Goal: Communication & Community: Ask a question

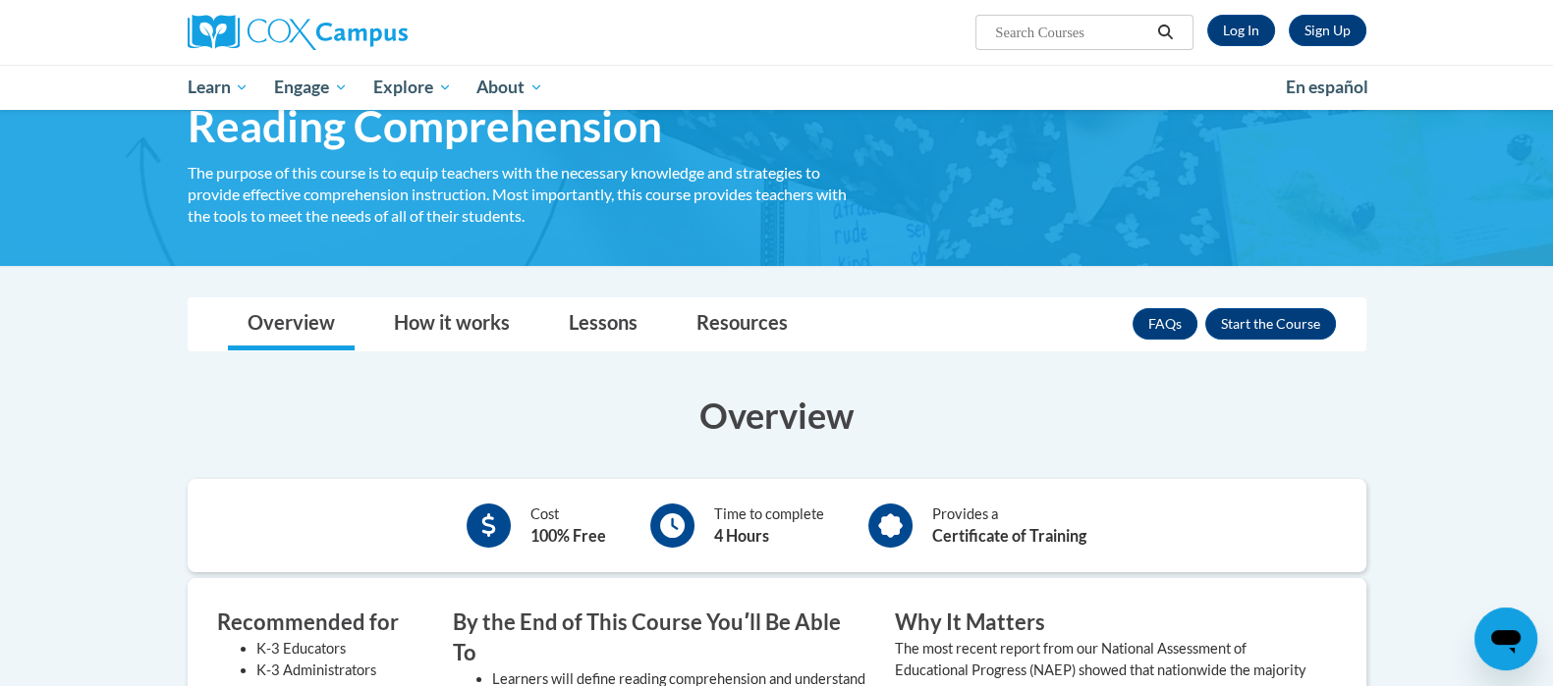
scroll to position [74, 0]
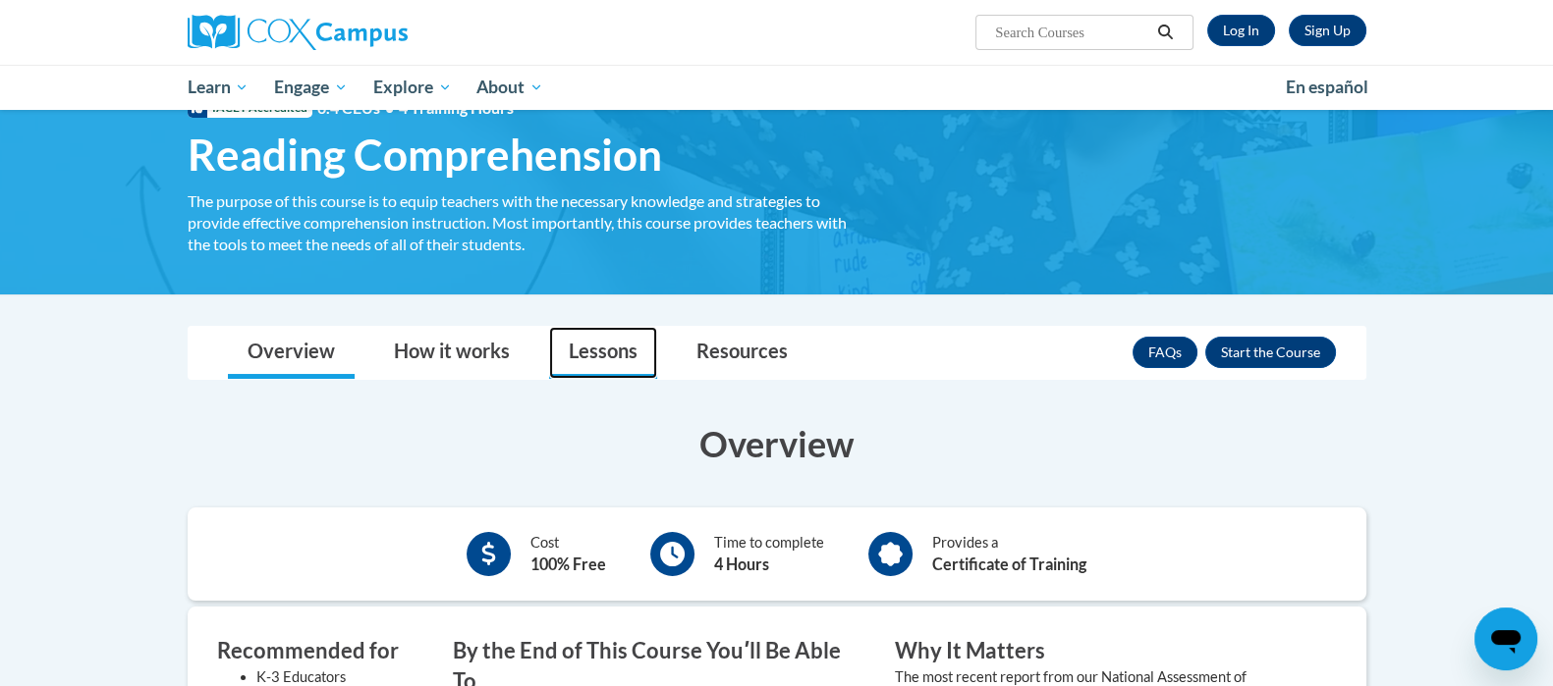
click at [619, 357] on link "Lessons" at bounding box center [603, 353] width 108 height 52
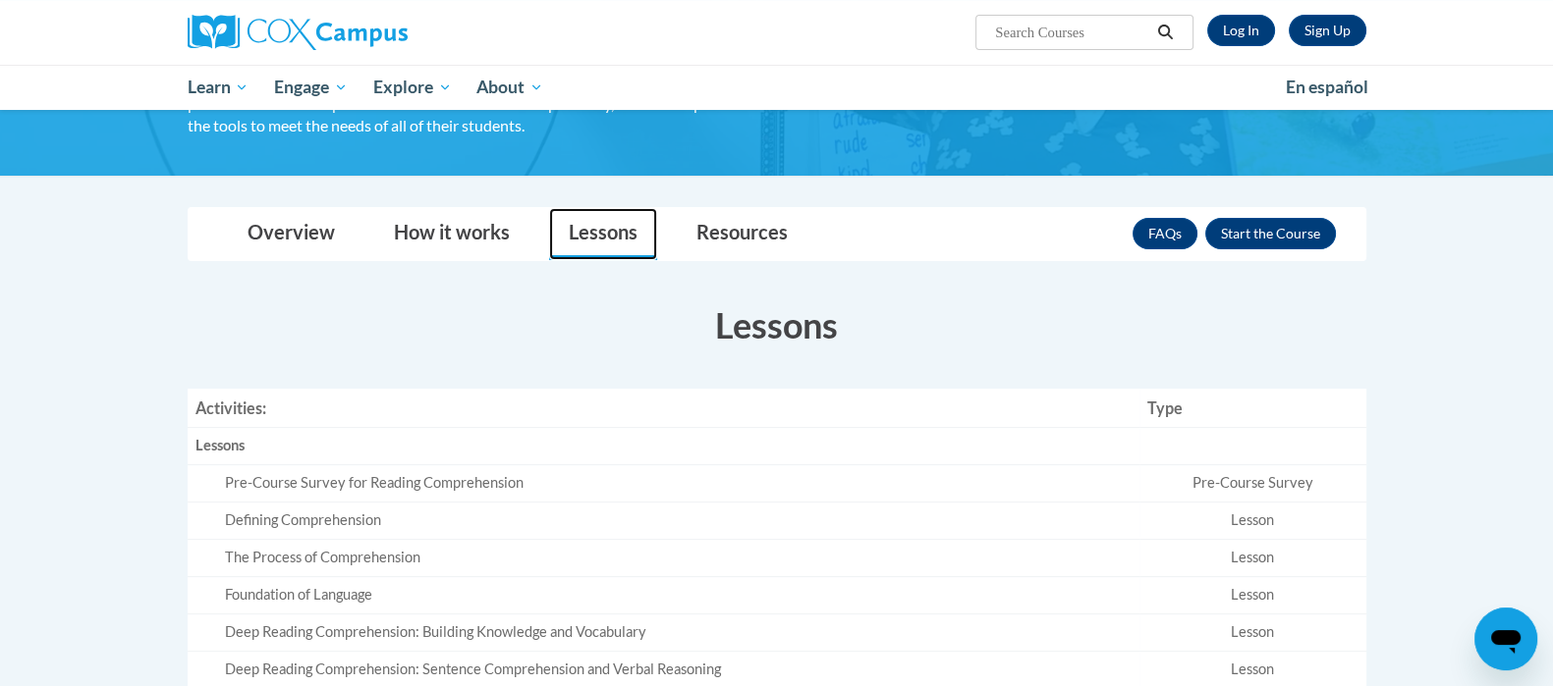
scroll to position [157, 0]
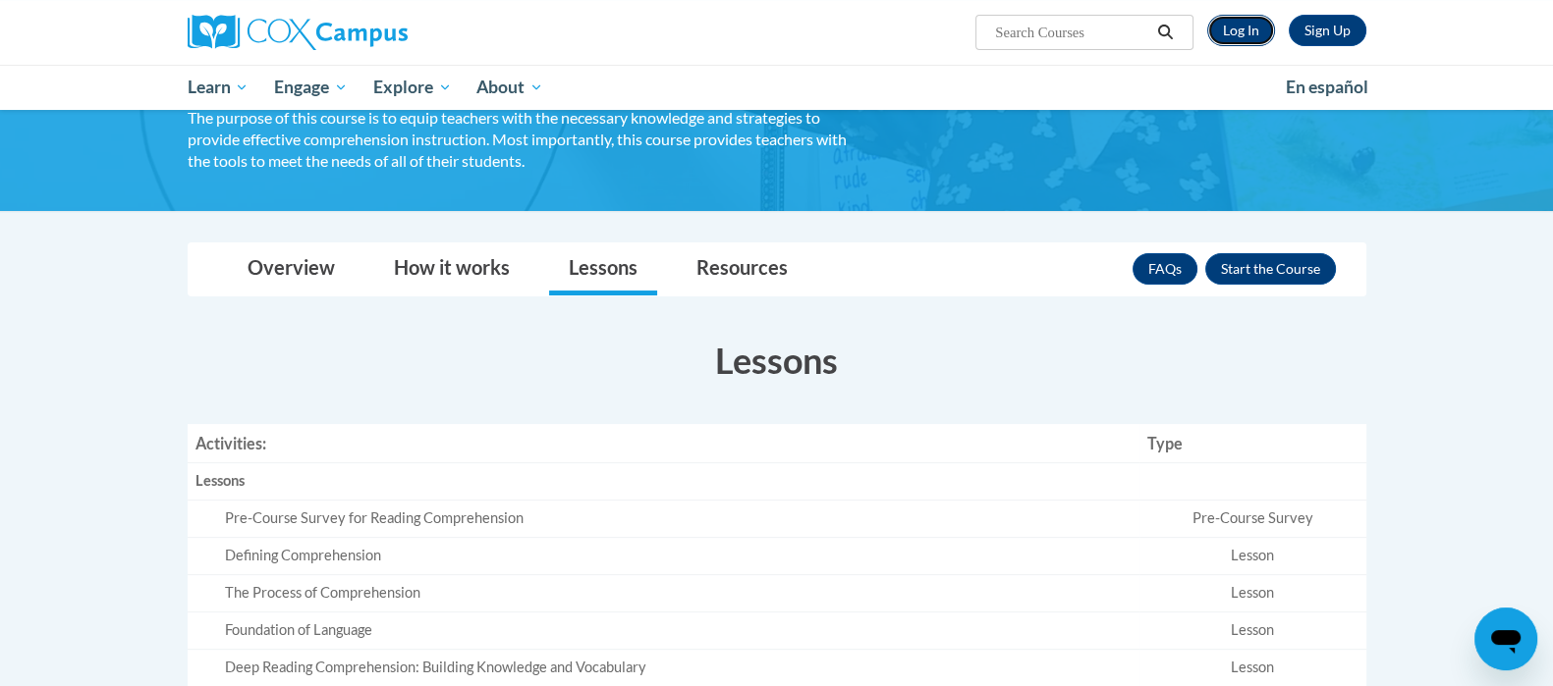
click at [1257, 27] on link "Log In" at bounding box center [1241, 30] width 68 height 31
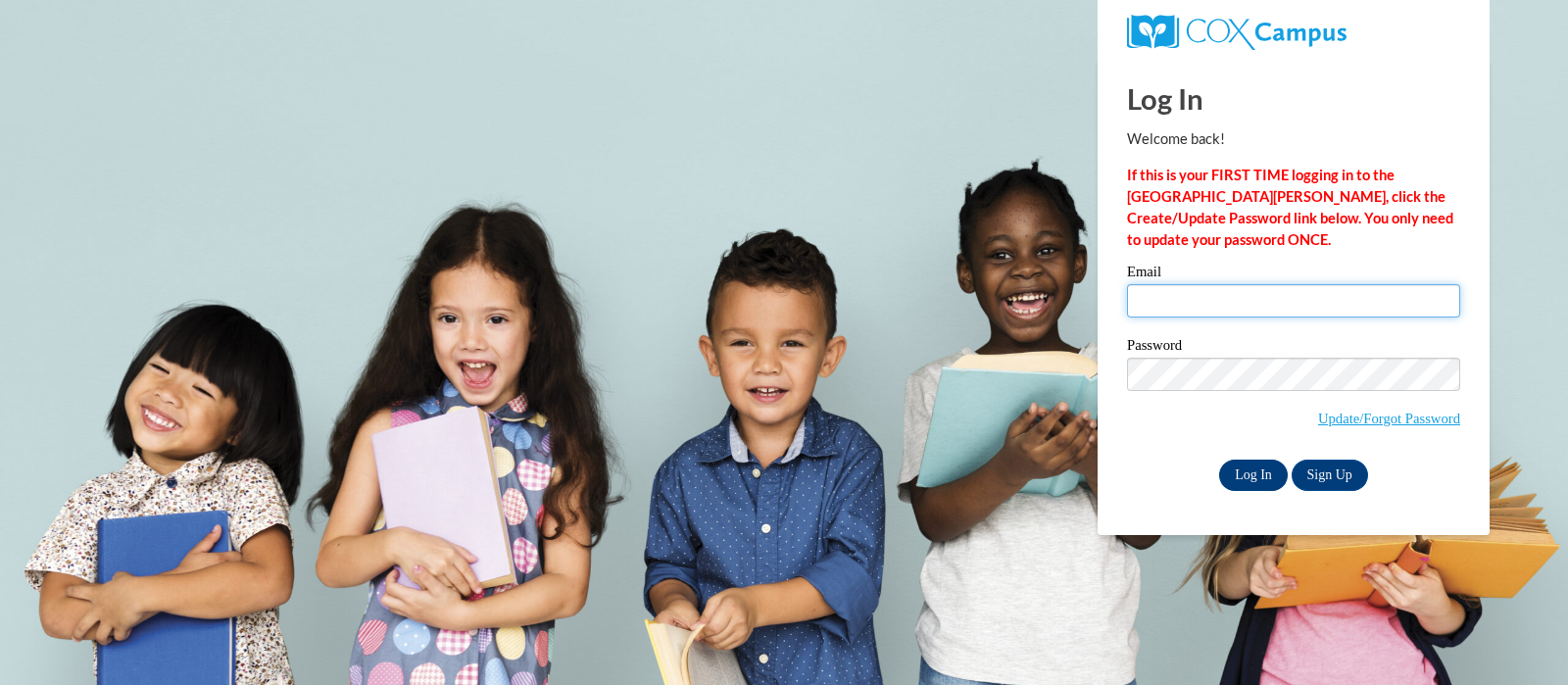
type input "[EMAIL_ADDRESS][DOMAIN_NAME]"
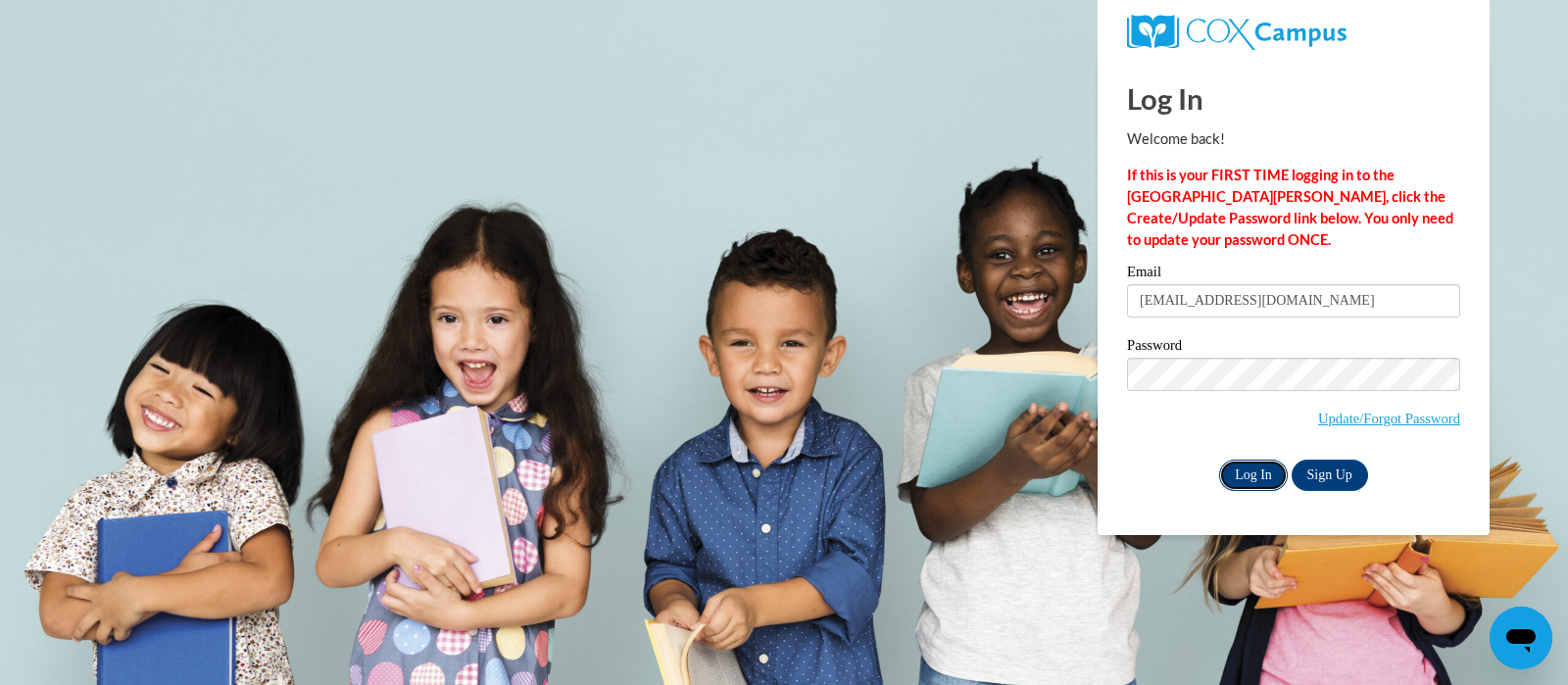
click at [1256, 472] on input "Log In" at bounding box center [1254, 475] width 69 height 31
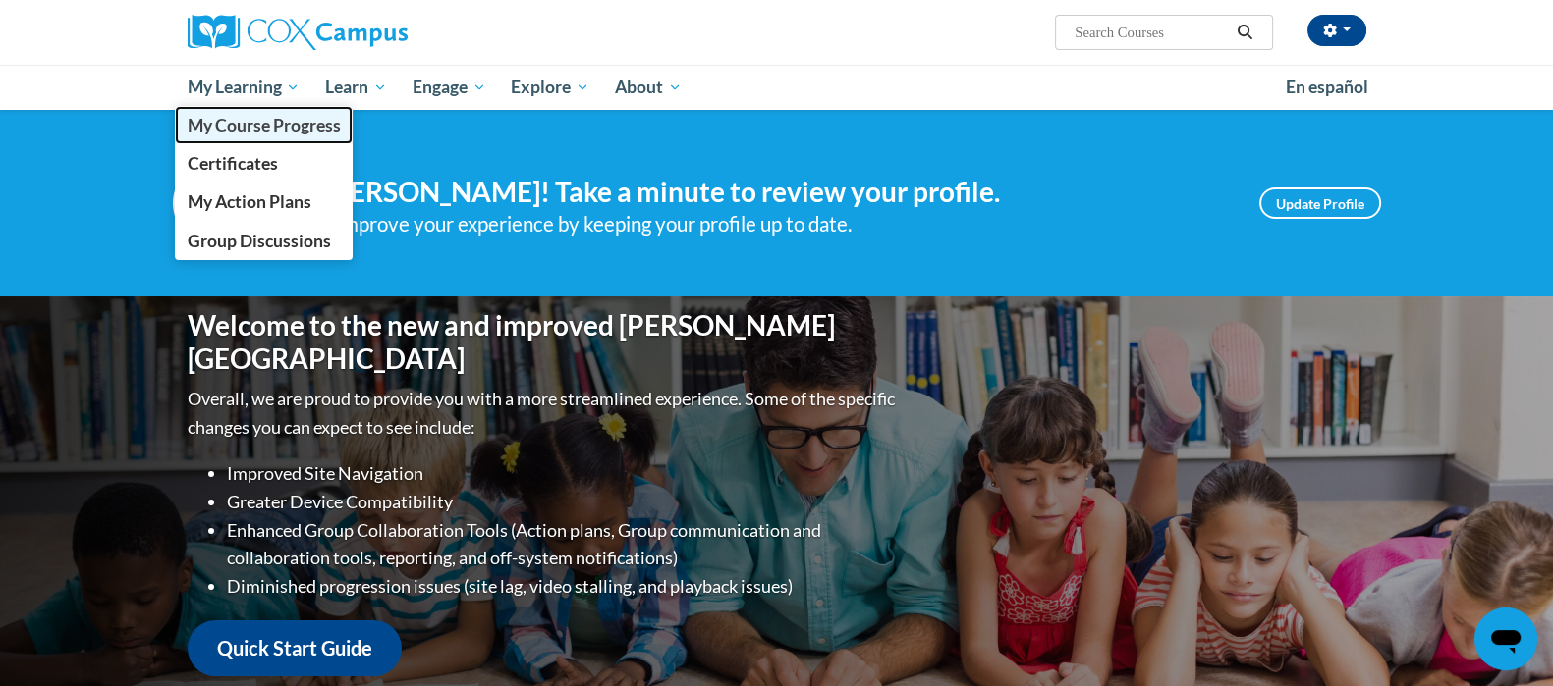
click at [240, 134] on span "My Course Progress" at bounding box center [263, 125] width 153 height 21
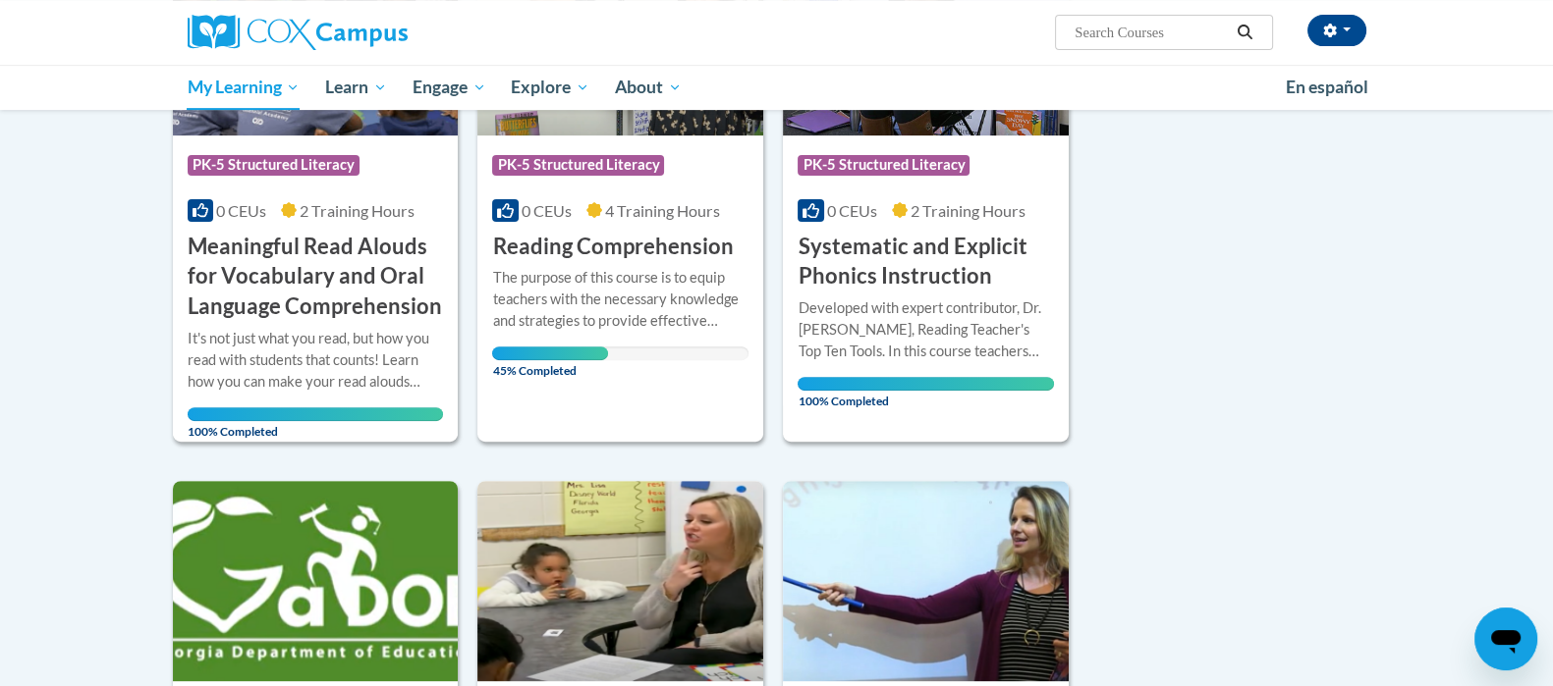
scroll to position [924, 0]
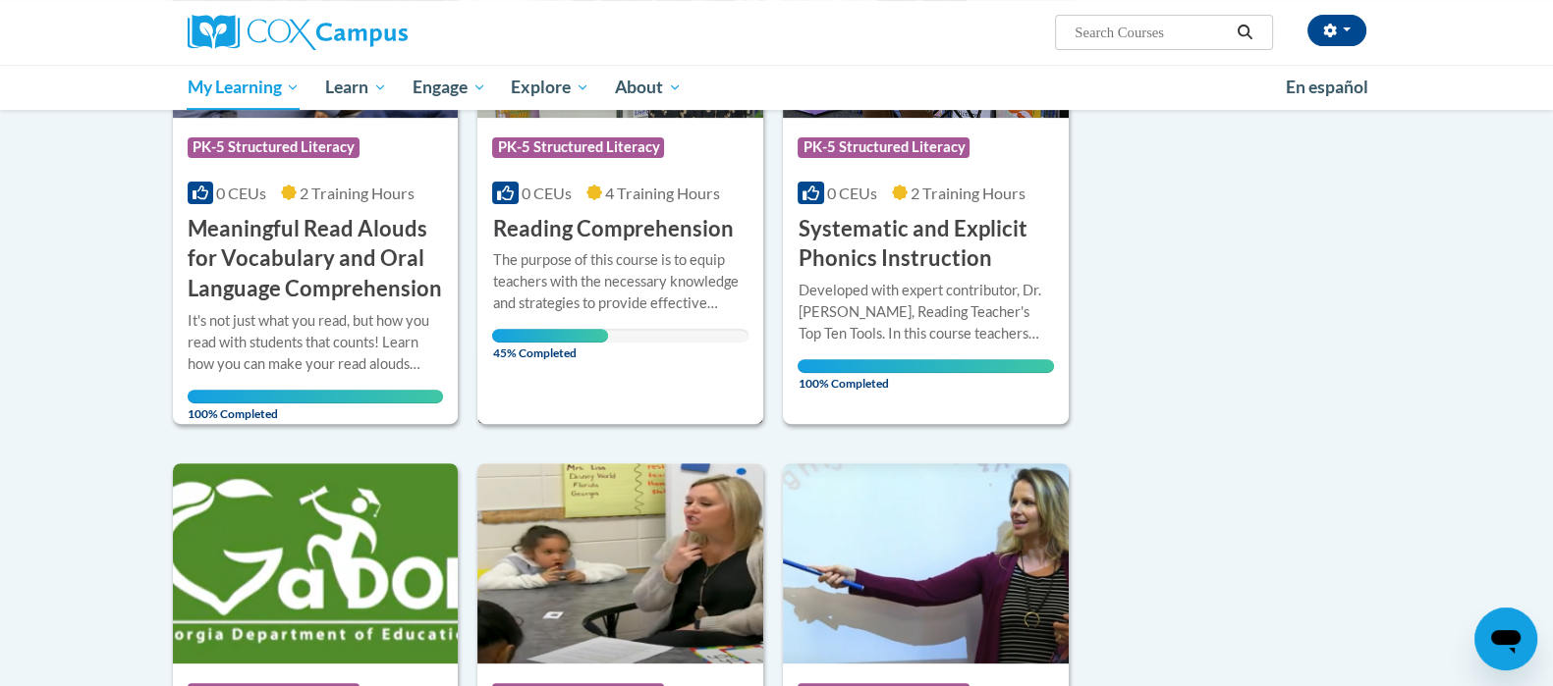
click at [578, 254] on div "The purpose of this course is to equip teachers with the necessary knowledge an…" at bounding box center [620, 281] width 256 height 65
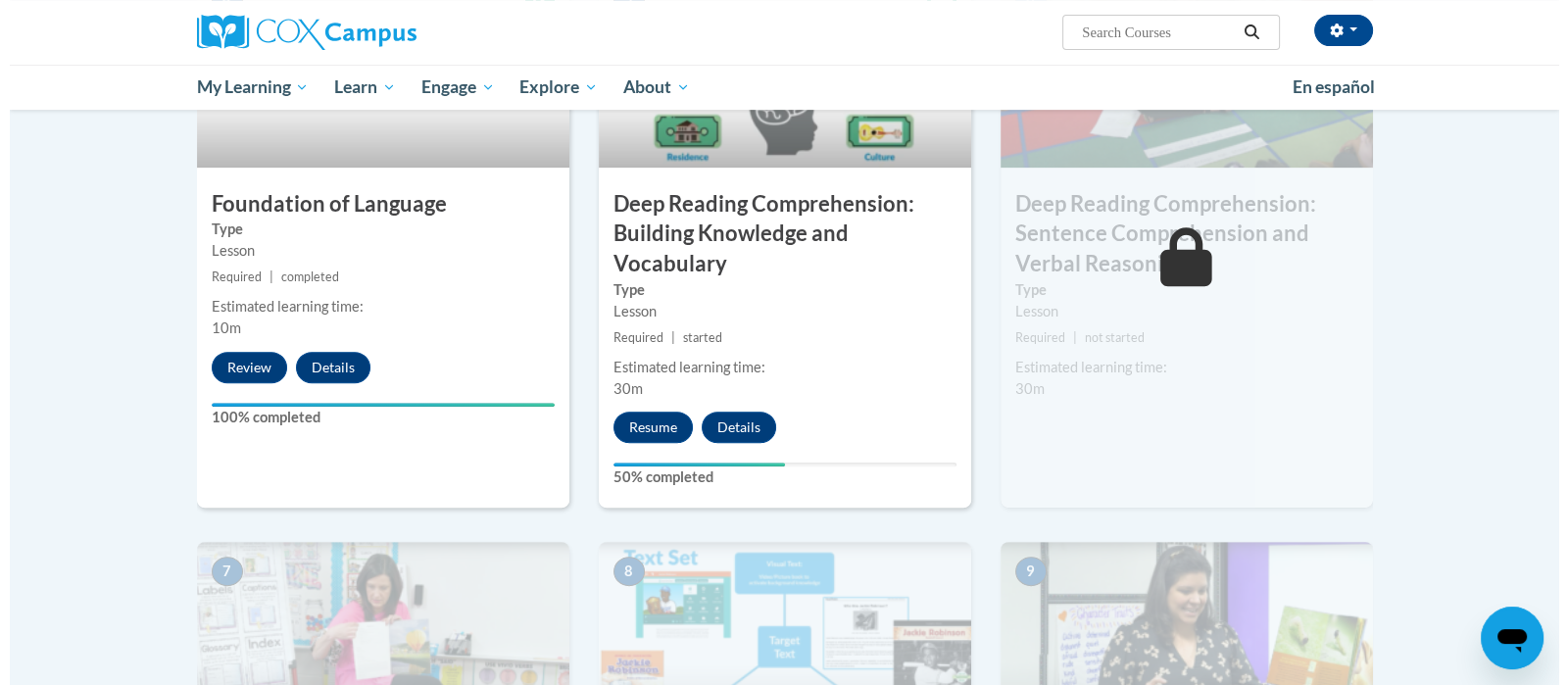
scroll to position [1056, 0]
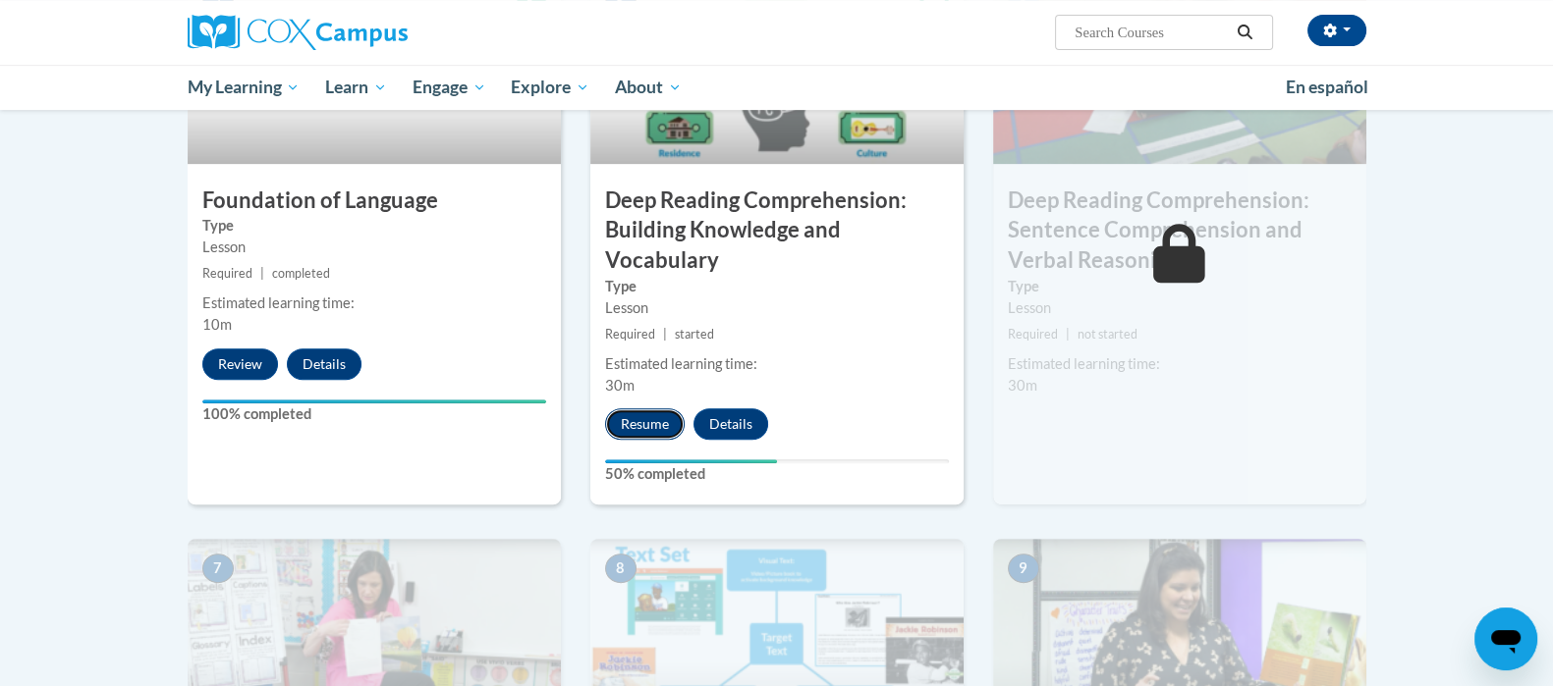
click at [644, 429] on button "Resume" at bounding box center [645, 424] width 80 height 31
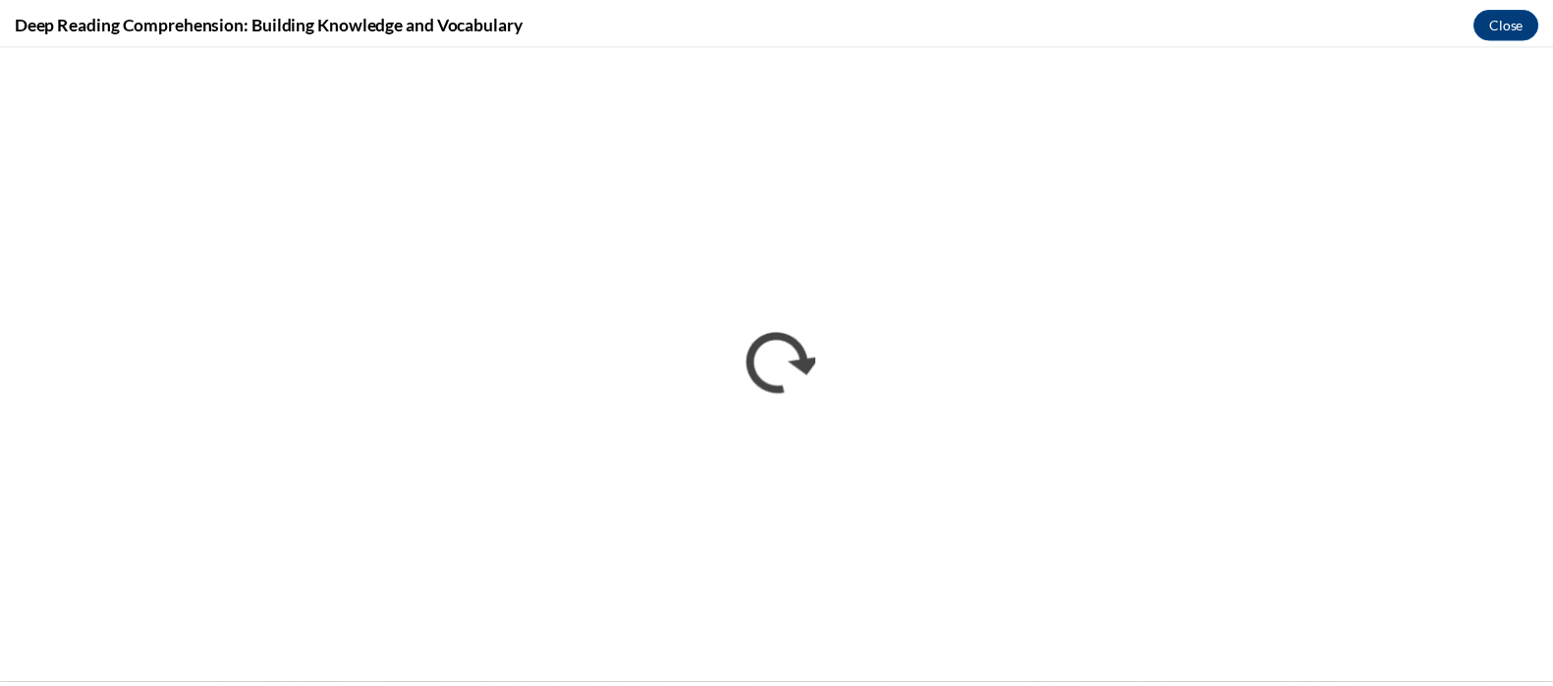
scroll to position [0, 0]
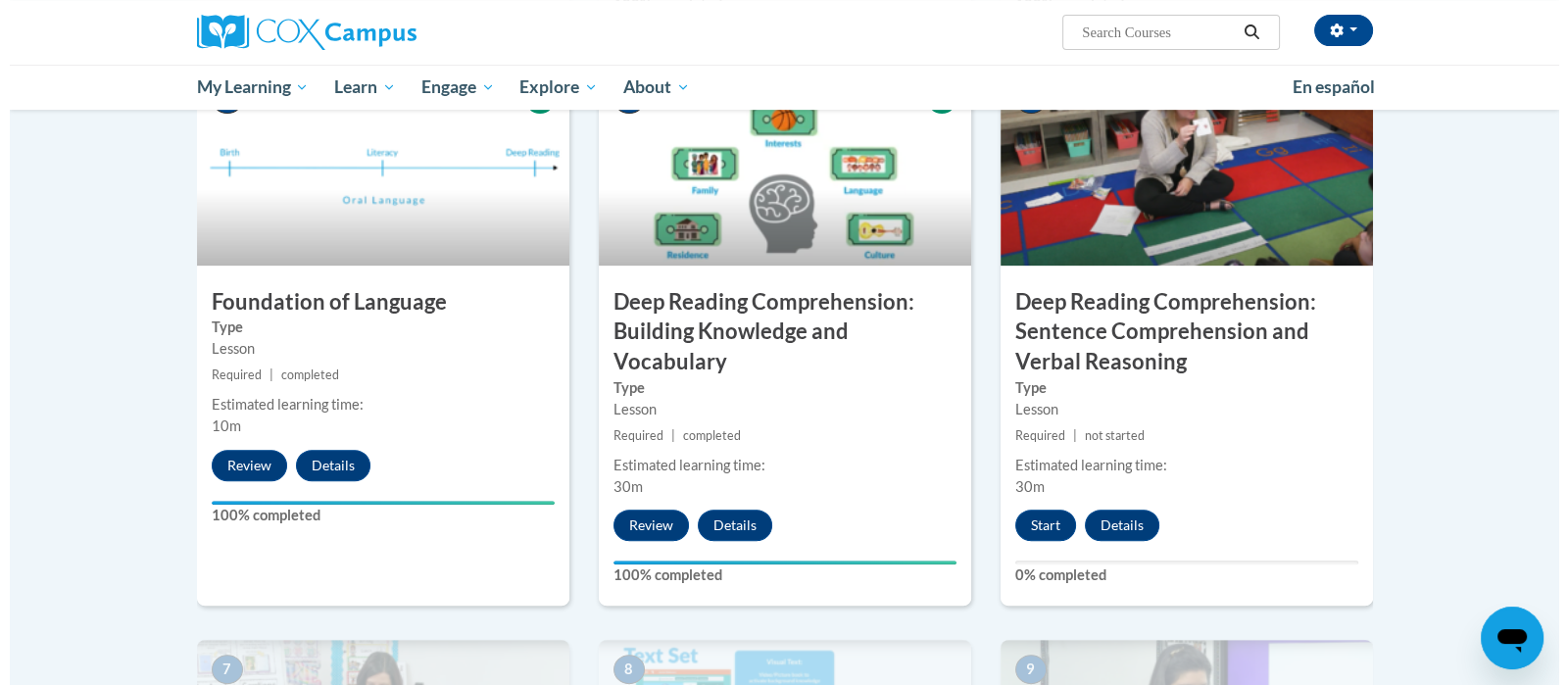
scroll to position [947, 0]
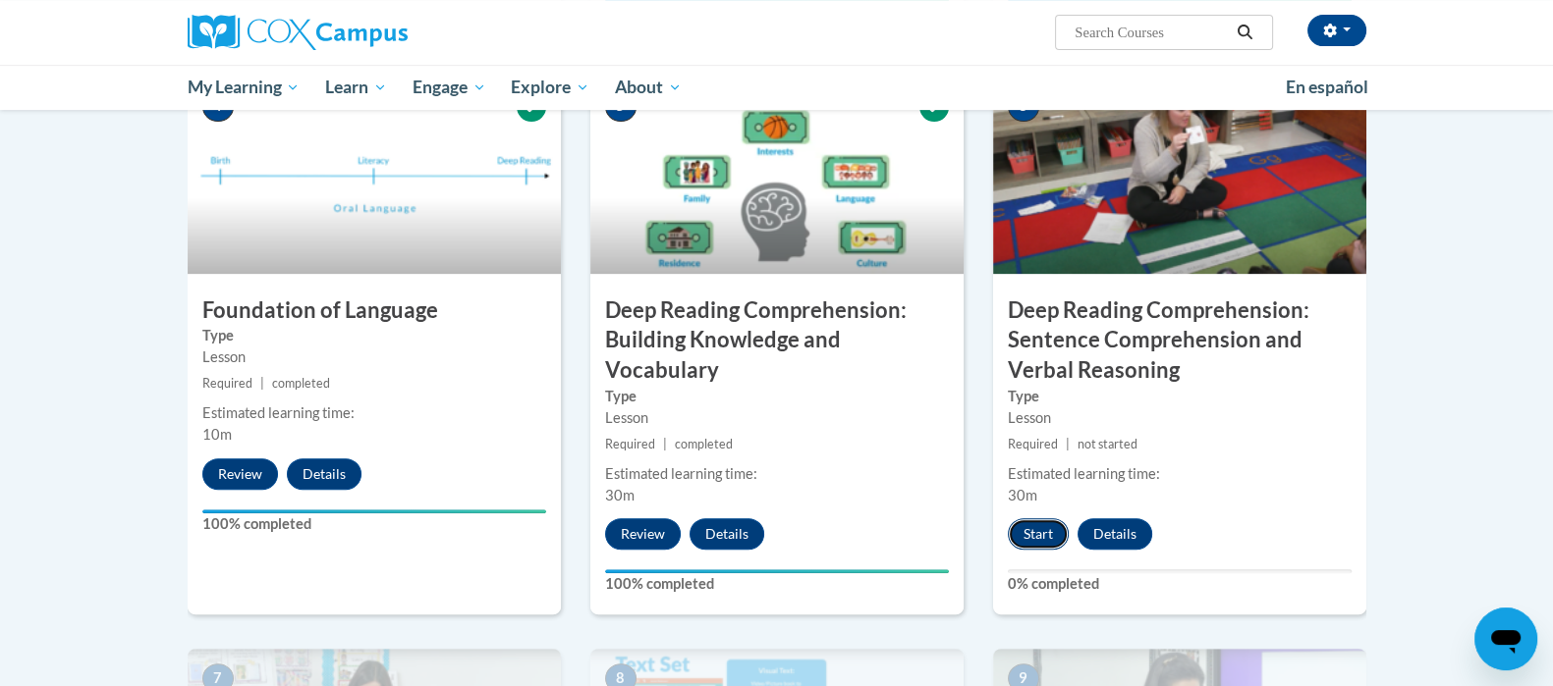
click at [1045, 530] on button "Start" at bounding box center [1038, 533] width 61 height 31
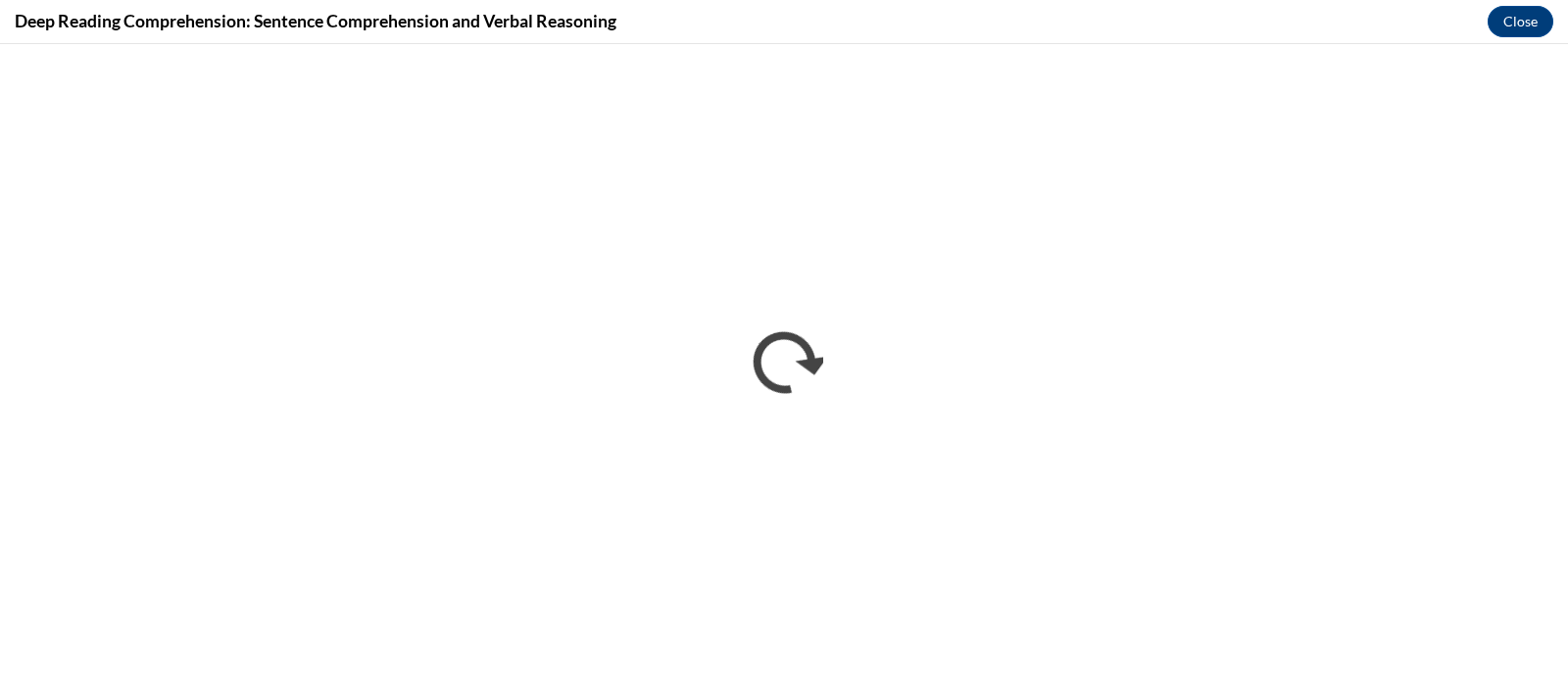
scroll to position [0, 0]
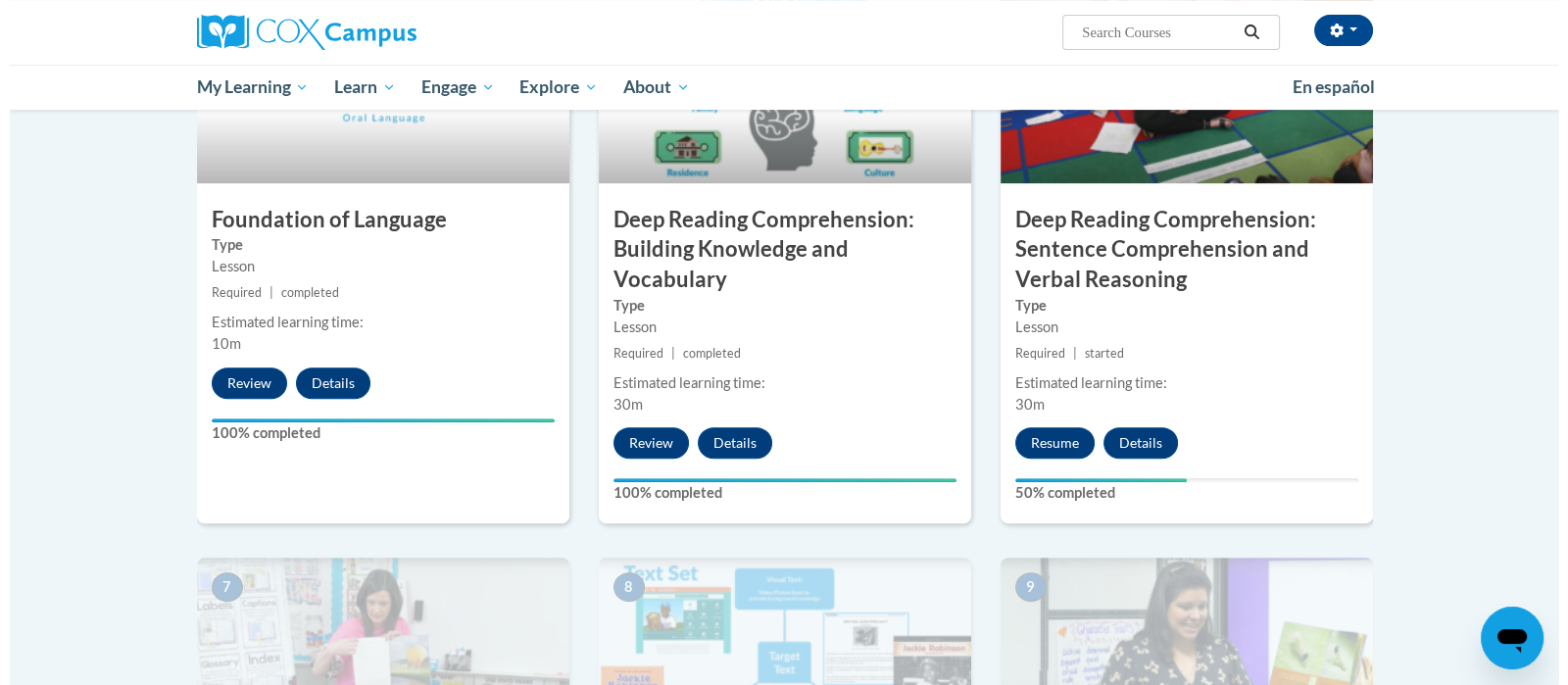
scroll to position [1048, 0]
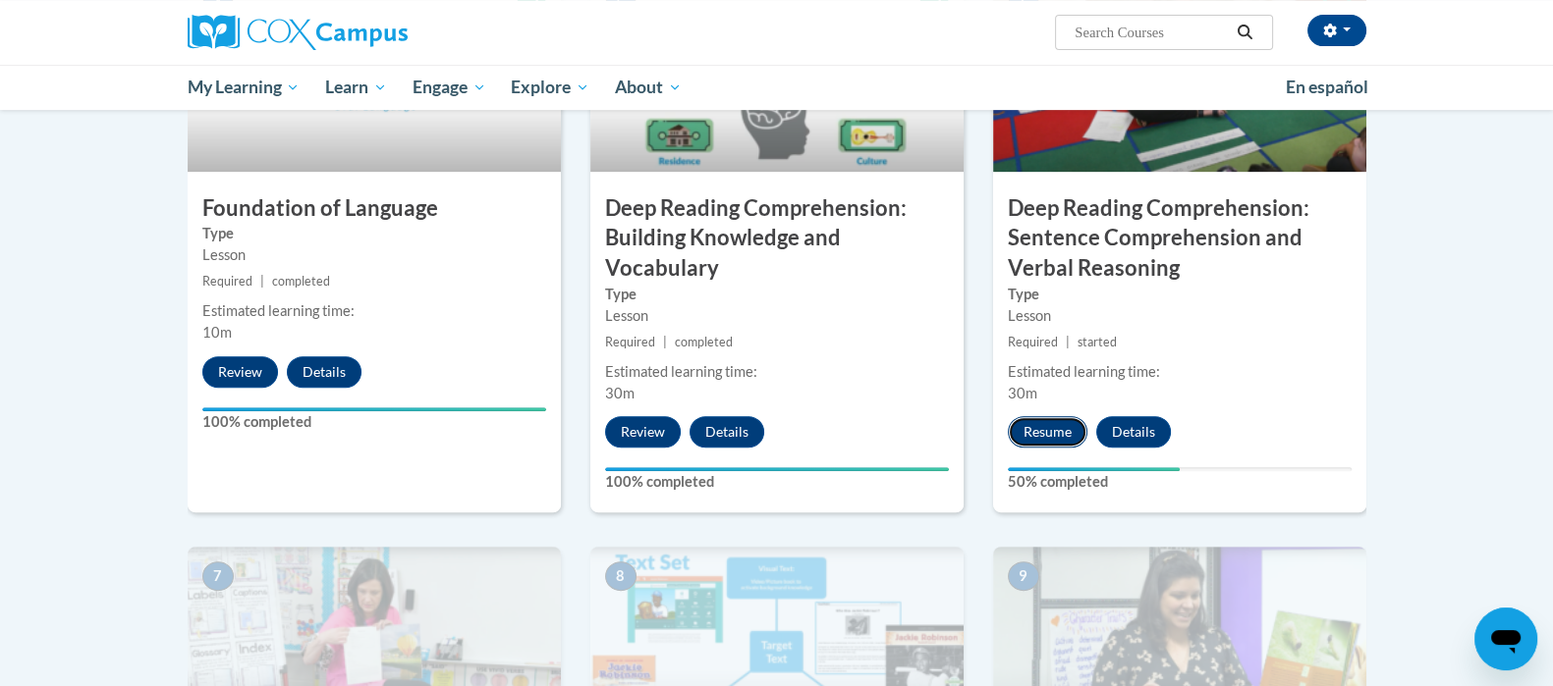
click at [1061, 428] on button "Resume" at bounding box center [1048, 431] width 80 height 31
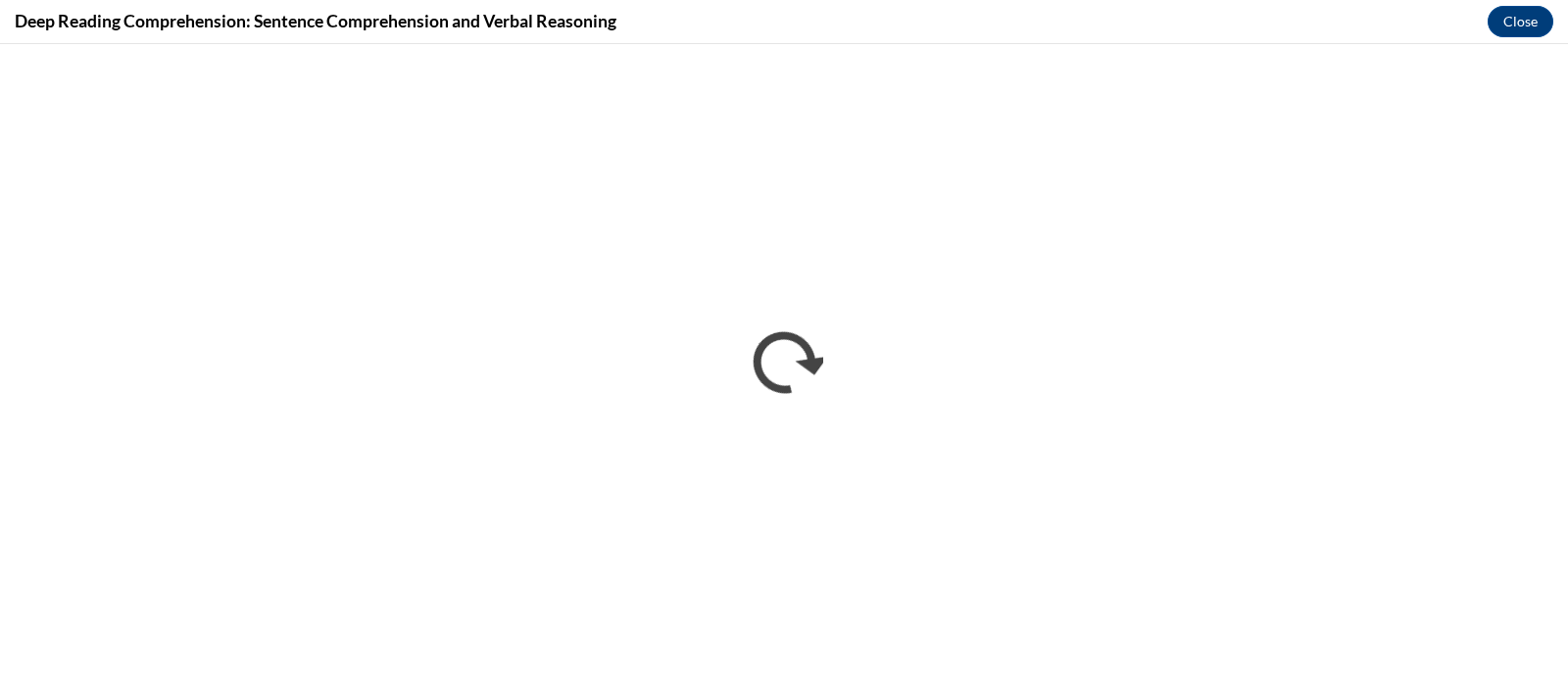
scroll to position [0, 0]
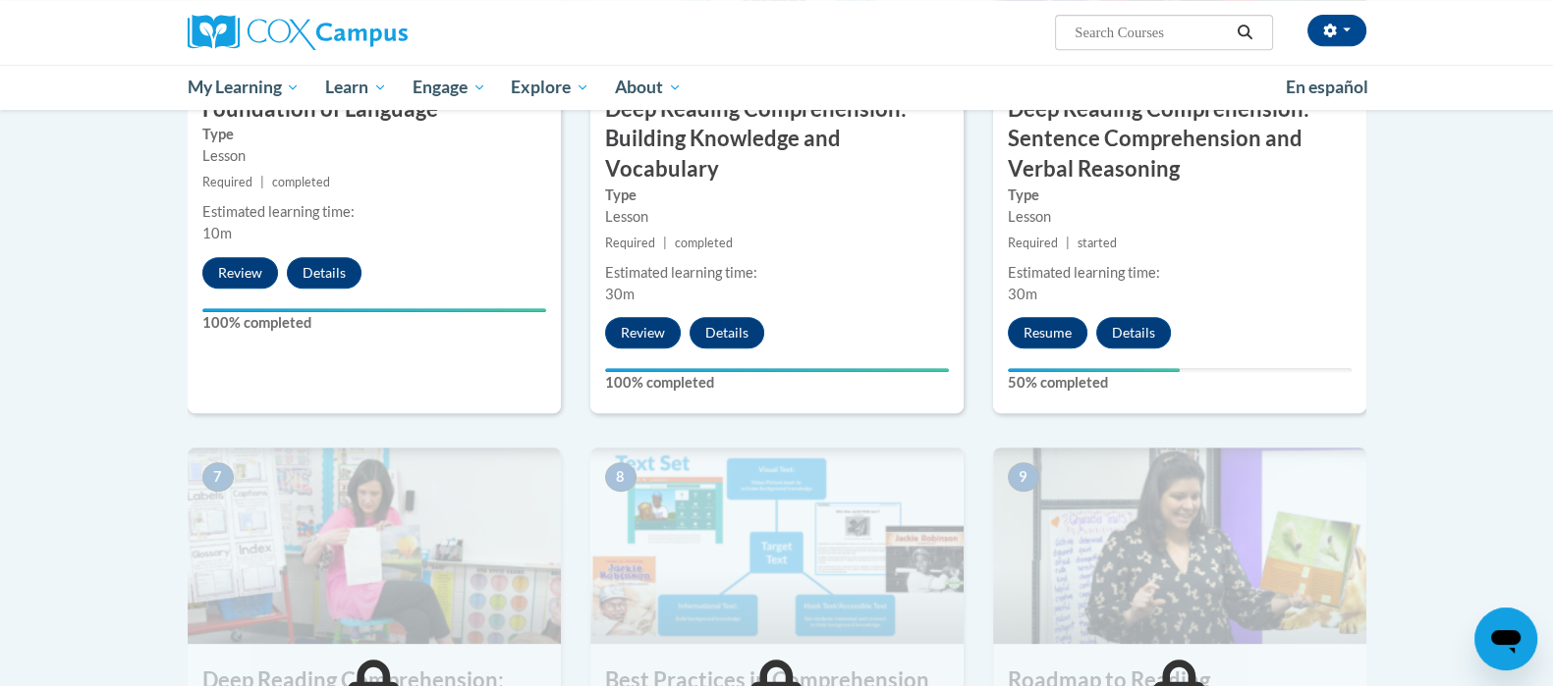
scroll to position [1134, 0]
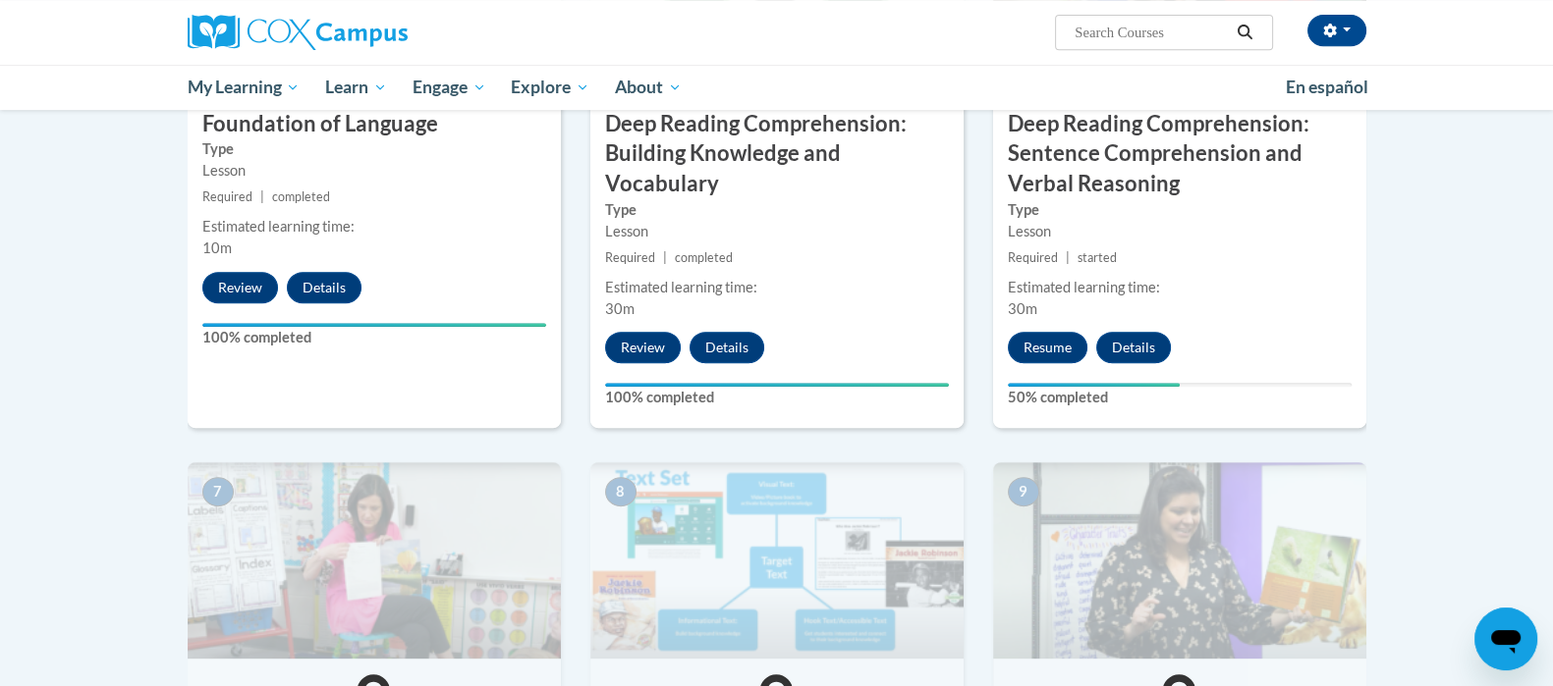
click at [1504, 645] on icon "Open messaging window" at bounding box center [1505, 639] width 35 height 35
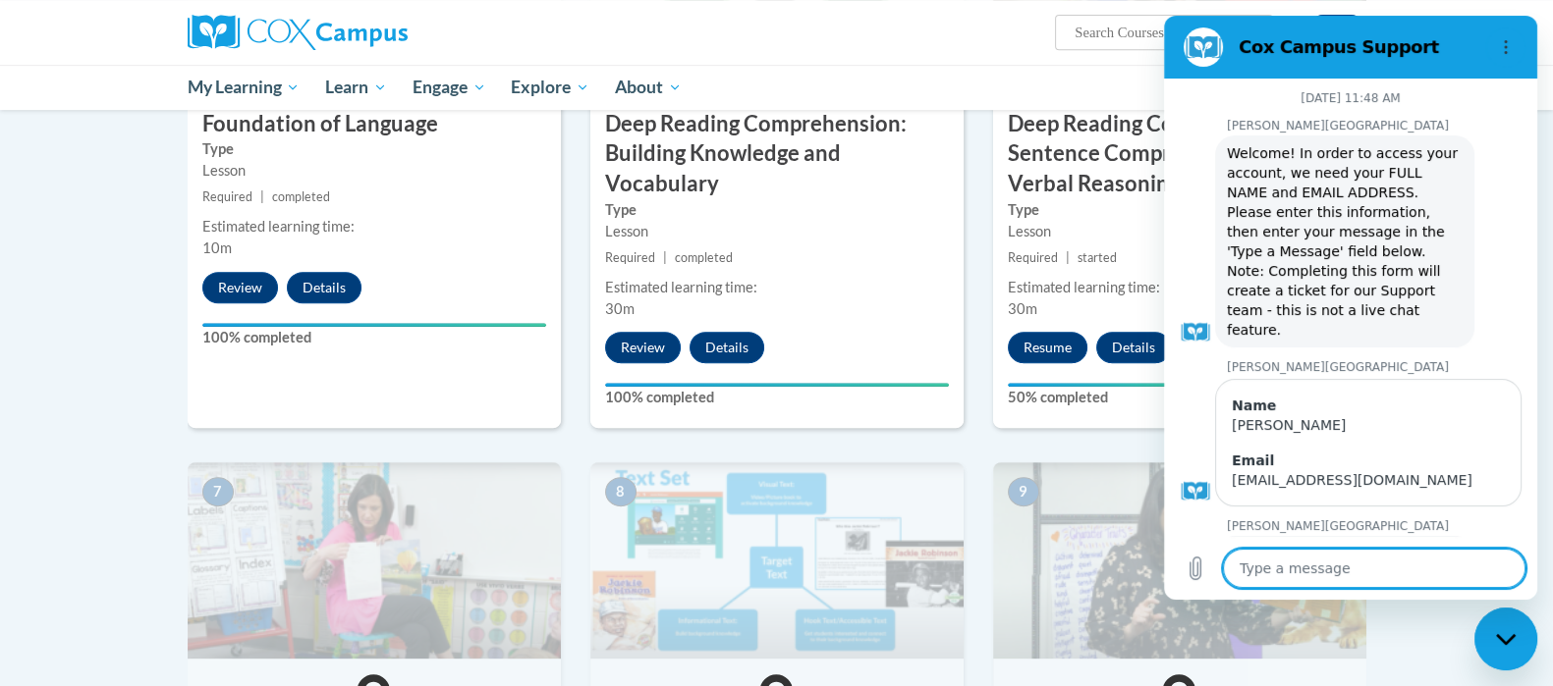
scroll to position [1233, 0]
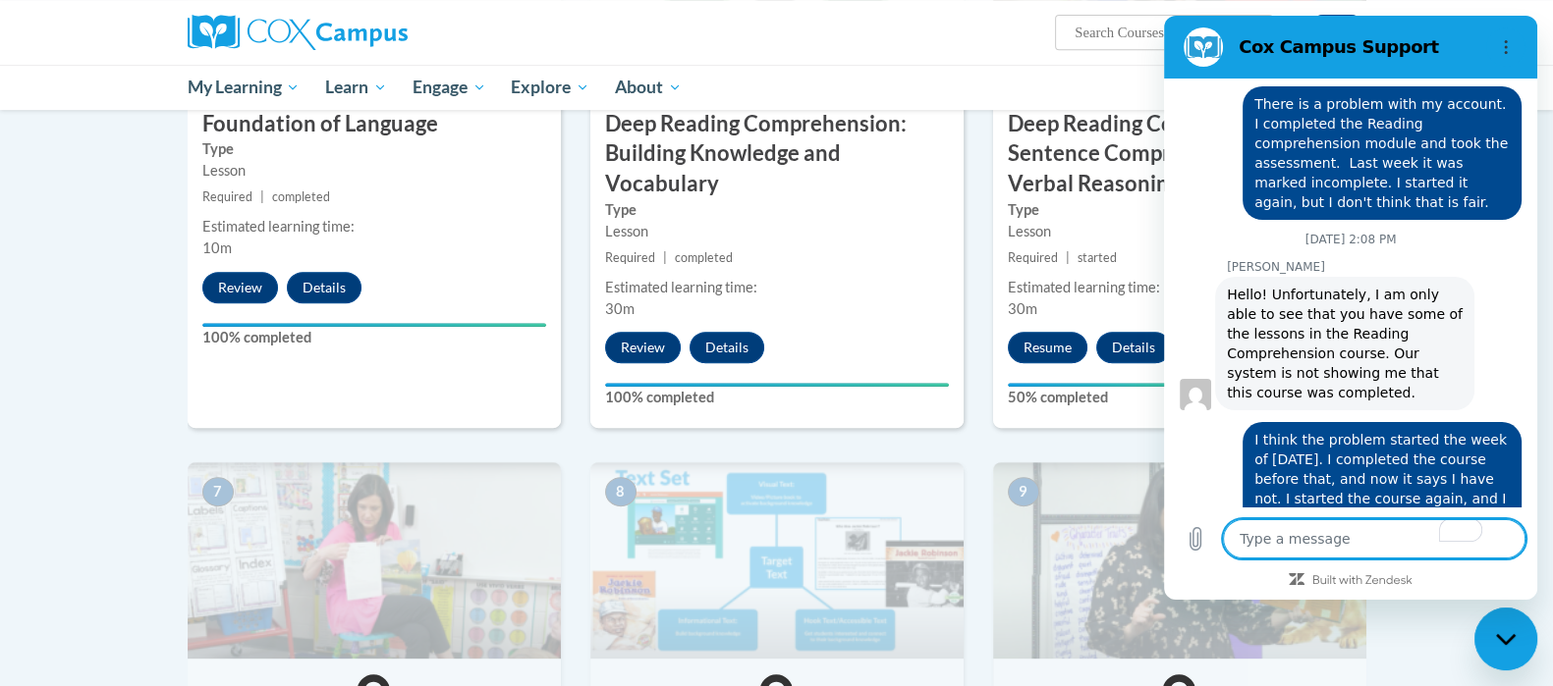
type textarea "H"
type textarea "x"
type textarea "He"
type textarea "x"
type textarea "Hel"
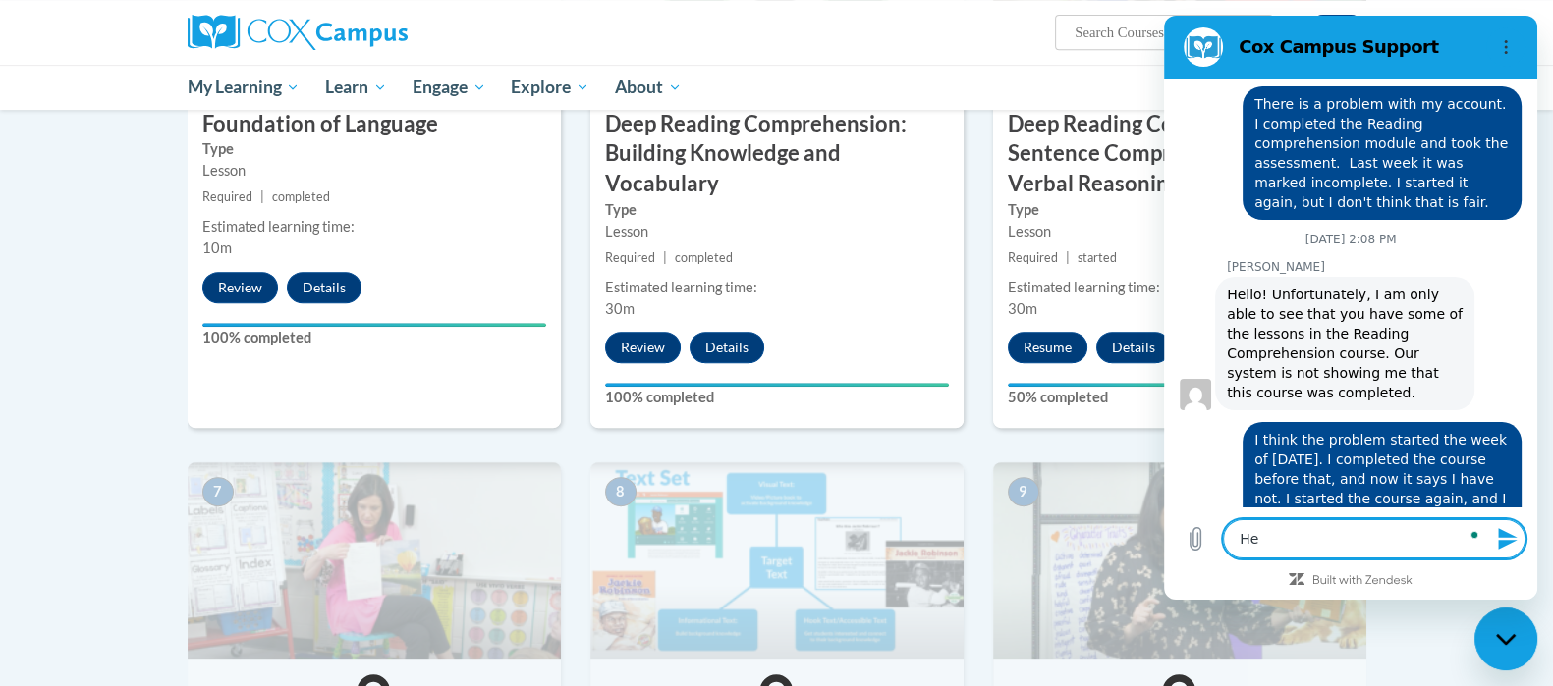
type textarea "x"
type textarea "Hell"
type textarea "x"
type textarea "Hello"
type textarea "x"
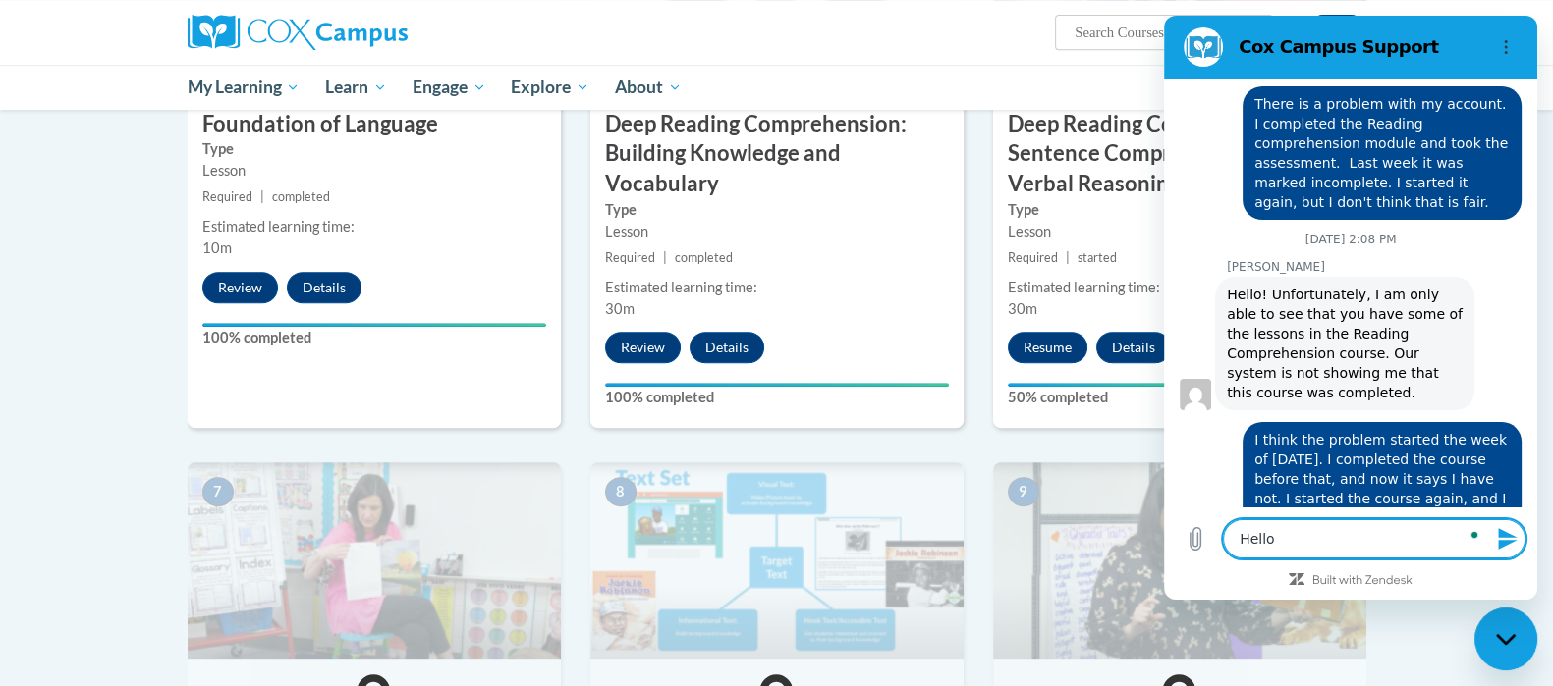
type textarea "Hello,"
type textarea "x"
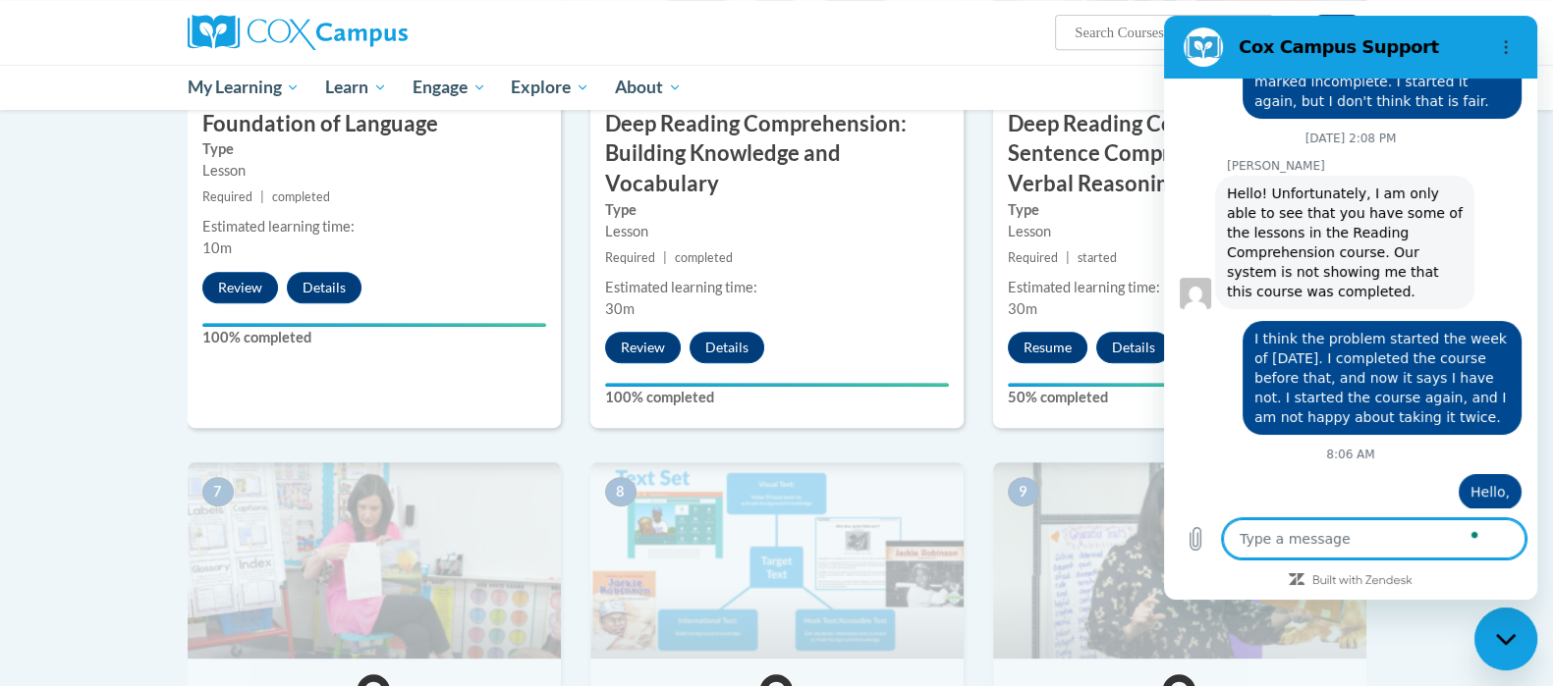
scroll to position [1338, 0]
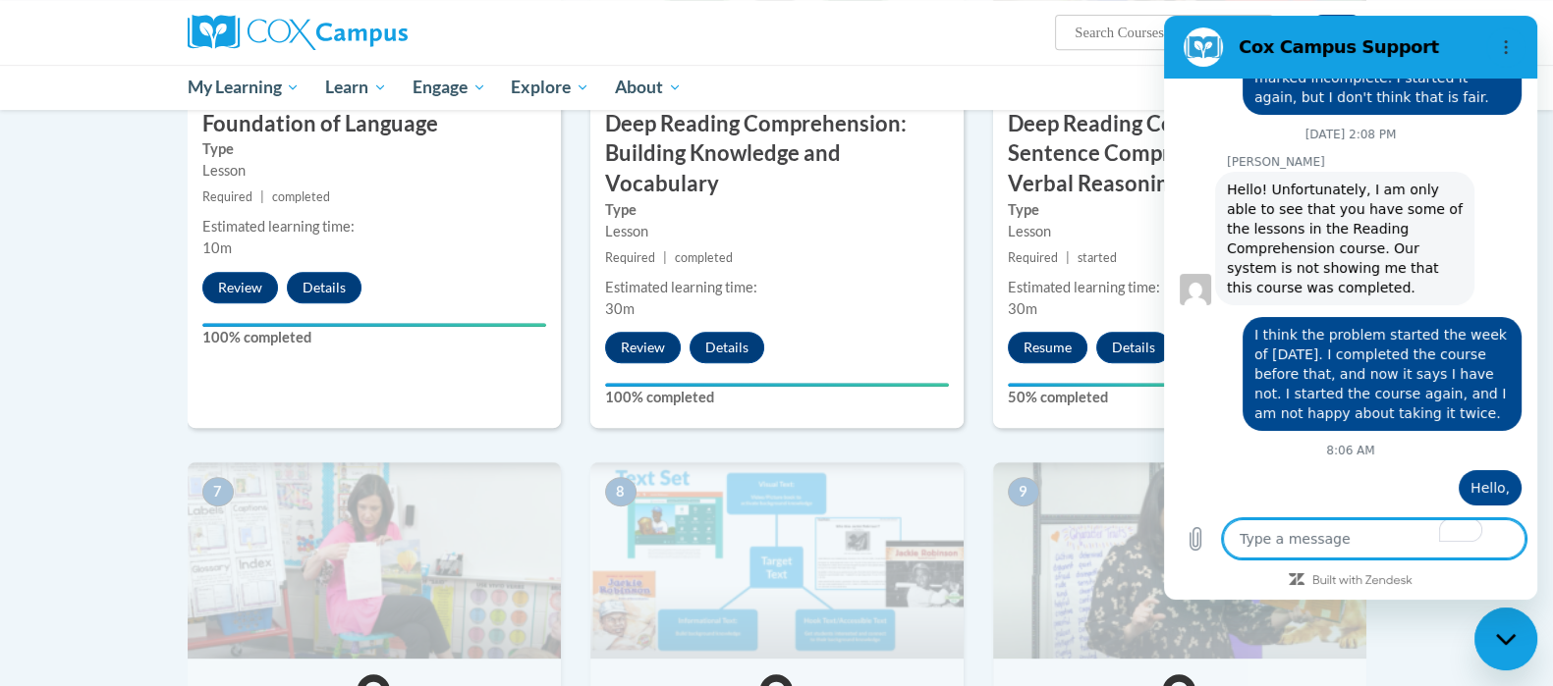
type textarea "x"
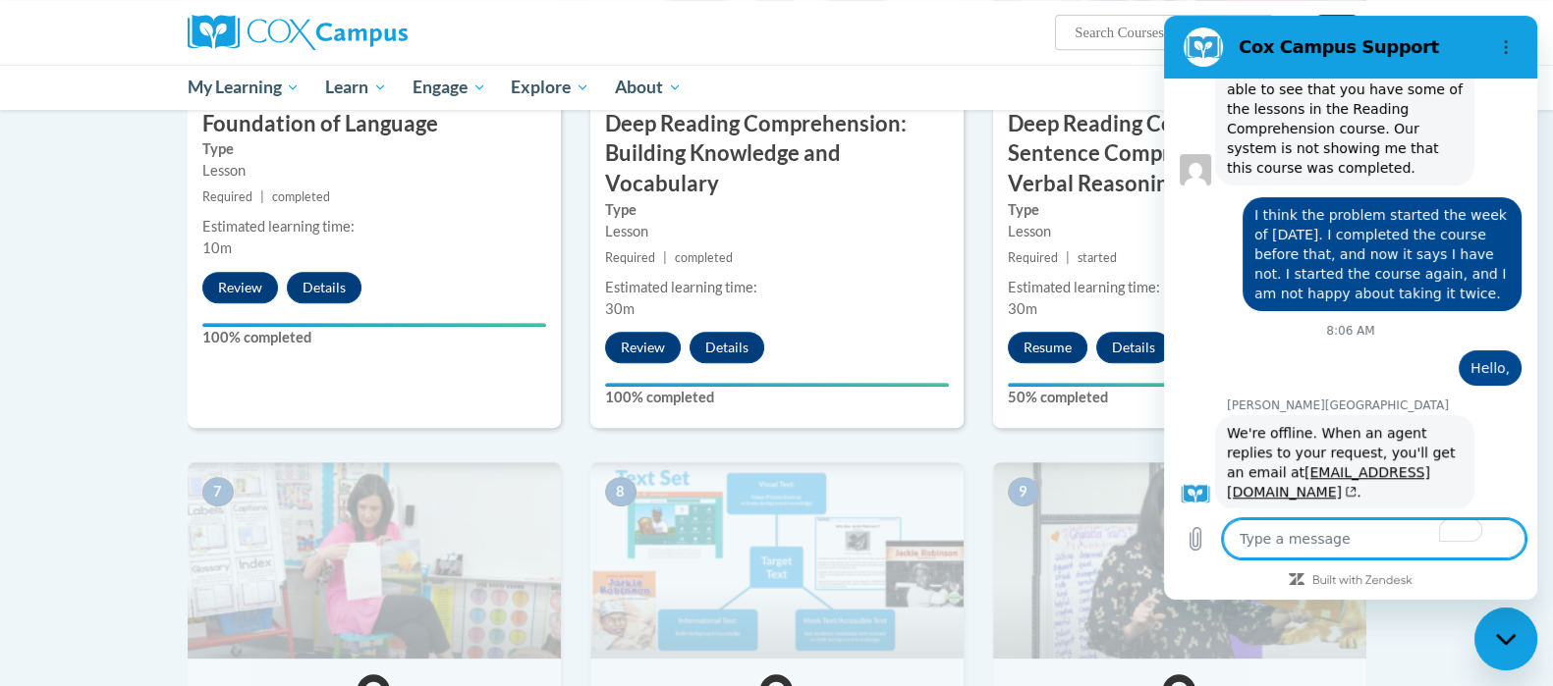
scroll to position [1462, 0]
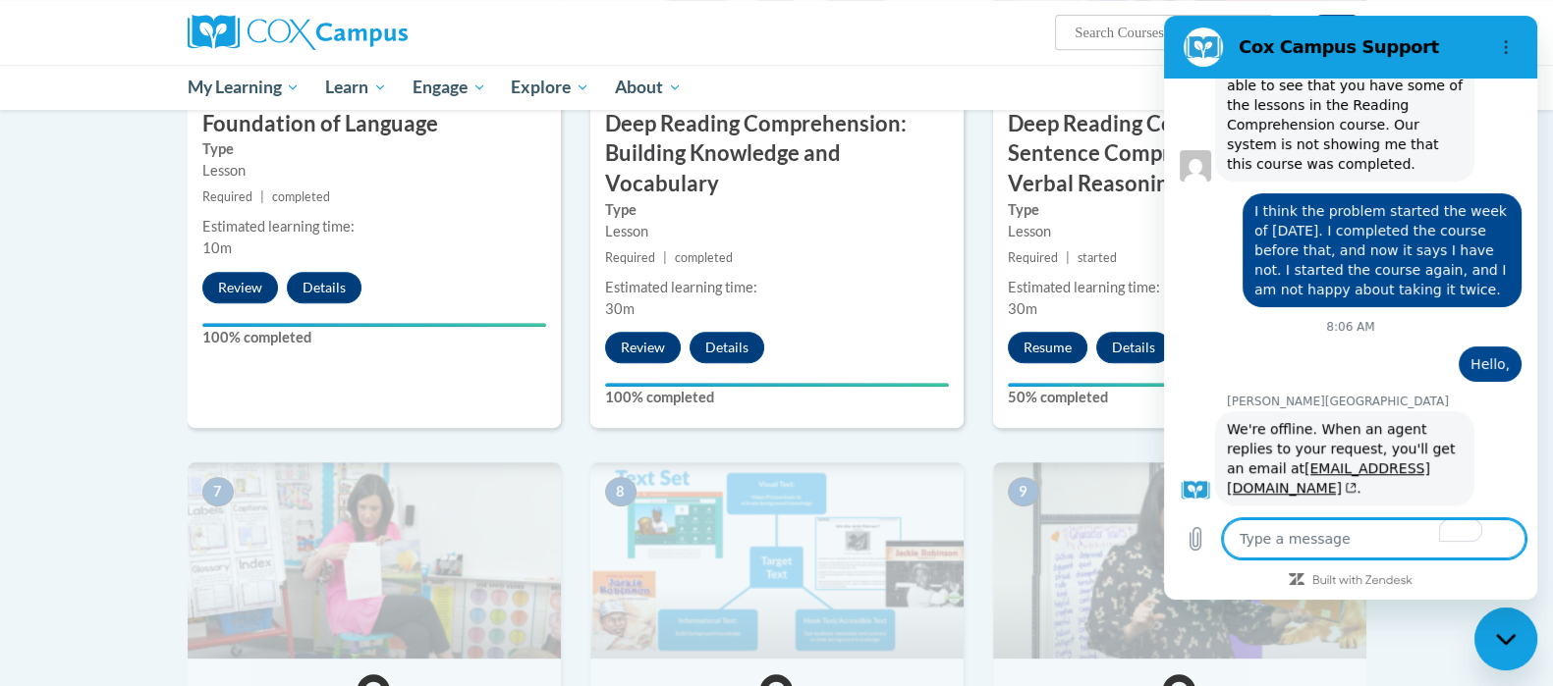
type textarea "P"
type textarea "x"
type textarea "Pl"
type textarea "x"
type textarea "Ple"
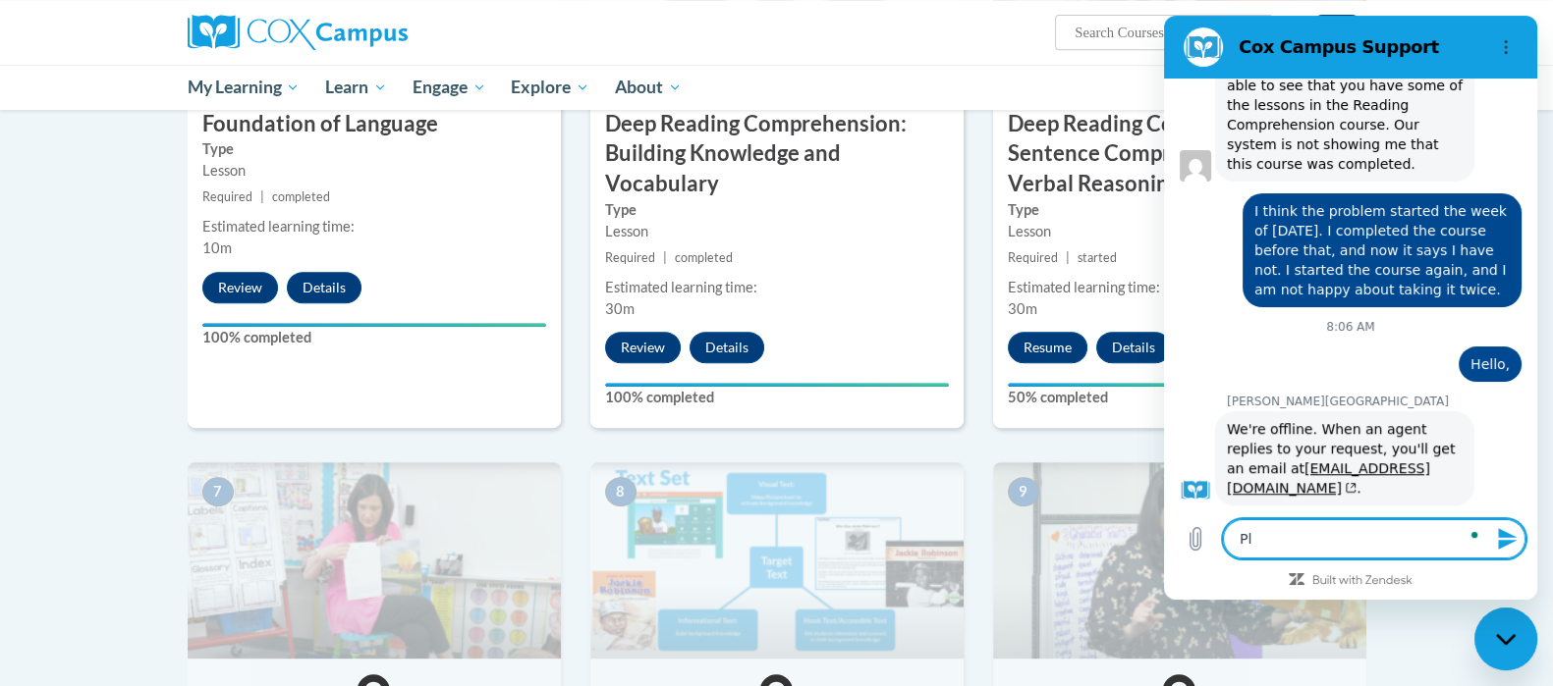
type textarea "x"
type textarea "Plea"
type textarea "x"
type textarea "Pleas"
type textarea "x"
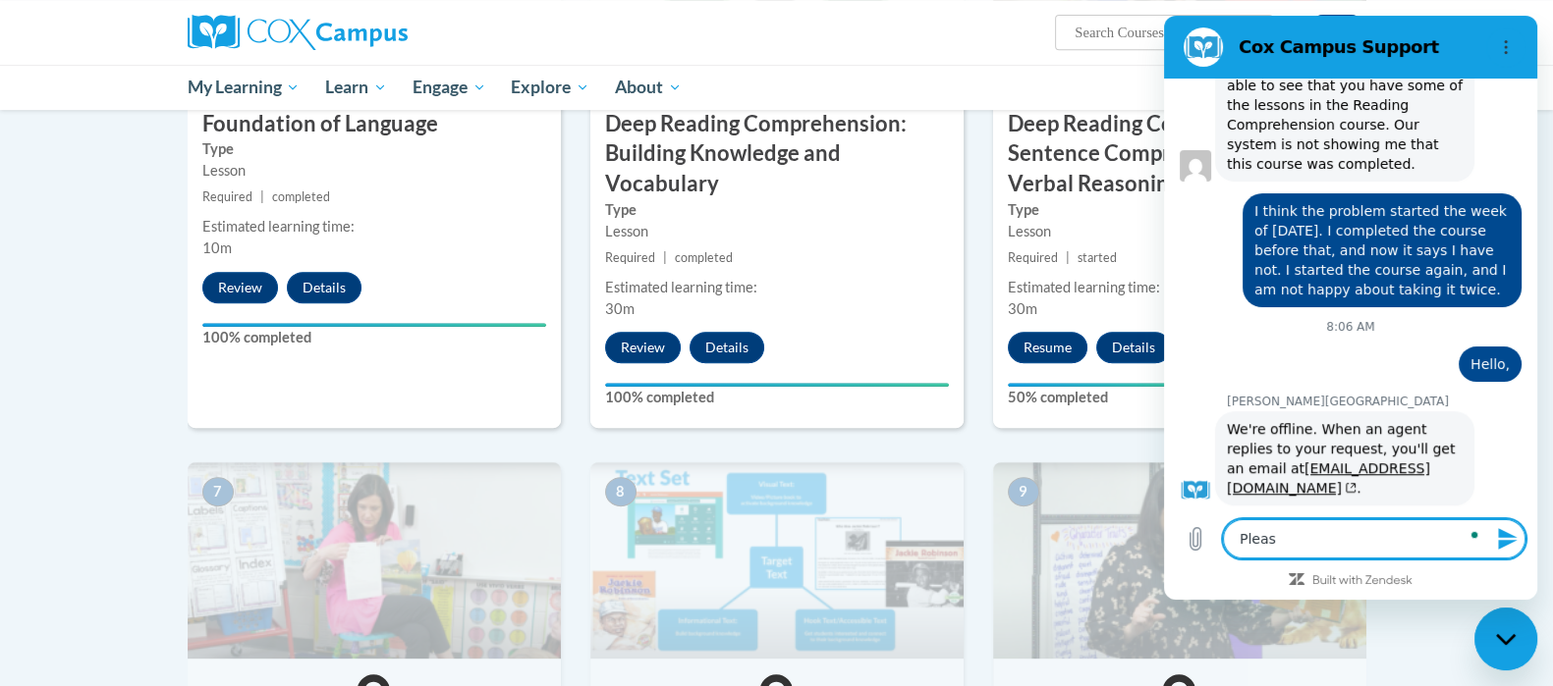
type textarea "Please"
type textarea "x"
type textarea "Please"
type textarea "x"
type textarea "Please c"
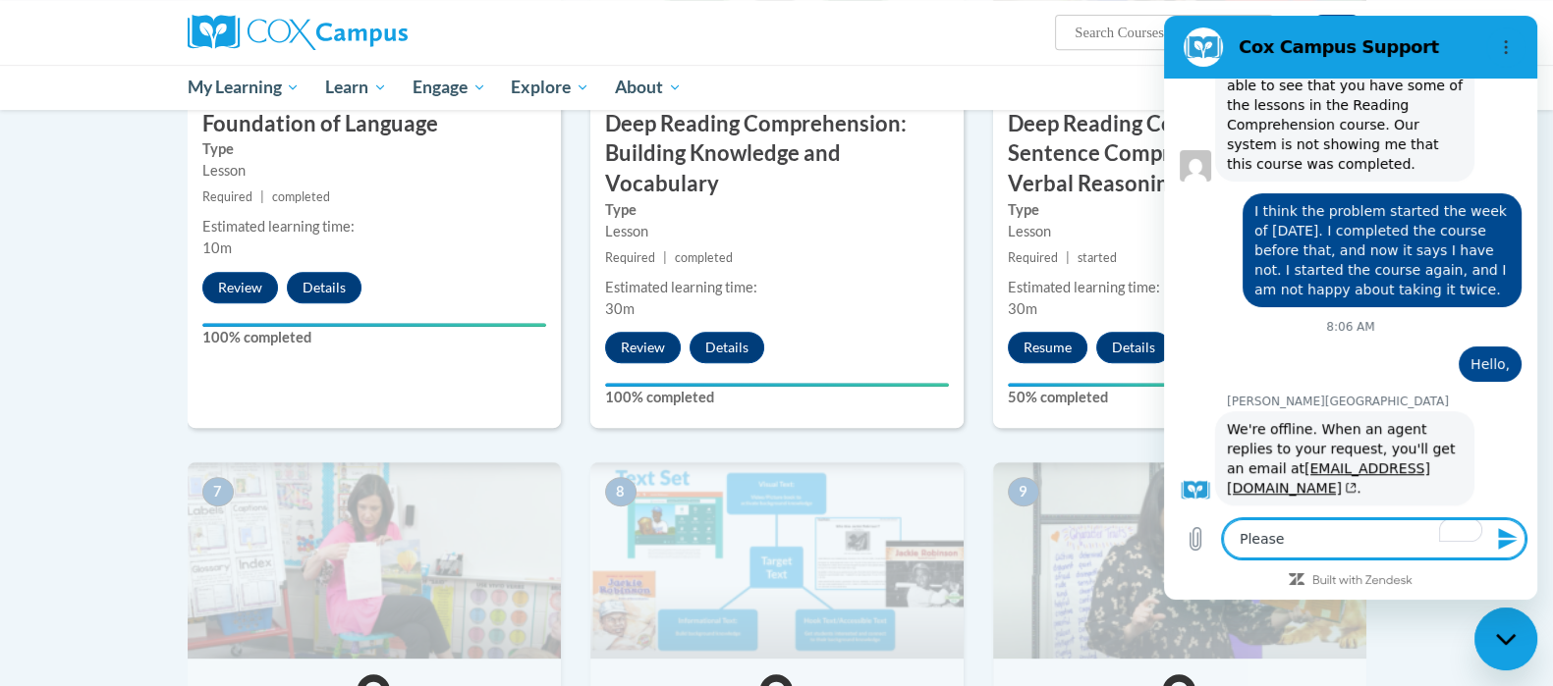
type textarea "x"
type textarea "Please ca"
type textarea "x"
type textarea "Please cal"
type textarea "x"
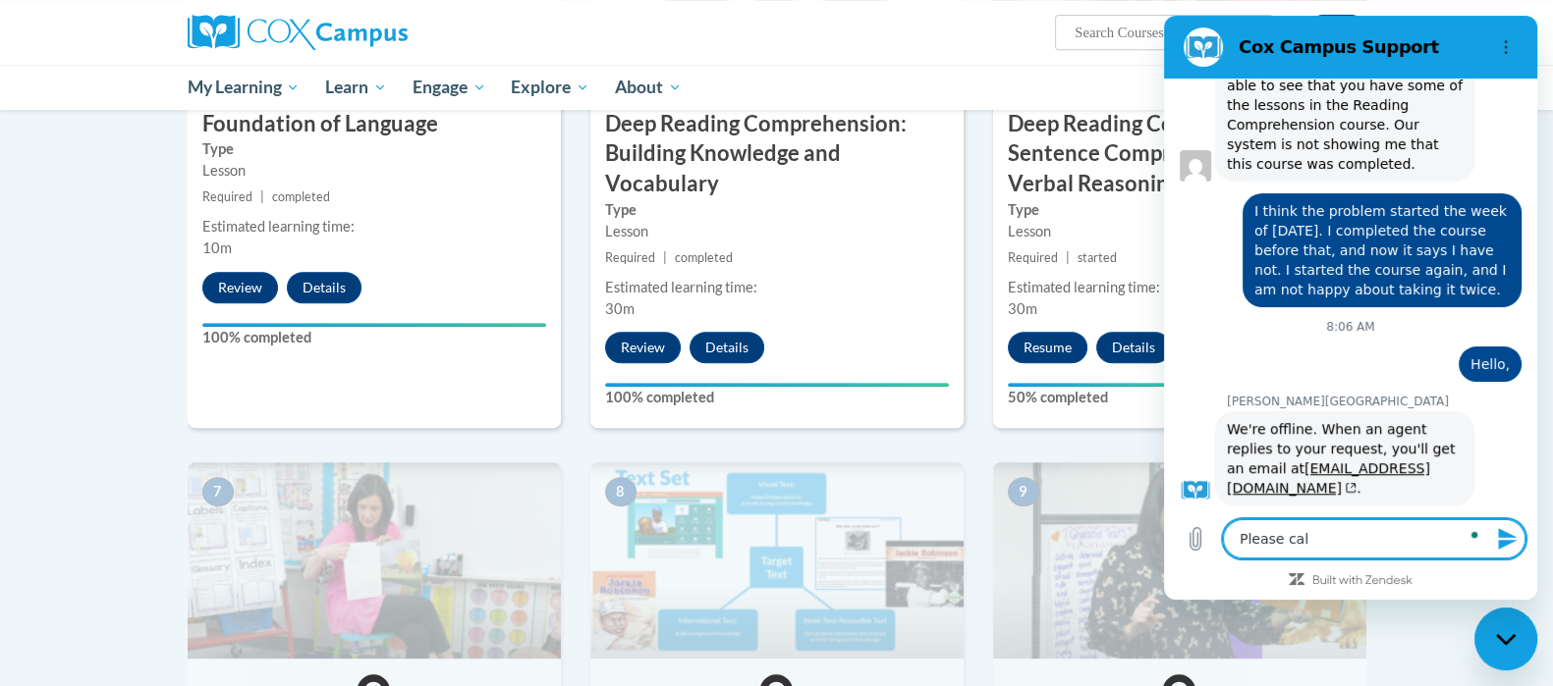
type textarea "Please call"
type textarea "x"
type textarea "Please call"
type textarea "x"
type textarea "Please call m"
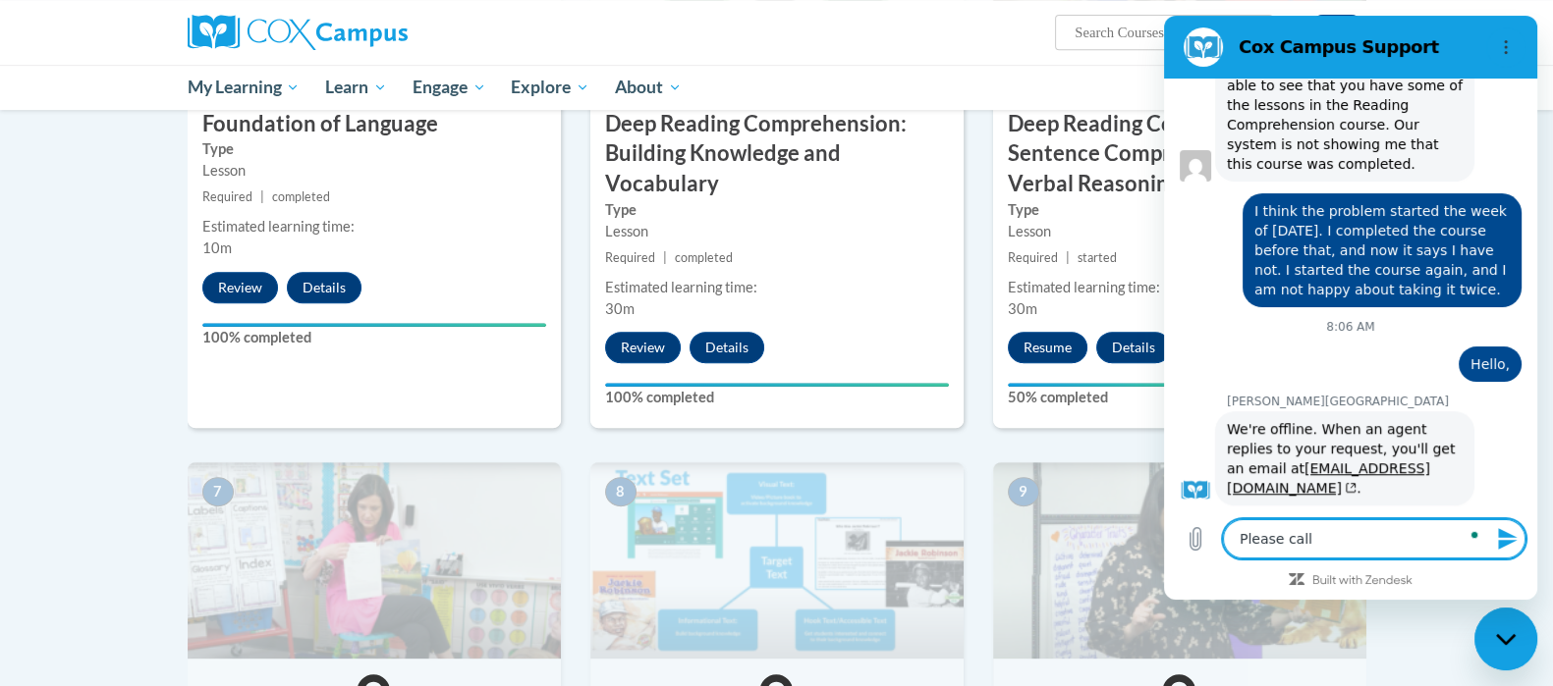
type textarea "x"
type textarea "Please call me"
type textarea "x"
type textarea "Please call me"
type textarea "x"
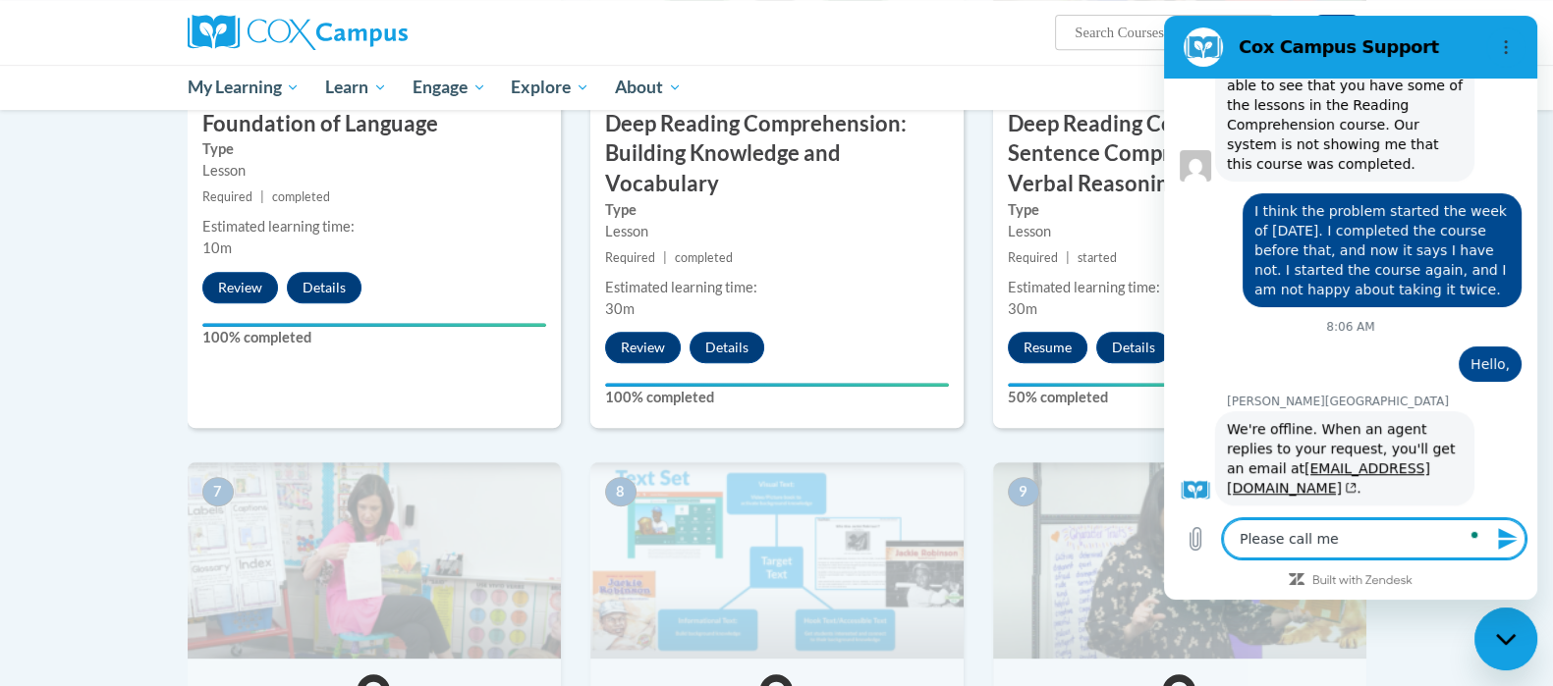
type textarea "Please call me a"
type textarea "x"
type textarea "Please call me at"
type textarea "x"
type textarea "Please call me at"
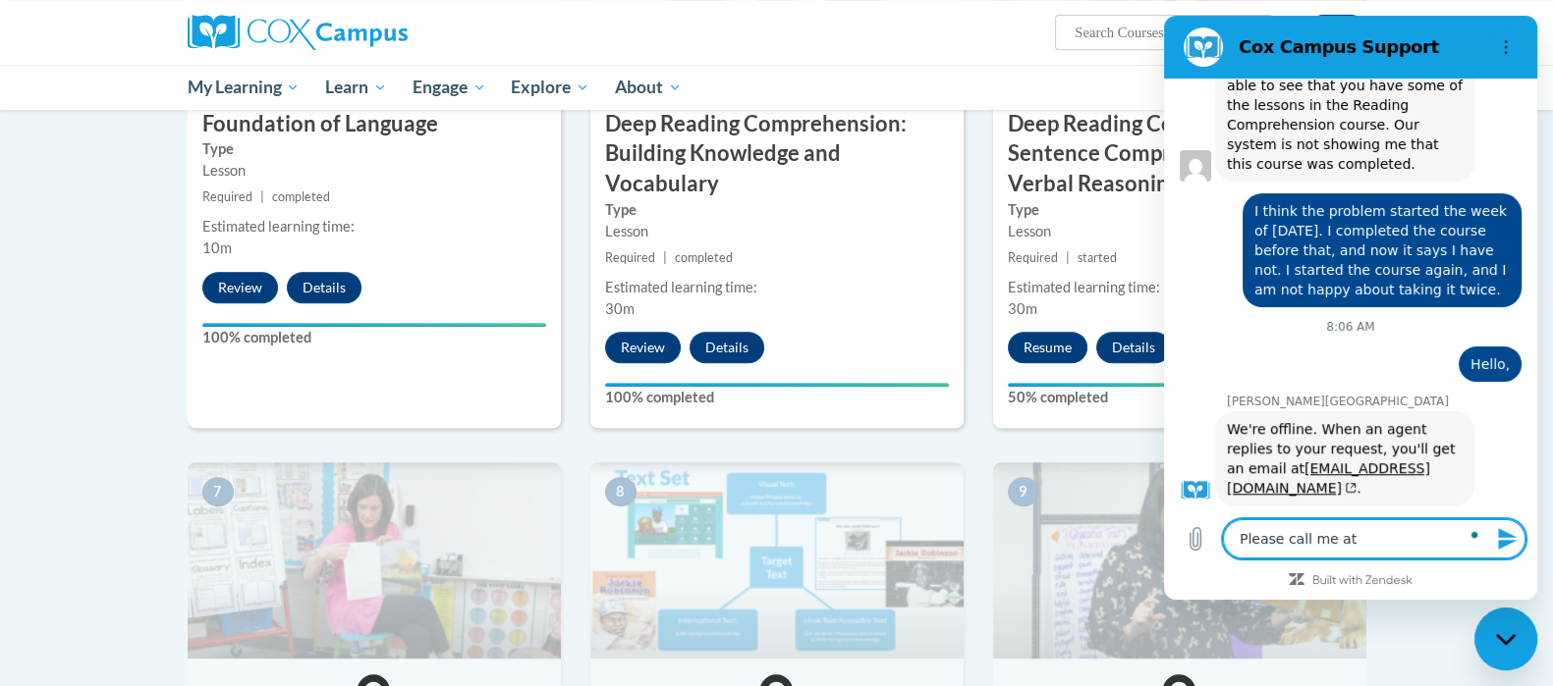
type textarea "x"
type textarea "Please call me at 2"
type textarea "x"
type textarea "Please call me at 26"
type textarea "x"
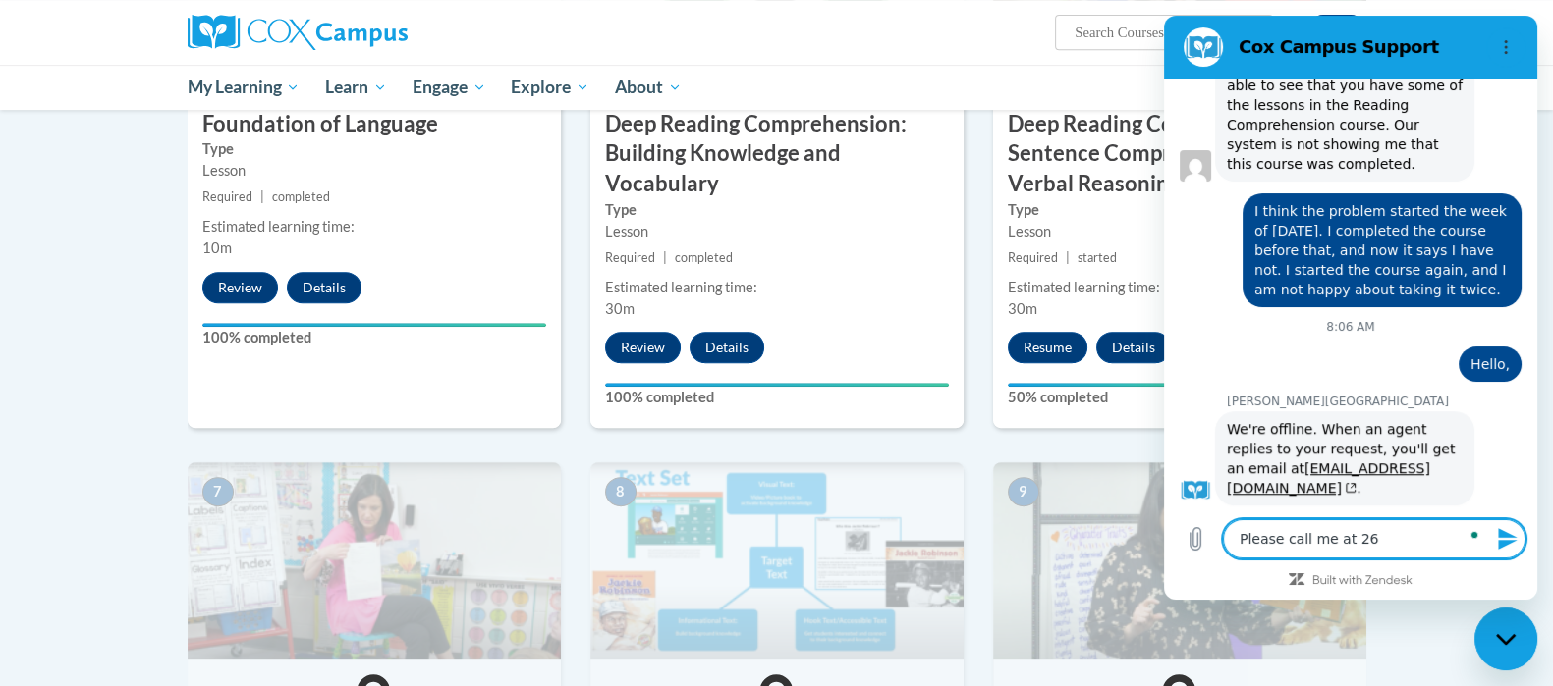
type textarea "Please call me at 262"
type textarea "x"
type textarea "Please call me at 262"
type textarea "x"
type textarea "Please call me at 262 2"
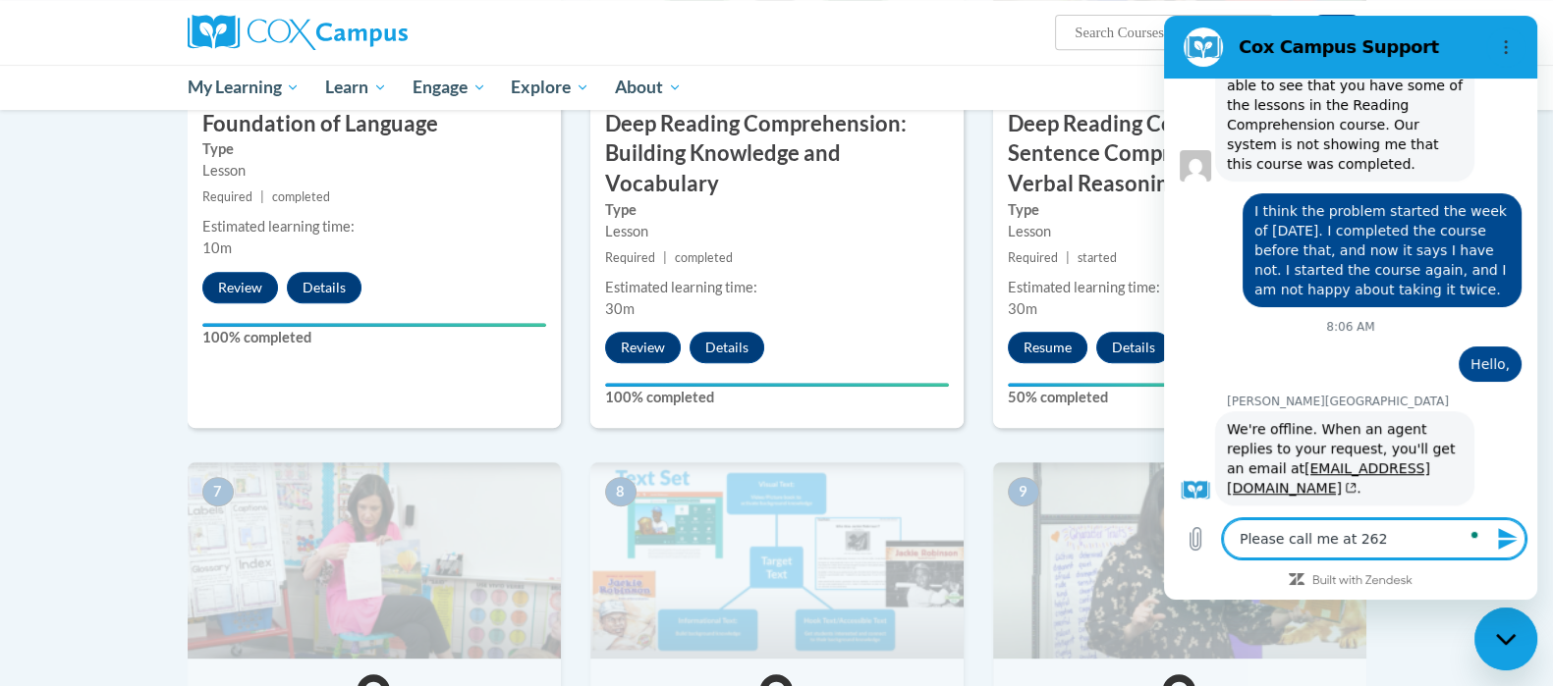
type textarea "x"
type textarea "Please call me at 262 23"
type textarea "x"
type textarea "Please call me at 262 232"
type textarea "x"
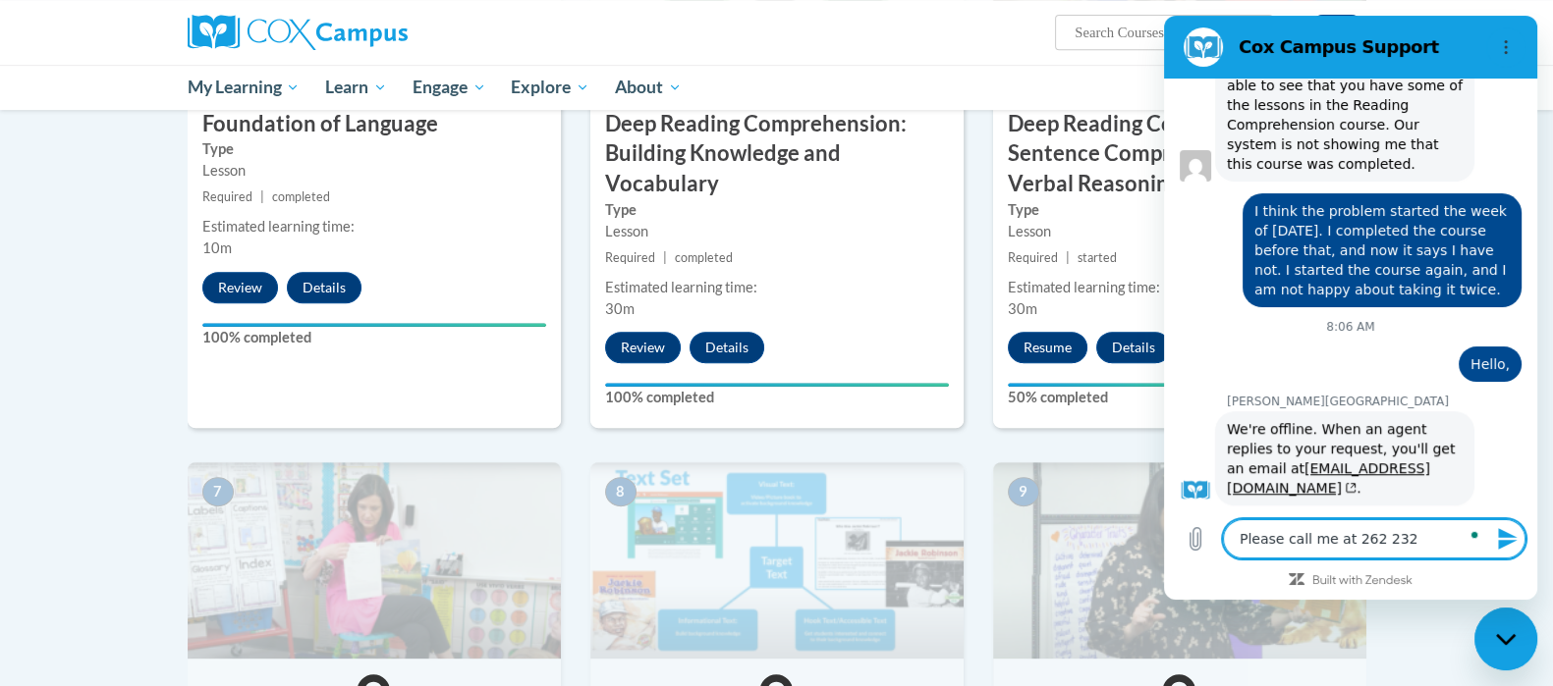
type textarea "Please call me at 262 232"
type textarea "x"
type textarea "Please call me at [PHONE_NUMBER]"
type textarea "x"
type textarea "Please call me at [PHONE_NUMBER]"
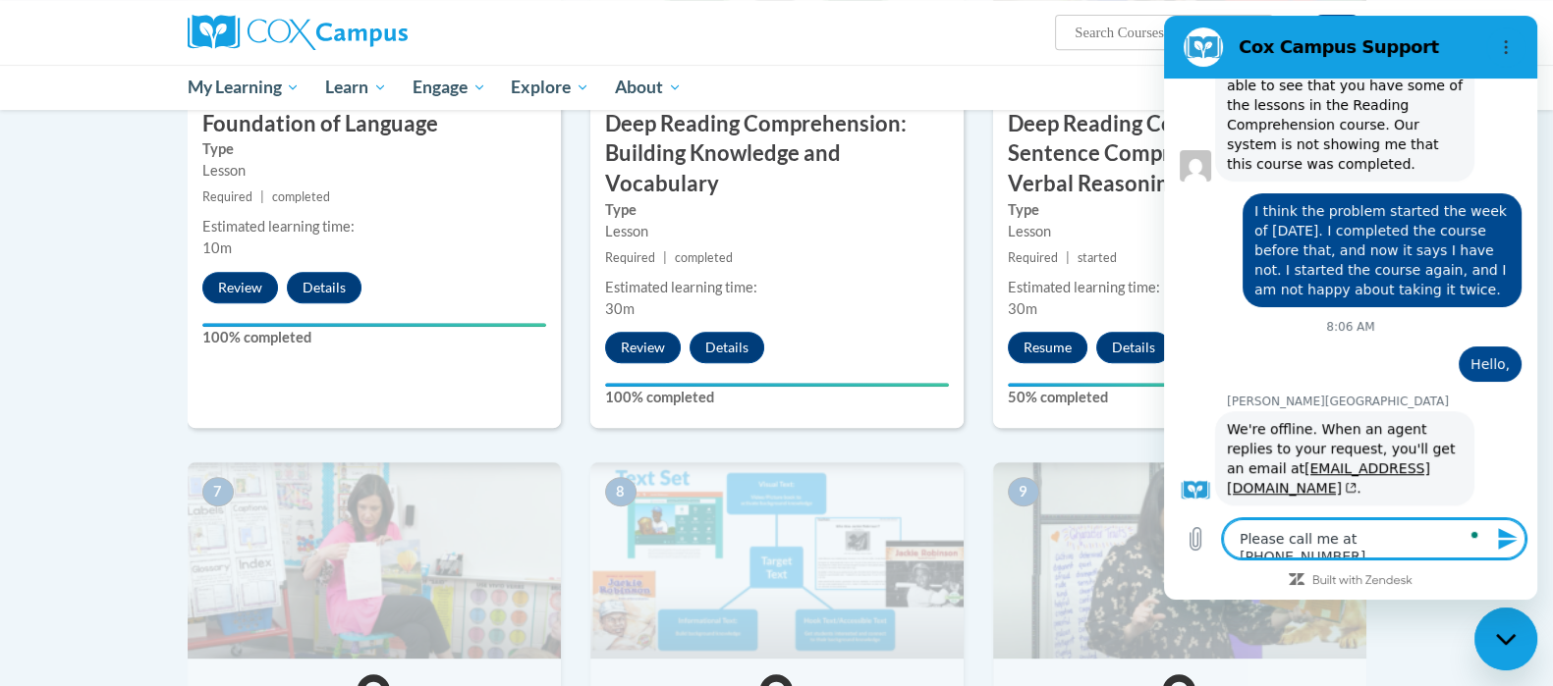
type textarea "x"
type textarea "Please call me at [PHONE_NUMBER]"
type textarea "x"
type textarea "Please call me at [PHONE_NUMBER]"
type textarea "x"
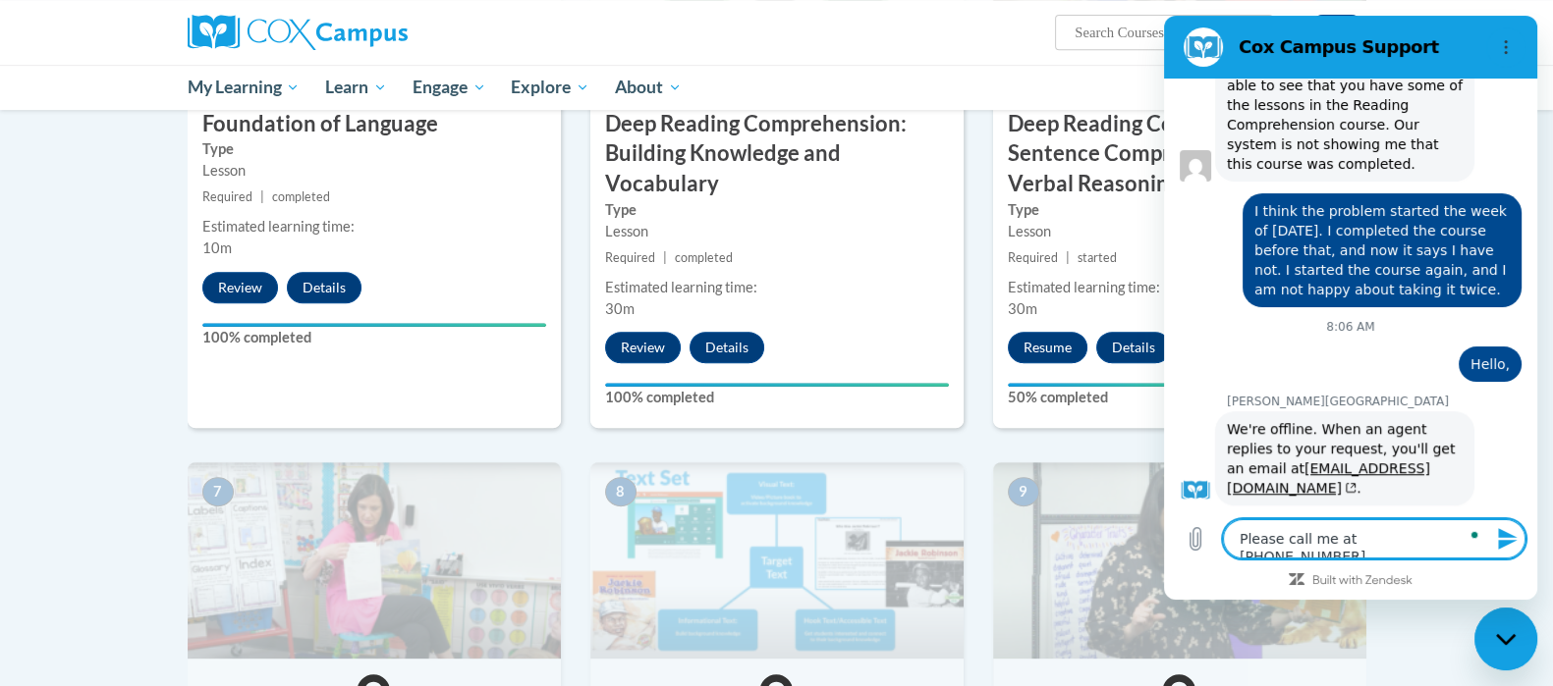
type textarea "Please call me at [PHONE_NUMBER]."
type textarea "x"
type textarea "Please call me at [PHONE_NUMBER]."
type textarea "x"
type textarea "Please call me at [PHONE_NUMBER]. I"
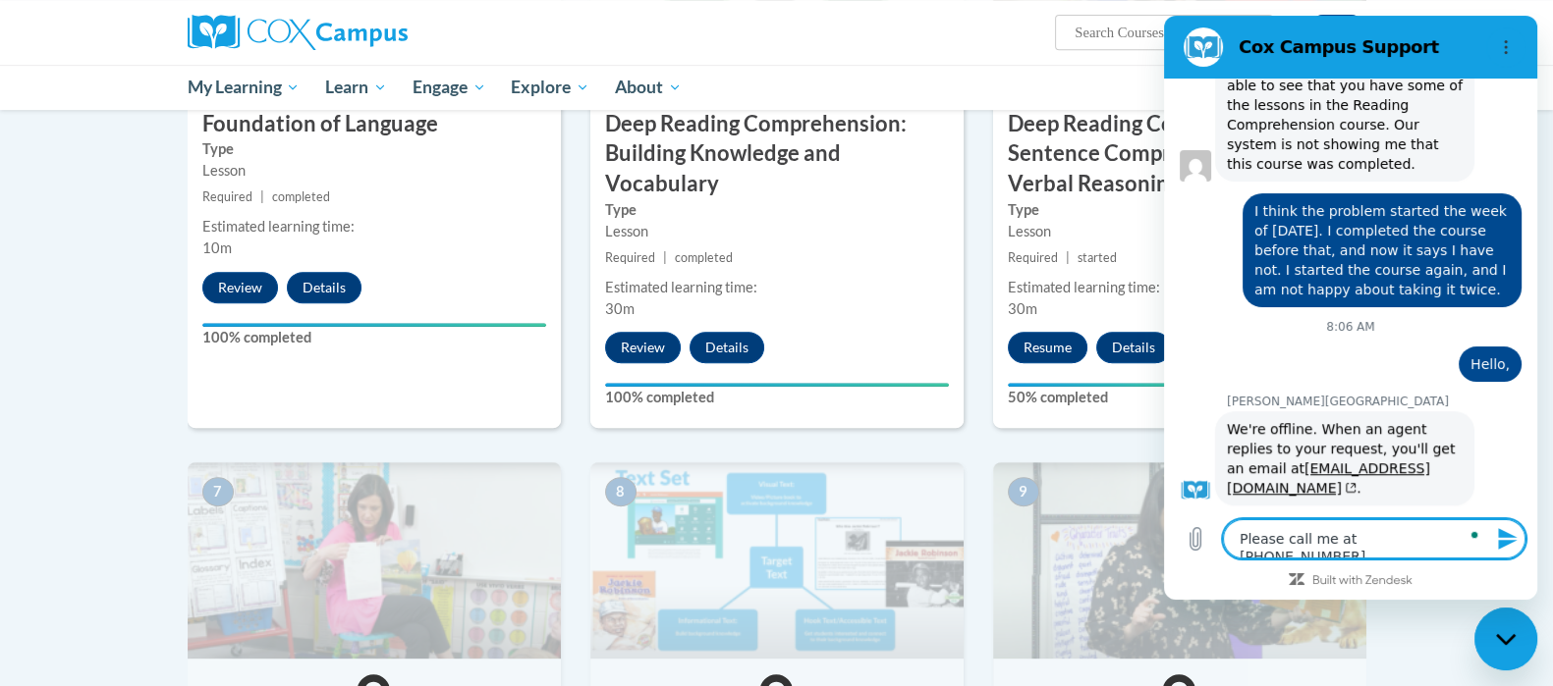
type textarea "x"
type textarea "Please call me at [PHONE_NUMBER]. I"
type textarea "x"
type textarea "Please call me at [PHONE_NUMBER]. I h"
type textarea "x"
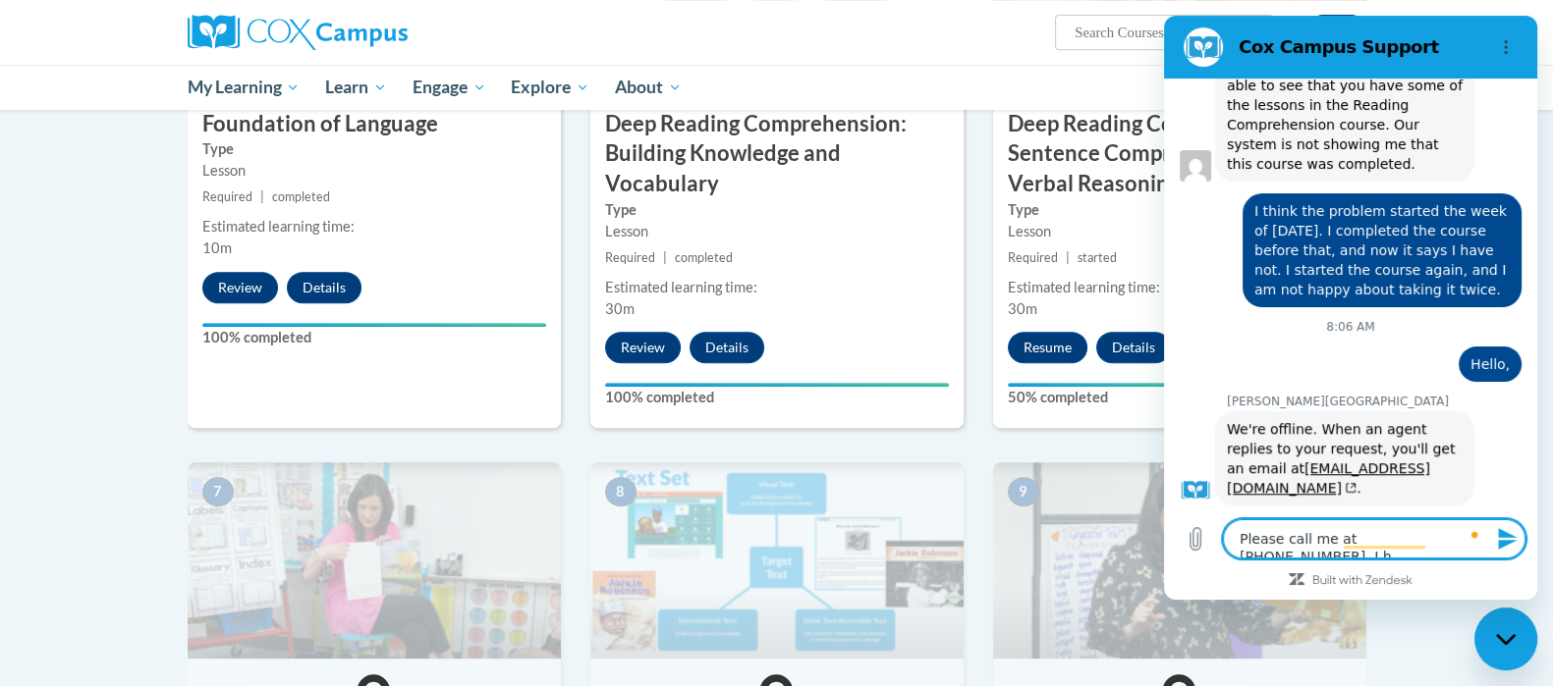
type textarea "Please call me at [PHONE_NUMBER]. I ha"
type textarea "x"
type textarea "Please call me at [PHONE_NUMBER]. I hav"
type textarea "x"
type textarea "Please call me at [PHONE_NUMBER]. I have"
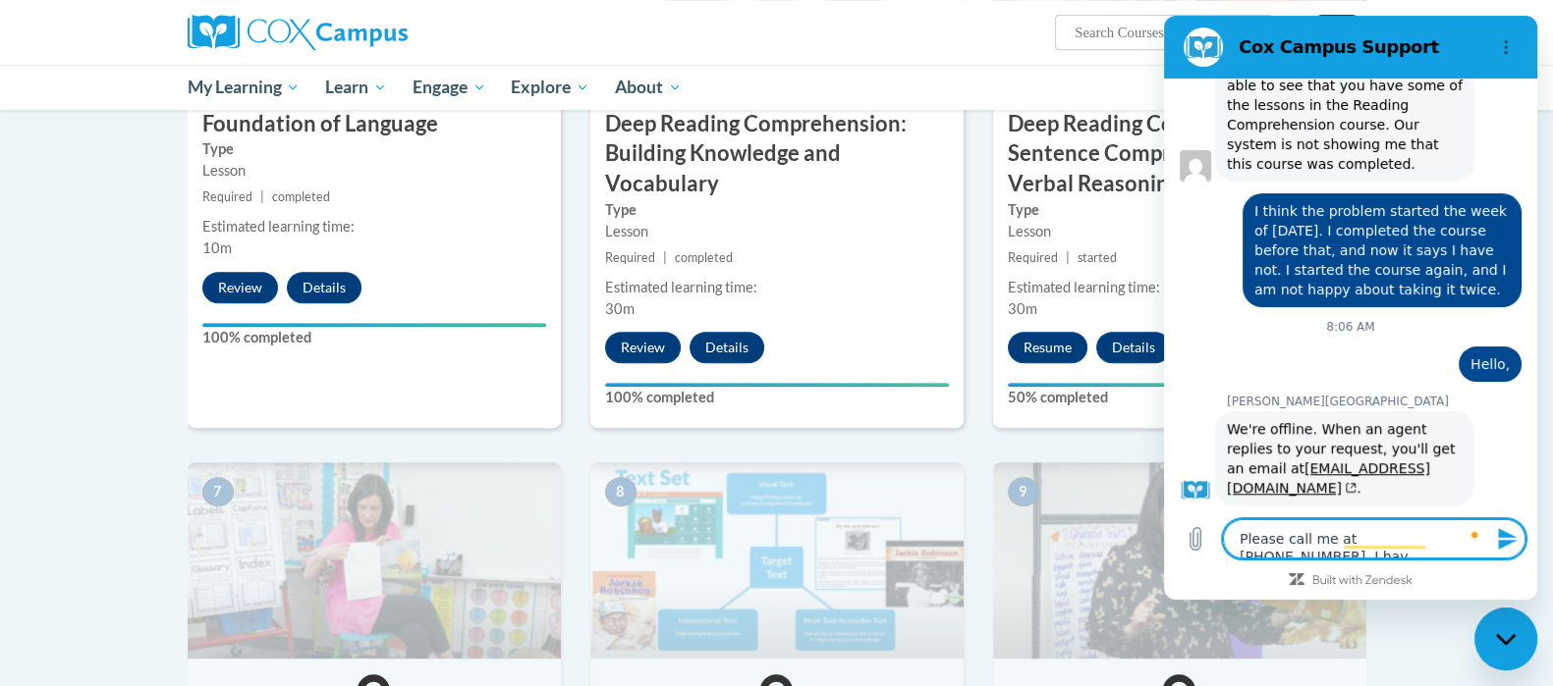
type textarea "x"
type textarea "Please call me at [PHONE_NUMBER]. I have"
type textarea "x"
type textarea "Please call me at [PHONE_NUMBER]. I have a"
type textarea "x"
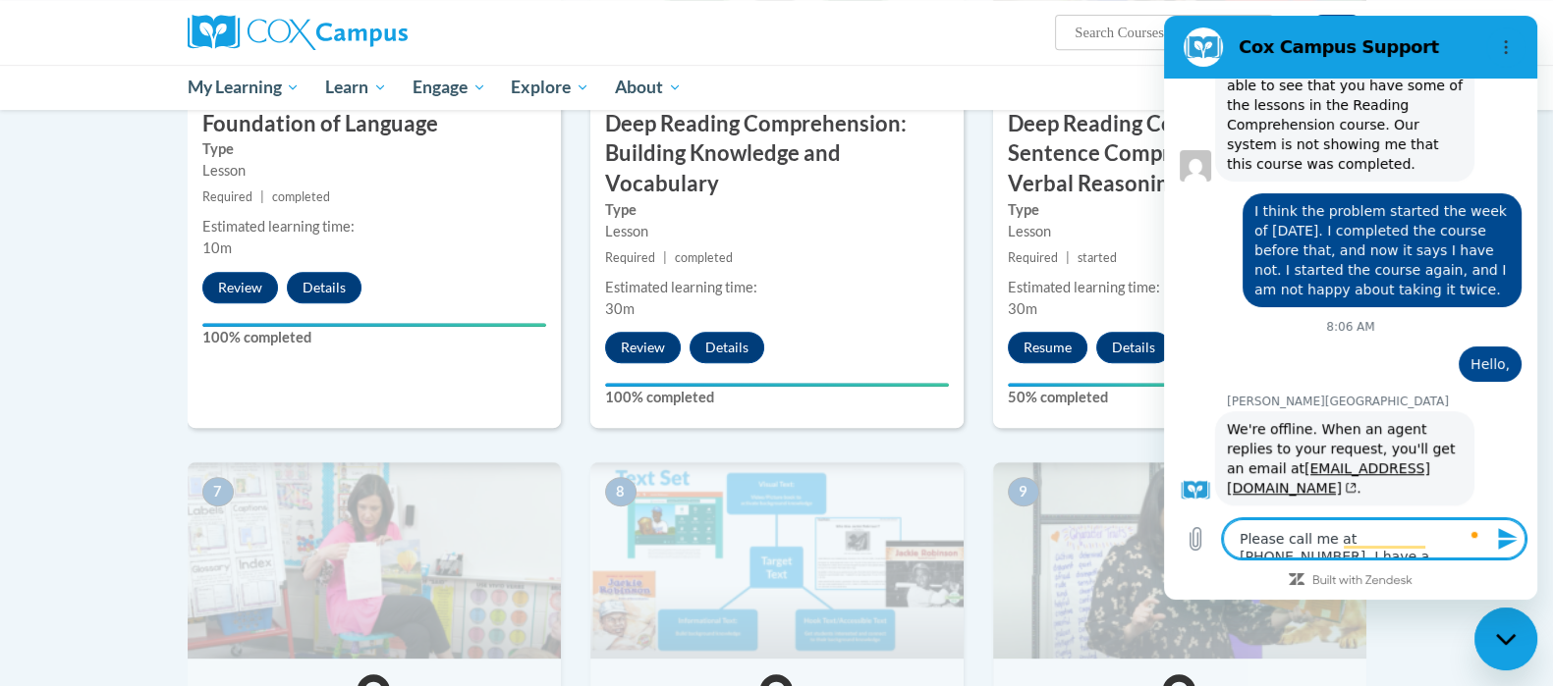
type textarea "Please call me at [PHONE_NUMBER]. I have ag"
type textarea "x"
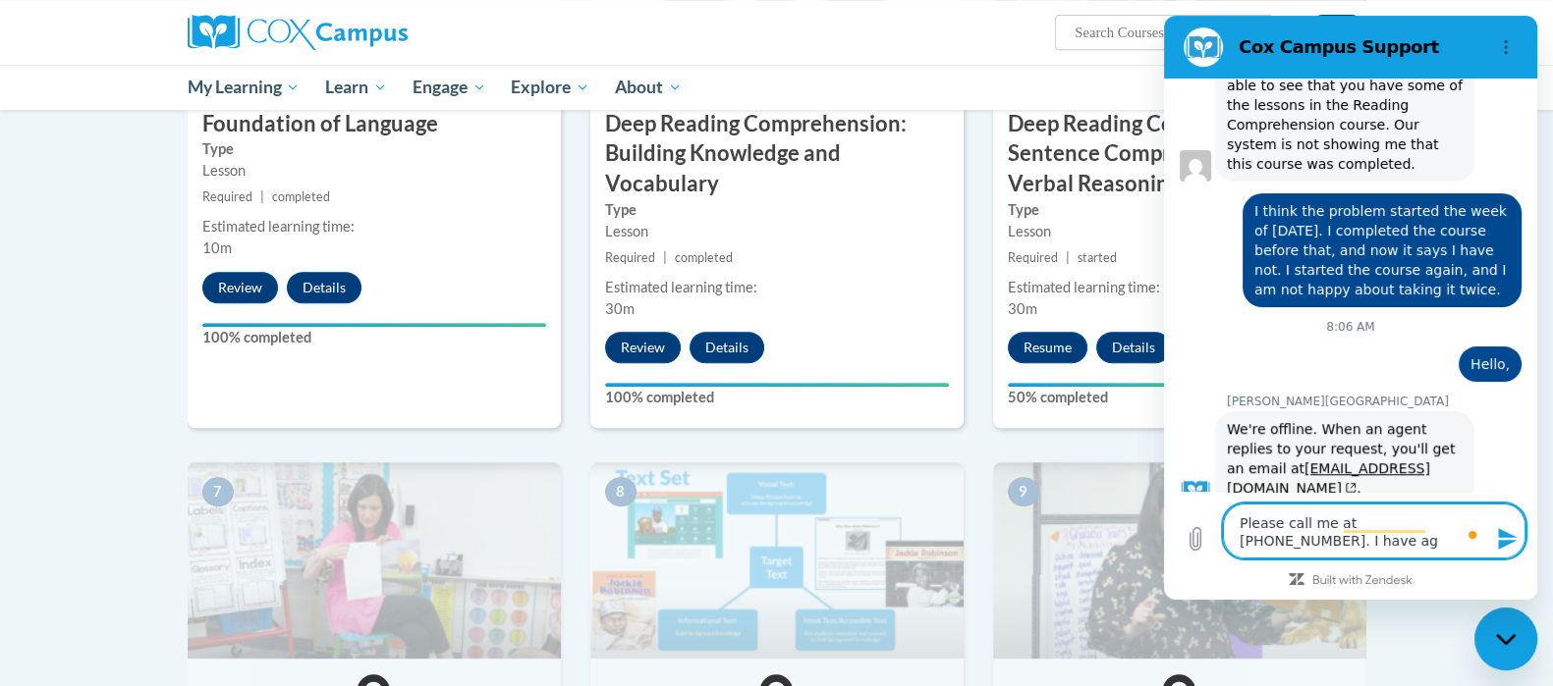
type textarea "Please call me at [PHONE_NUMBER]. I have aga"
type textarea "x"
type textarea "Please call me at [PHONE_NUMBER]. I have agai"
type textarea "x"
type textarea "Please call me at [PHONE_NUMBER]. I have again"
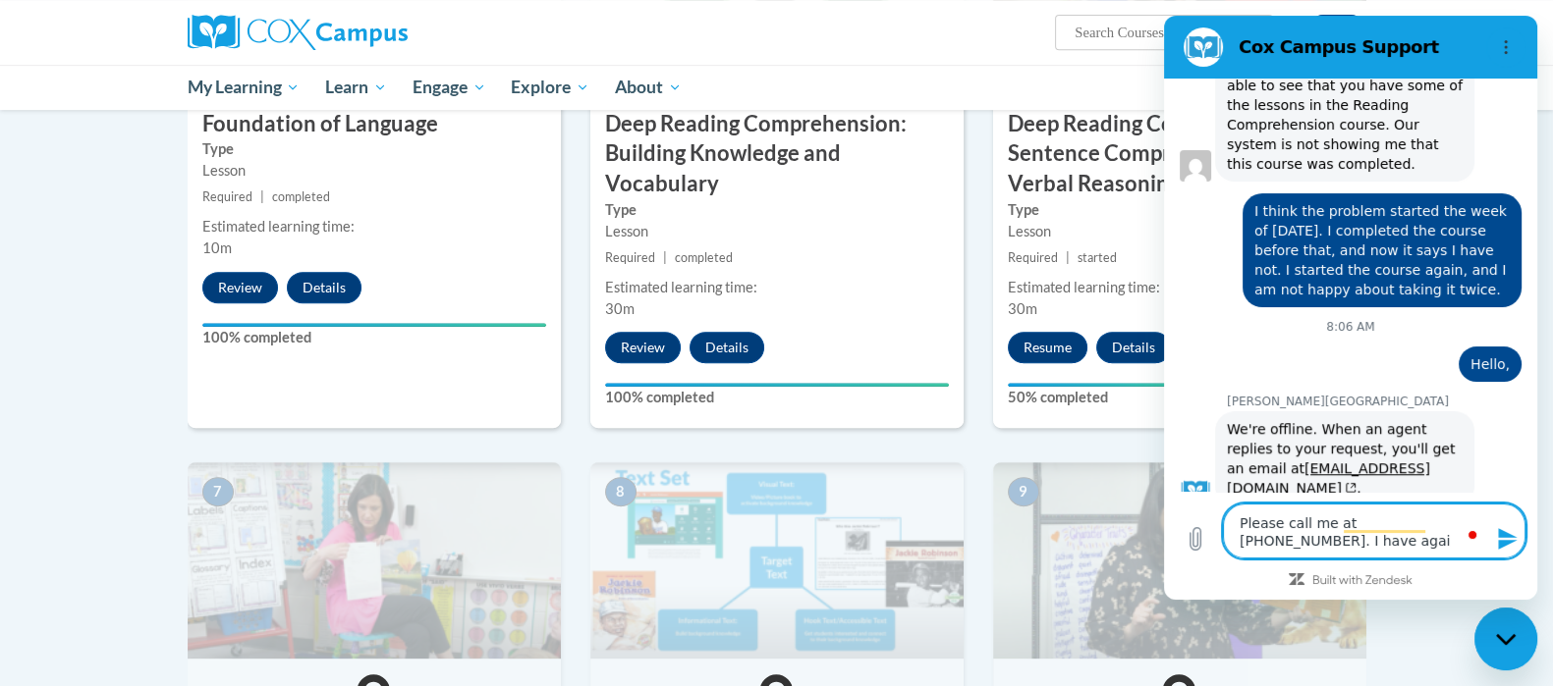
type textarea "x"
type textarea "Please call me at [PHONE_NUMBER]. I have again"
type textarea "x"
type textarea "Please call me at [PHONE_NUMBER]. I have again h"
type textarea "x"
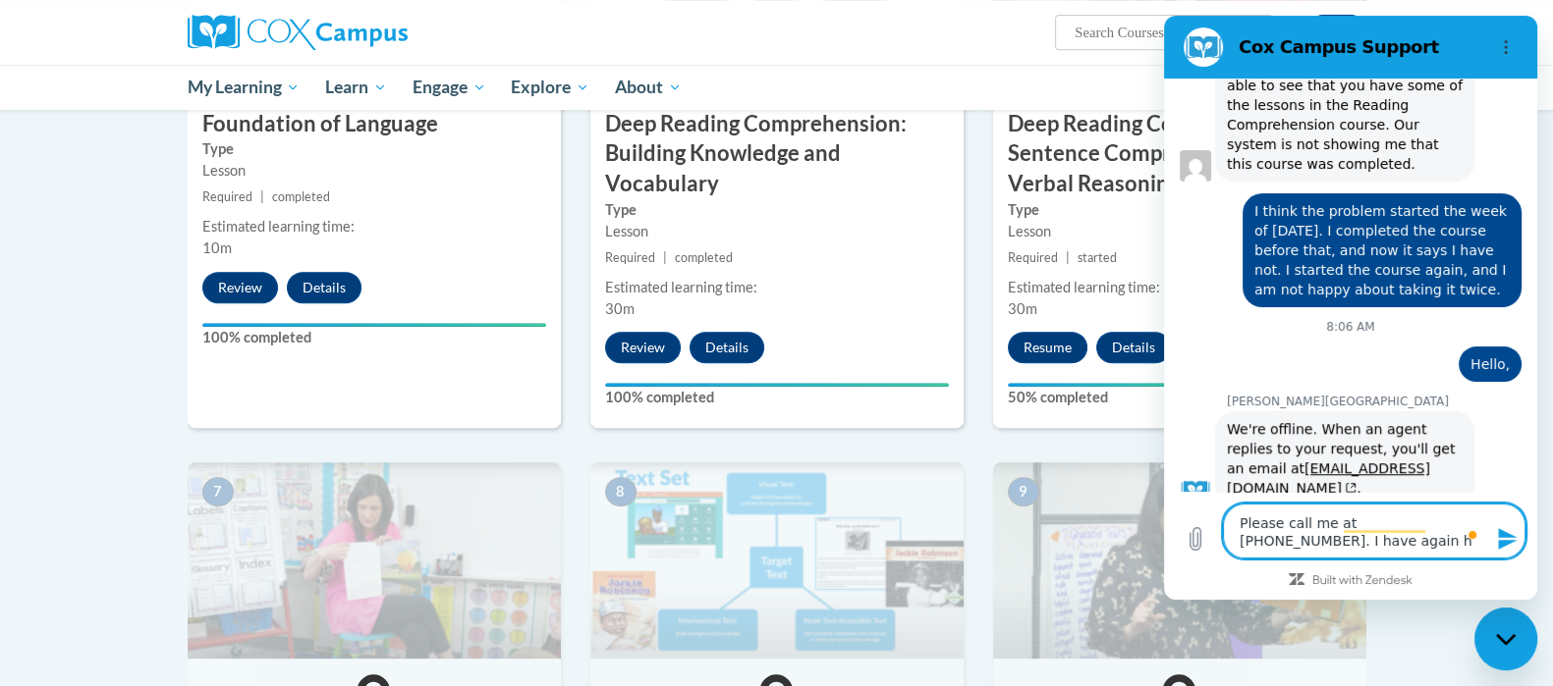
type textarea "Please call me at [PHONE_NUMBER]. I have again ha"
type textarea "x"
type textarea "Please call me at [PHONE_NUMBER]. I have again hav"
type textarea "x"
type textarea "Please call me at [PHONE_NUMBER]. I have again havi"
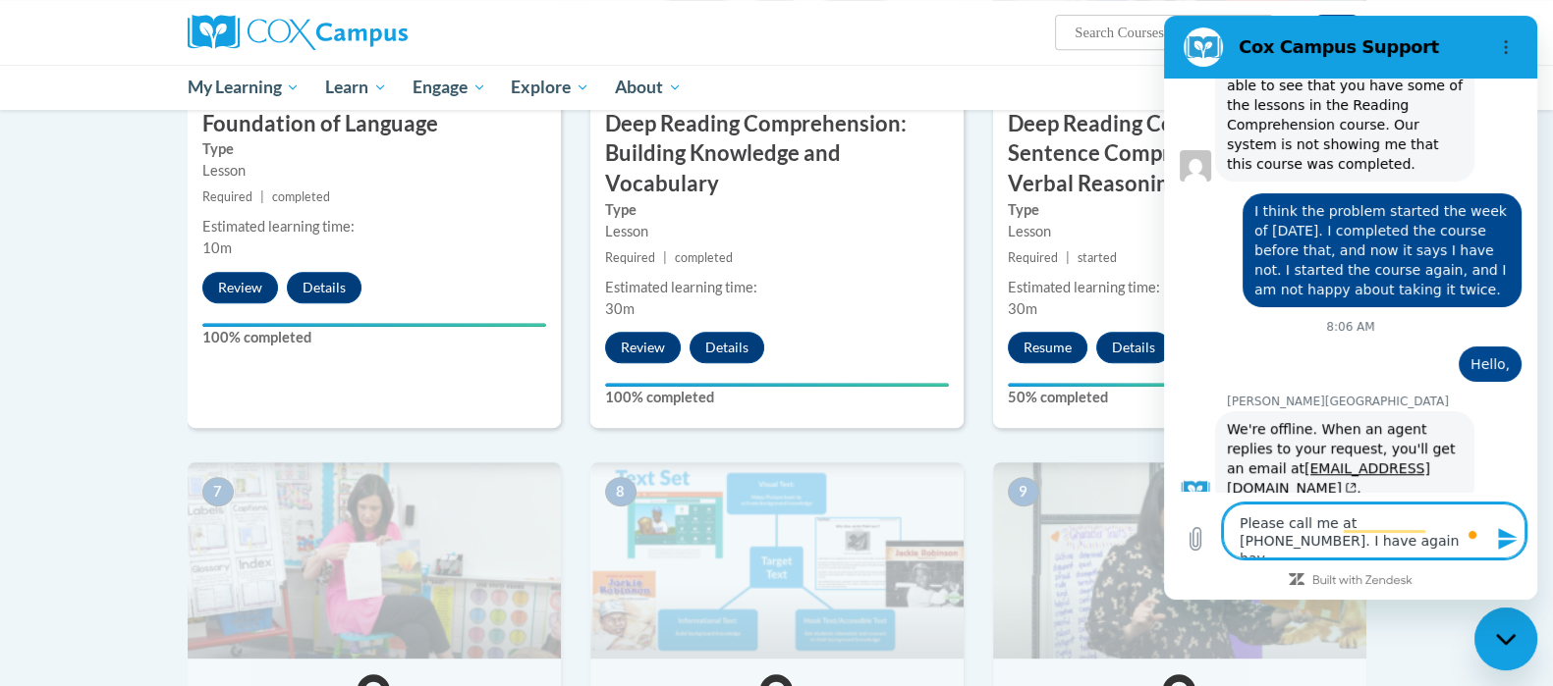
type textarea "x"
type textarea "Please call me at [PHONE_NUMBER]. I have again havin"
type textarea "x"
type textarea "Please call me at [PHONE_NUMBER]. I have again having"
type textarea "x"
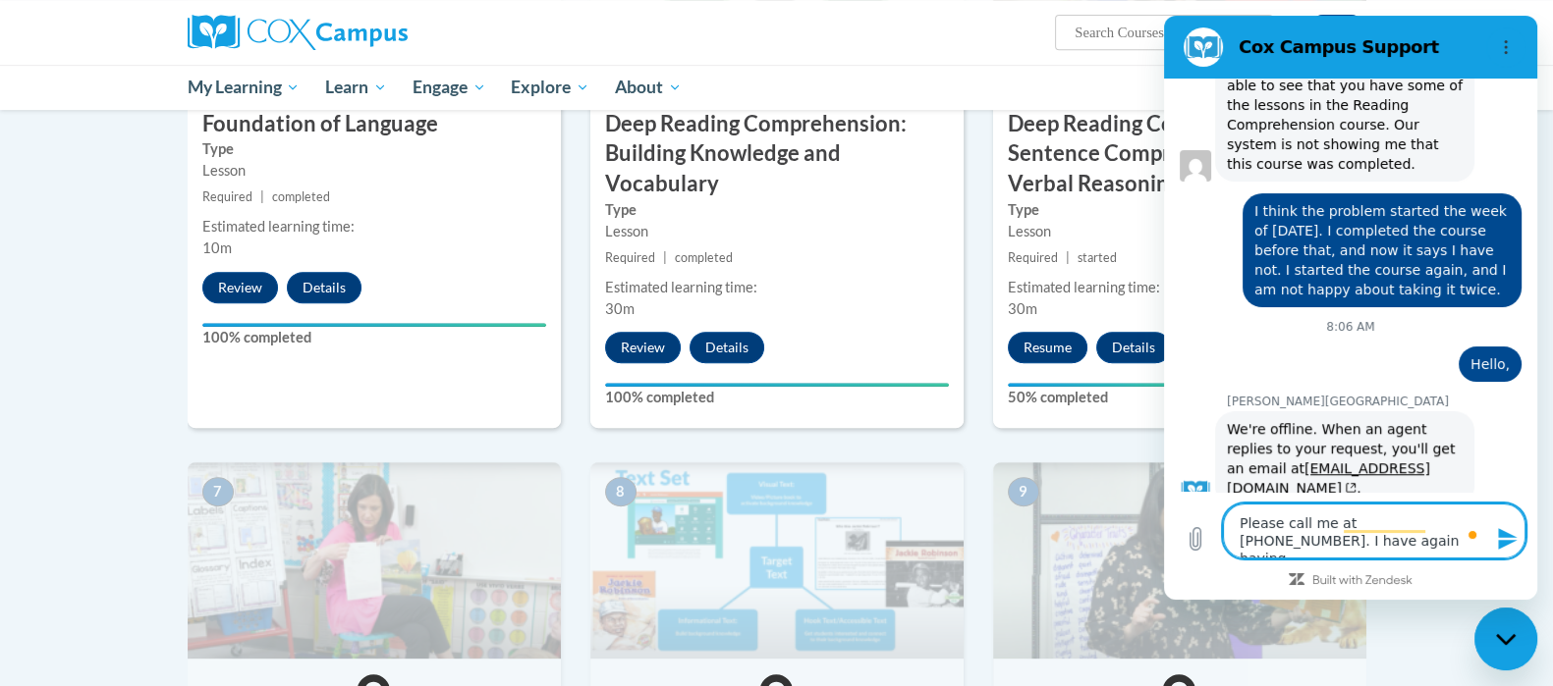
type textarea "Please call me at [PHONE_NUMBER]. I have again having"
type textarea "x"
type textarea "Please call me at [PHONE_NUMBER]. I have again having t"
type textarea "x"
type textarea "Please call me at [PHONE_NUMBER]. I have again having tr"
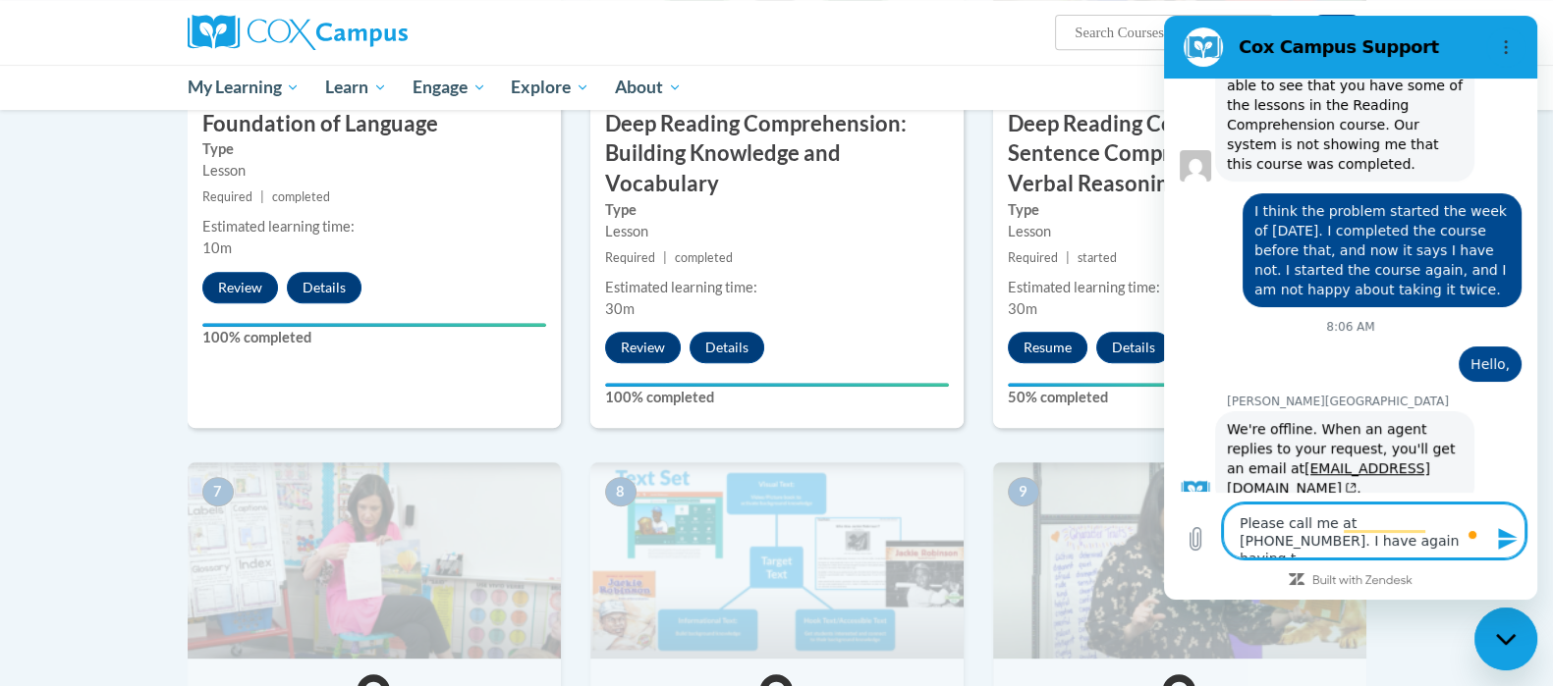
type textarea "x"
type textarea "Please call me at [PHONE_NUMBER]. I have again having tro"
type textarea "x"
type textarea "Please call me at [PHONE_NUMBER]. I have again having trou"
type textarea "x"
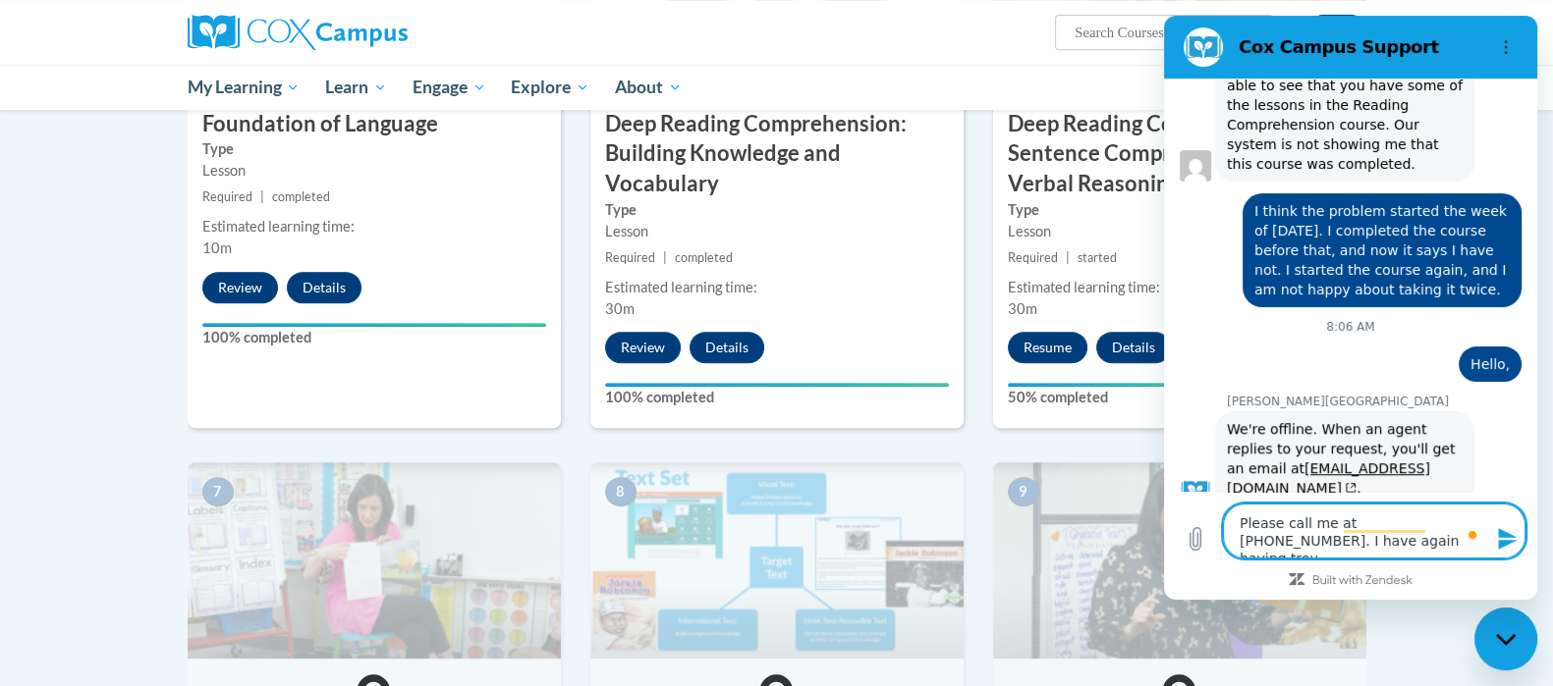
type textarea "Please call me at [PHONE_NUMBER]. I have again having troub"
type textarea "x"
type textarea "Please call me at [PHONE_NUMBER]. I have again having troubl"
type textarea "x"
type textarea "Please call me at [PHONE_NUMBER]. I have again having trouble"
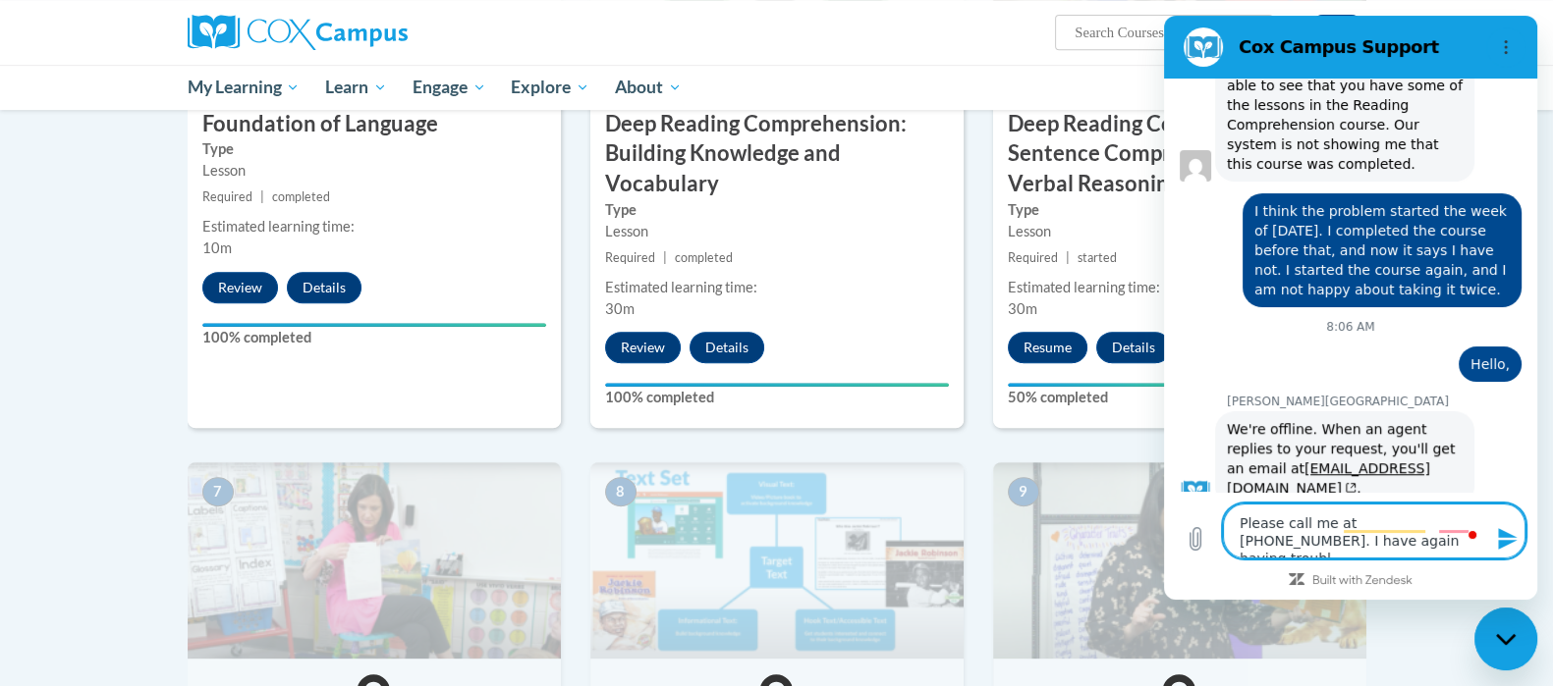
type textarea "x"
type textarea "Please call me at [PHONE_NUMBER]. I have again having trouble"
type textarea "x"
type textarea "Please call me at [PHONE_NUMBER]. I have again having trouble w"
type textarea "x"
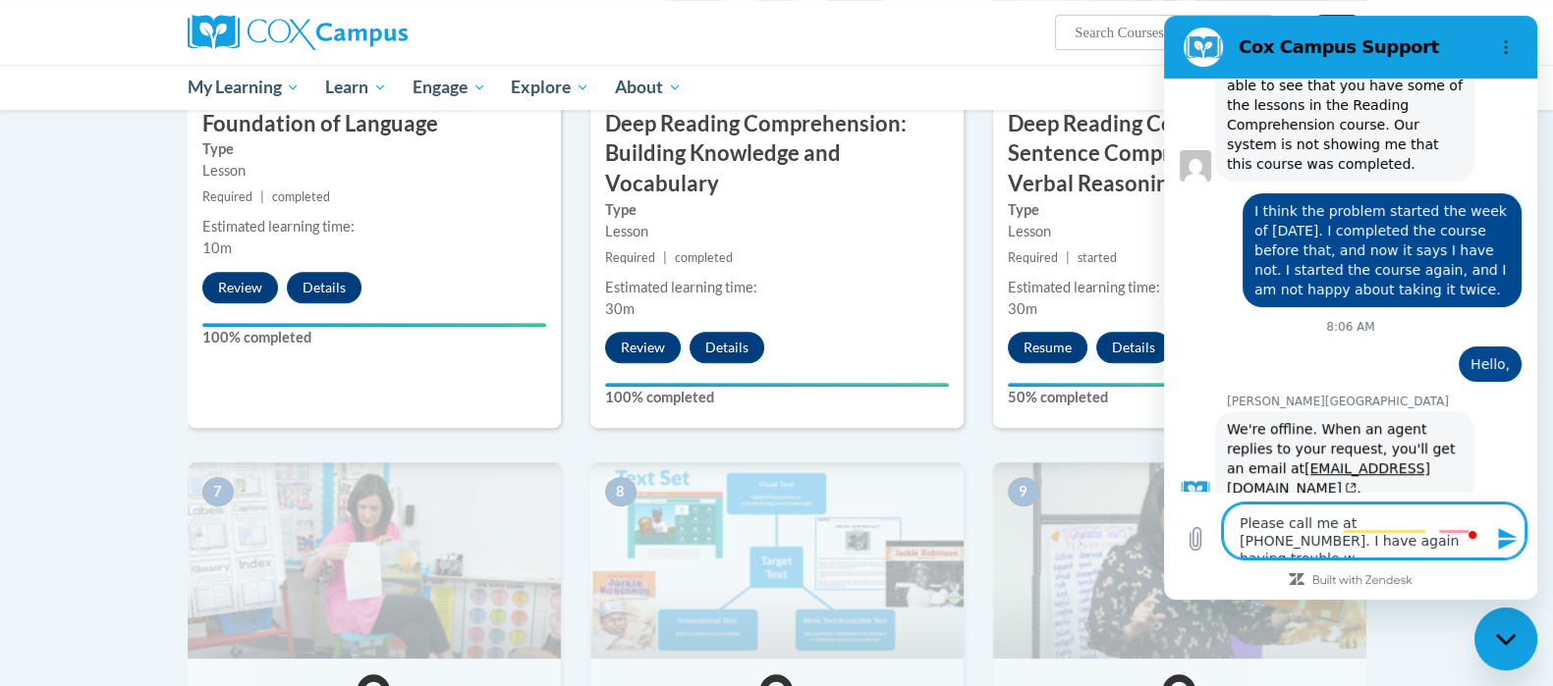
type textarea "Please call me at [PHONE_NUMBER]. I have again having trouble wi"
type textarea "x"
type textarea "Please call me at [PHONE_NUMBER]. I have again having trouble wit"
type textarea "x"
type textarea "Please call me at [PHONE_NUMBER]. I have again having trouble with"
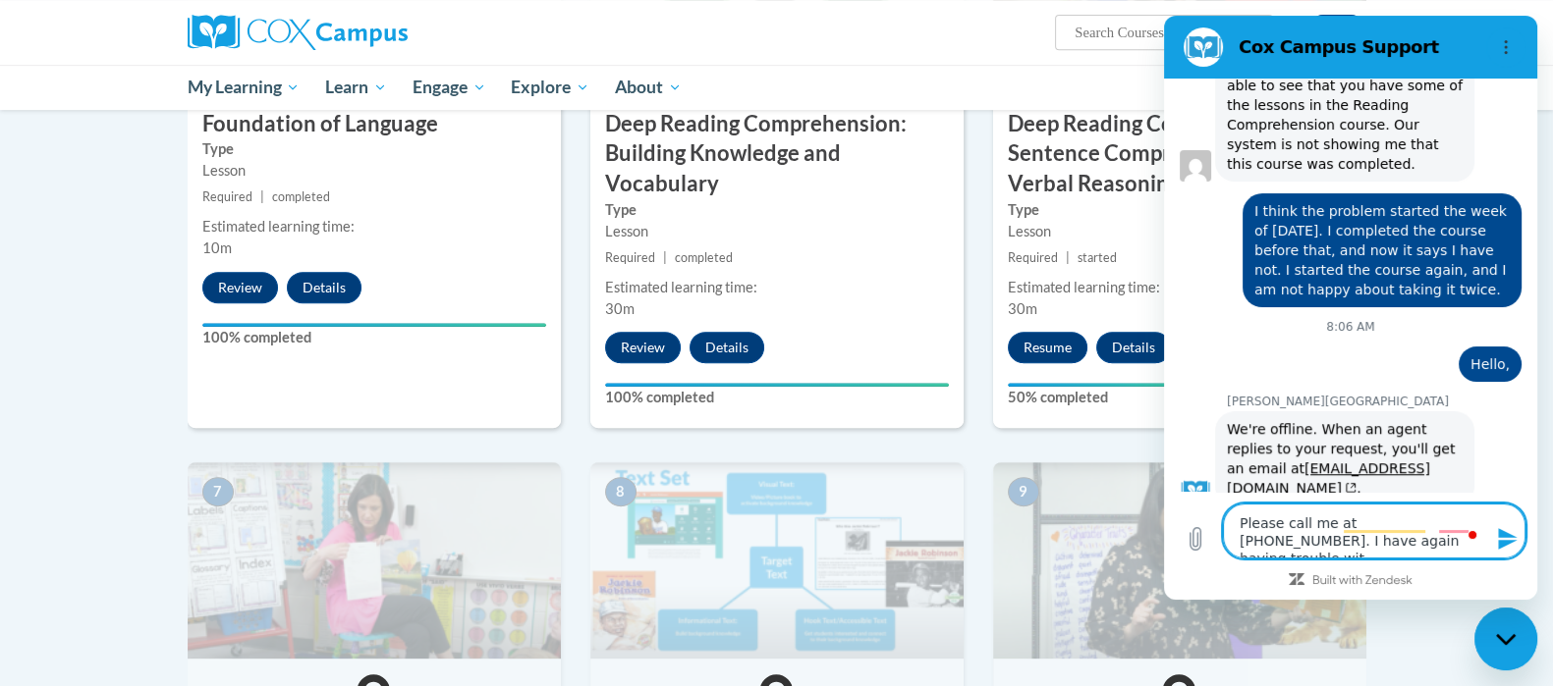
type textarea "x"
type textarea "Please call me at [PHONE_NUMBER]. I have again having trouble with"
type textarea "x"
type textarea "Please call me at [PHONE_NUMBER]. I have again having trouble with t"
type textarea "x"
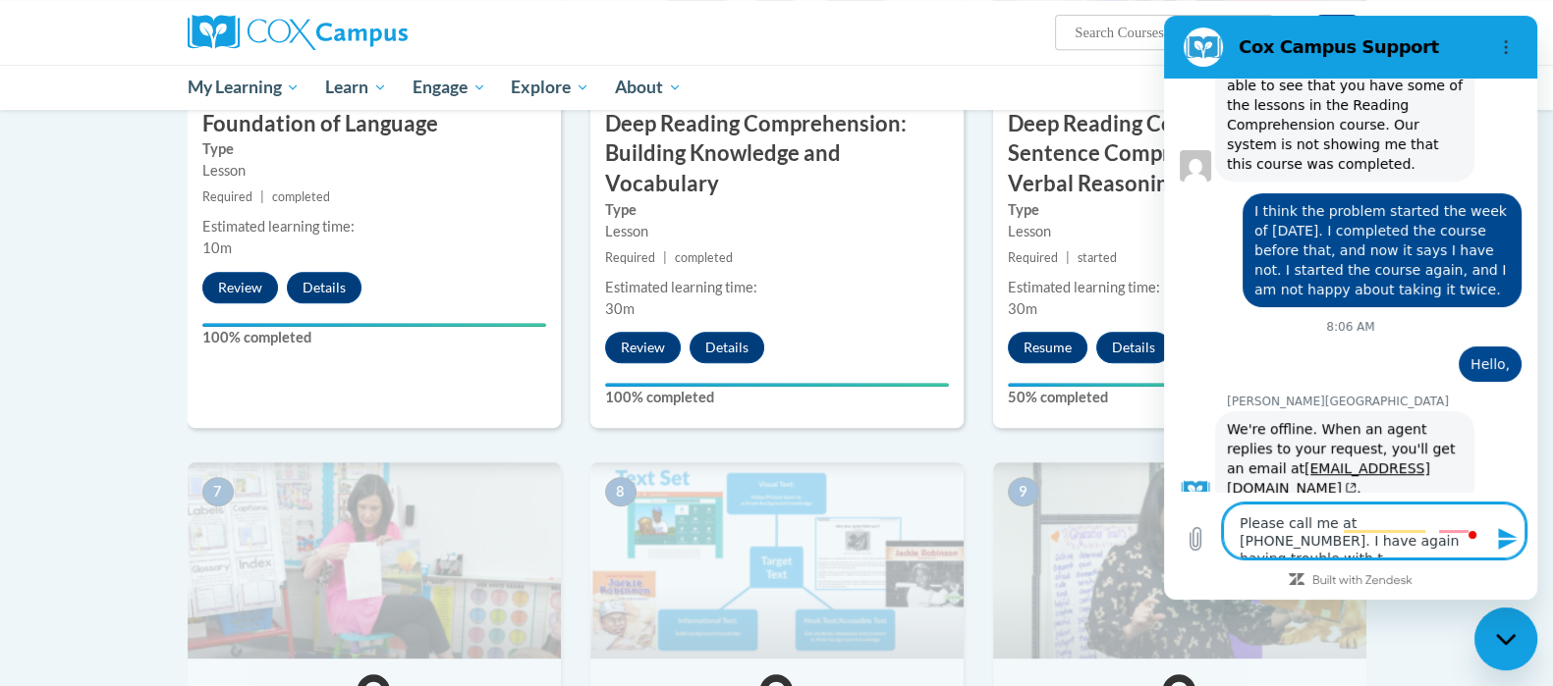
type textarea "Please call me at [PHONE_NUMBER]. I have again having trouble with th"
type textarea "x"
type textarea "Please call me at [PHONE_NUMBER]. I have again having trouble with the"
type textarea "x"
type textarea "Please call me at [PHONE_NUMBER]. I have again having trouble with the"
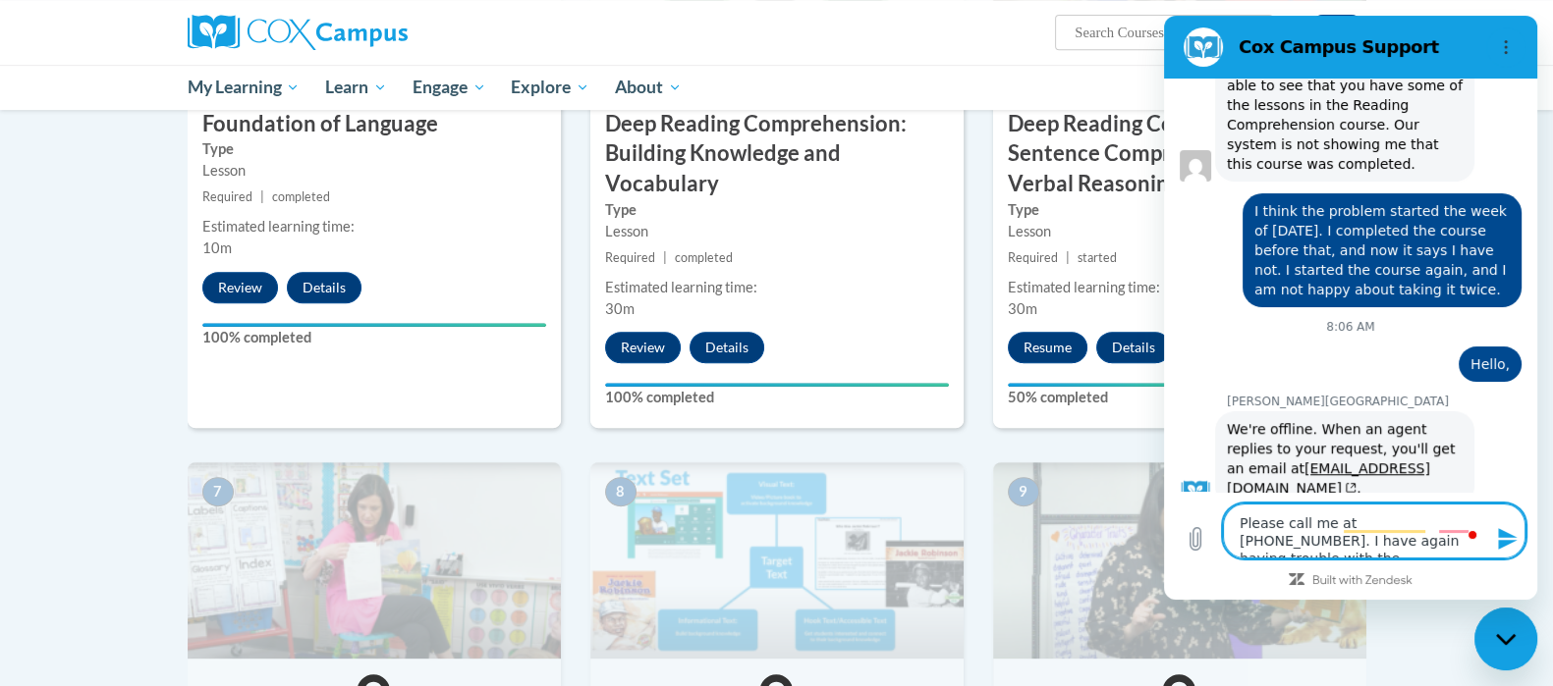
type textarea "x"
type textarea "Please call me at [PHONE_NUMBER]. I have again having trouble with the r"
type textarea "x"
type textarea "Please call me at [PHONE_NUMBER]. I have again having trouble with the re"
type textarea "x"
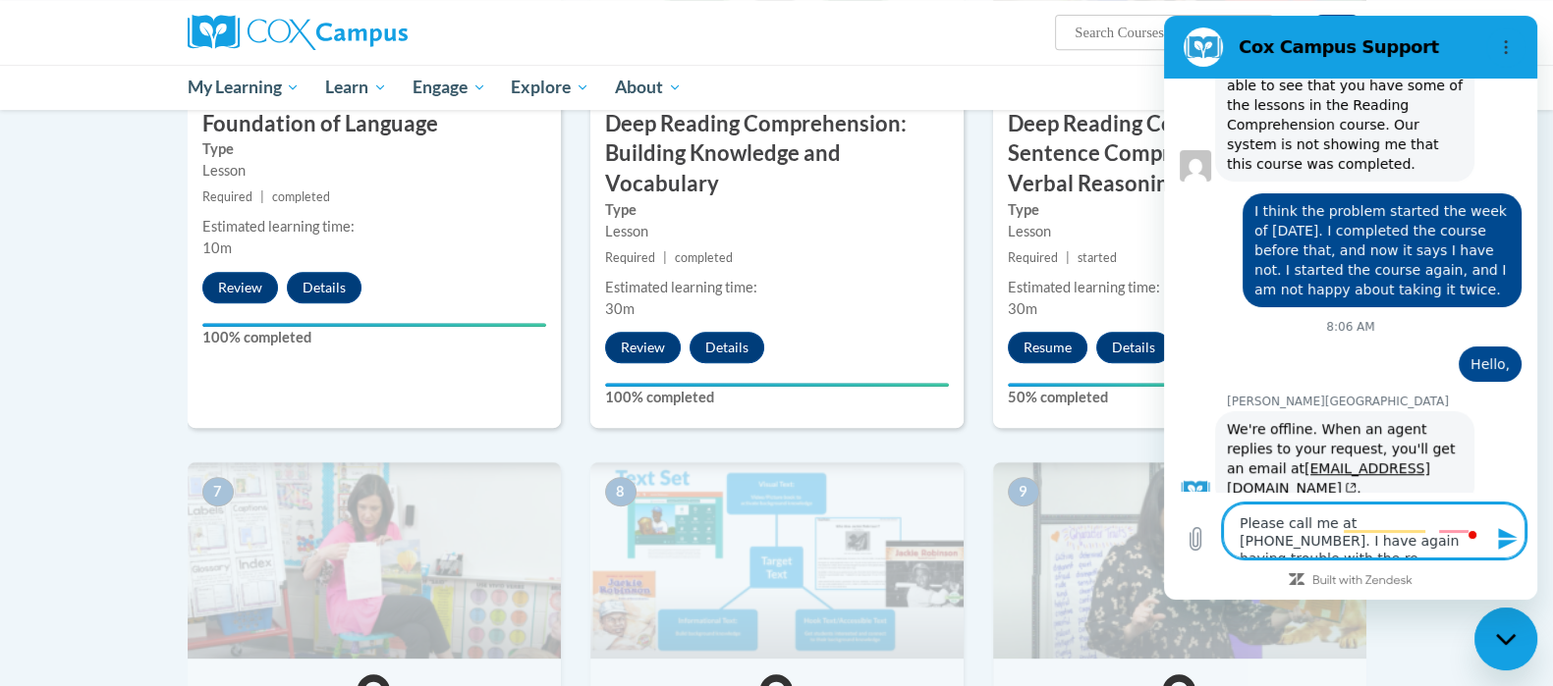
type textarea "Please call me at [PHONE_NUMBER]. I have again having trouble with the red"
type textarea "x"
type textarea "Please call me at [PHONE_NUMBER]. I have again having trouble with the [PERSON_…"
type textarea "x"
type textarea "Please call me at [PHONE_NUMBER]. I have again having trouble with the redai"
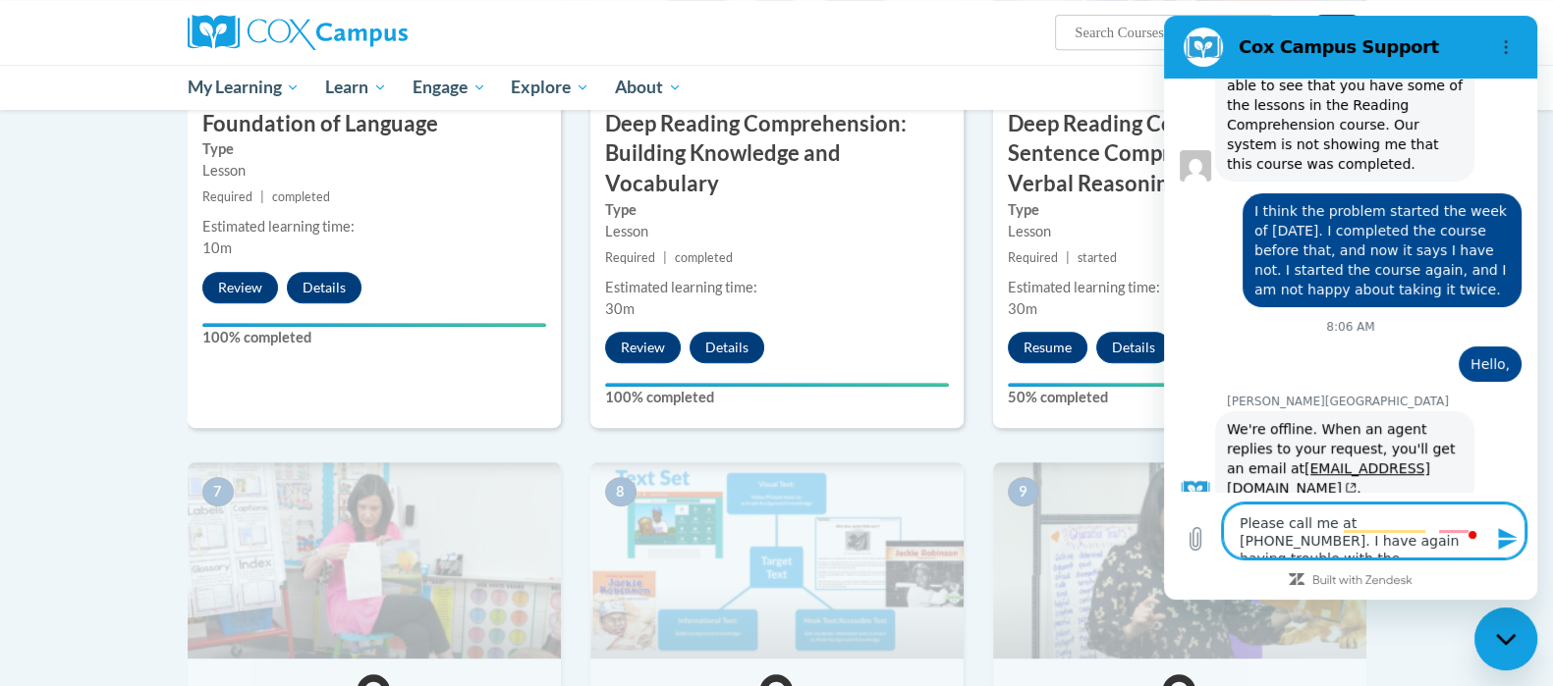
type textarea "x"
type textarea "Please call me at [PHONE_NUMBER]. I have again having trouble with the redain"
type textarea "x"
type textarea "Please call me at [PHONE_NUMBER]. I have again having trouble with the redaing"
type textarea "x"
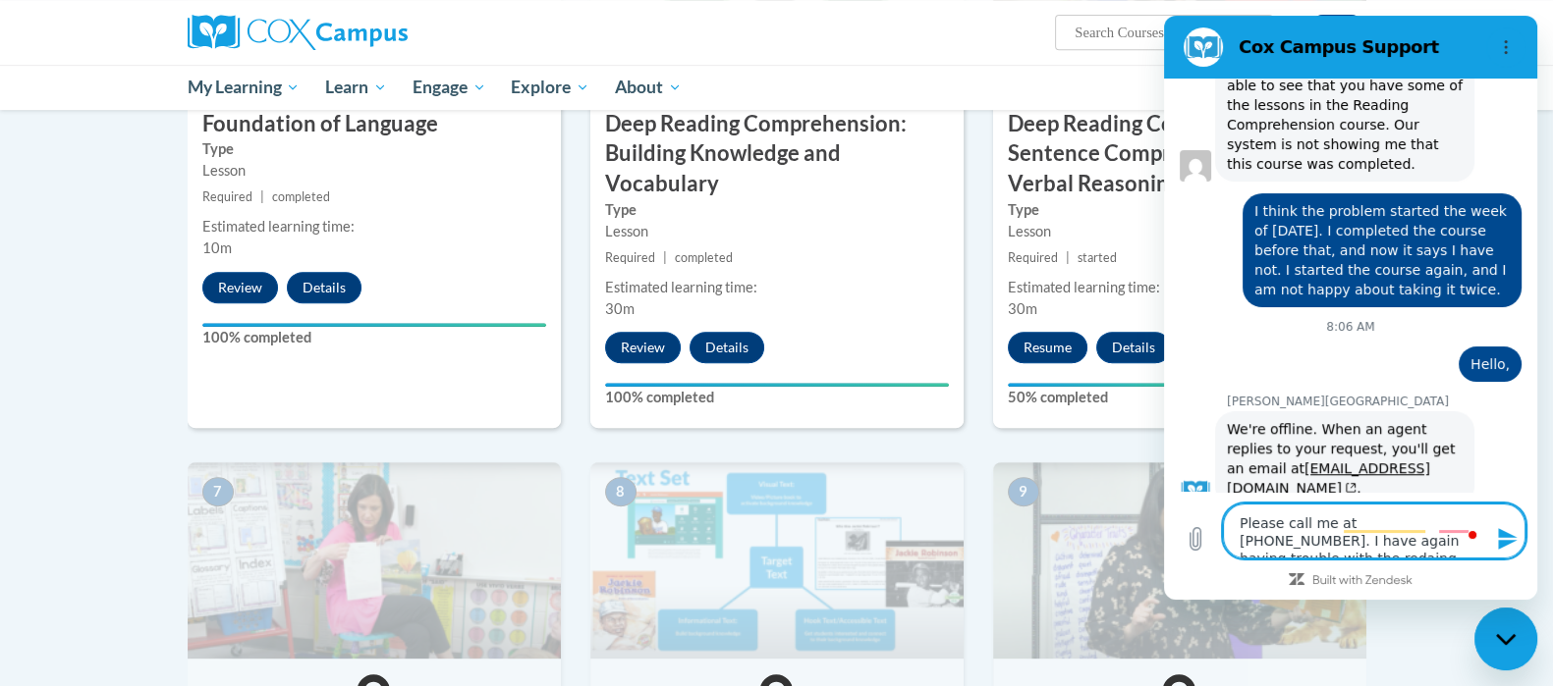
type textarea "Please call me at [PHONE_NUMBER]. I have again having trouble with the redaing"
type textarea "x"
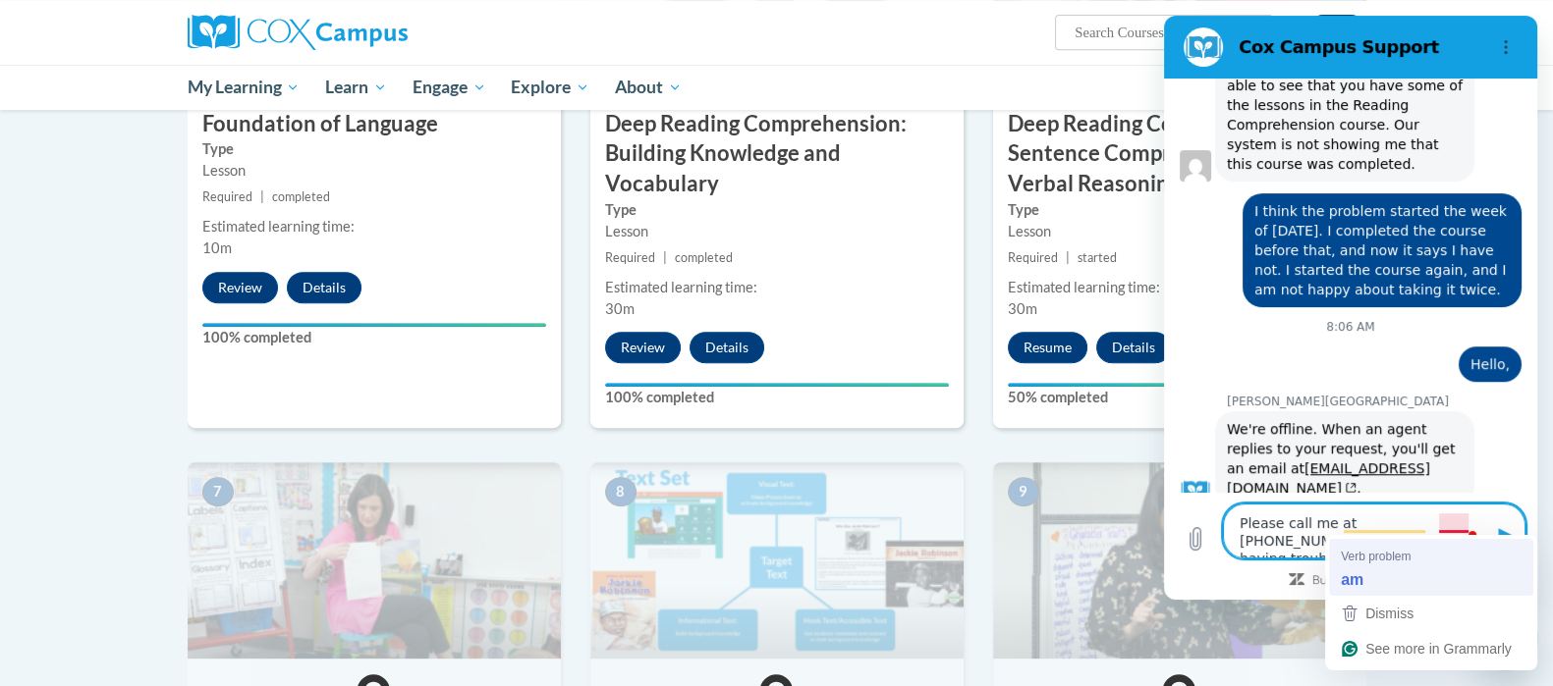
type textarea "Please call me at [PHONE_NUMBER]. I am again having trouble with the redaing"
type textarea "x"
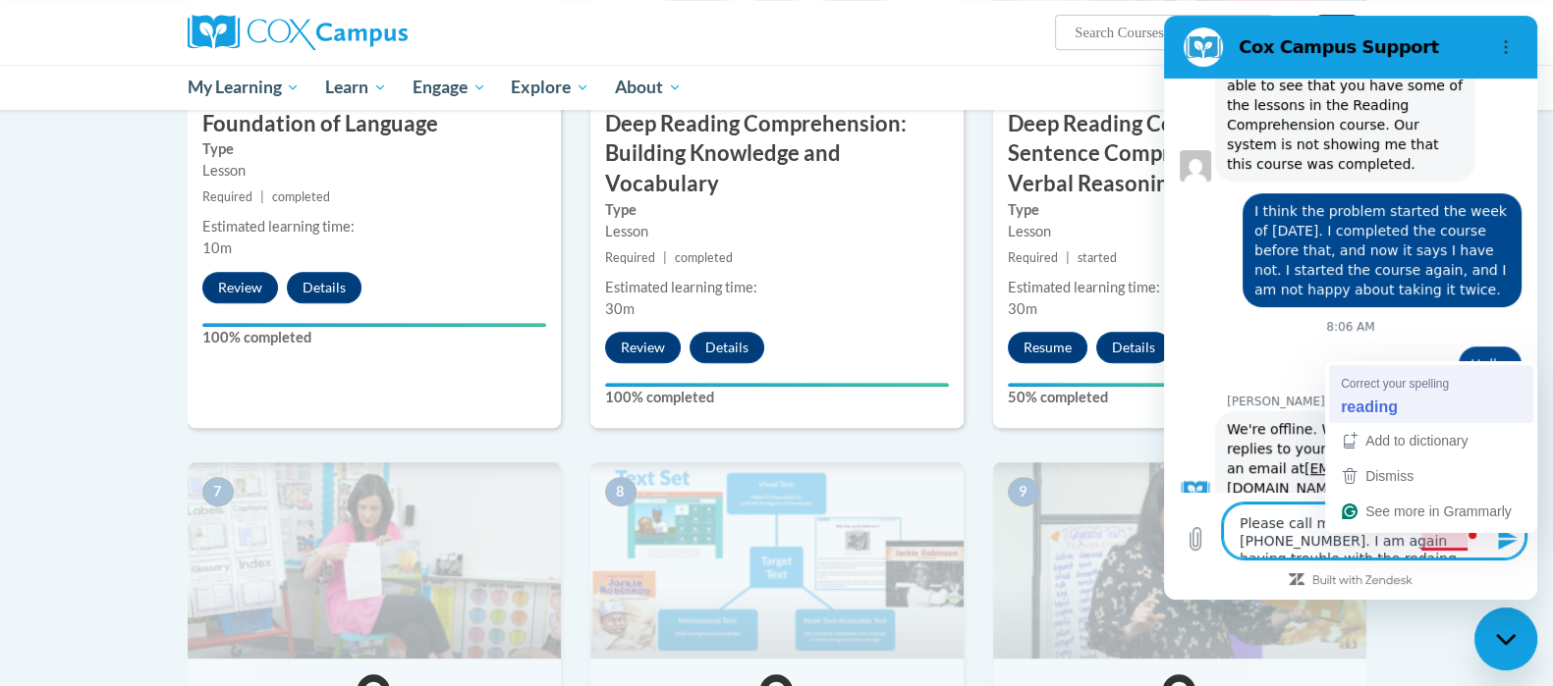
type textarea "Please call me at [PHONE_NUMBER]. I am again having trouble with the reading"
type textarea "x"
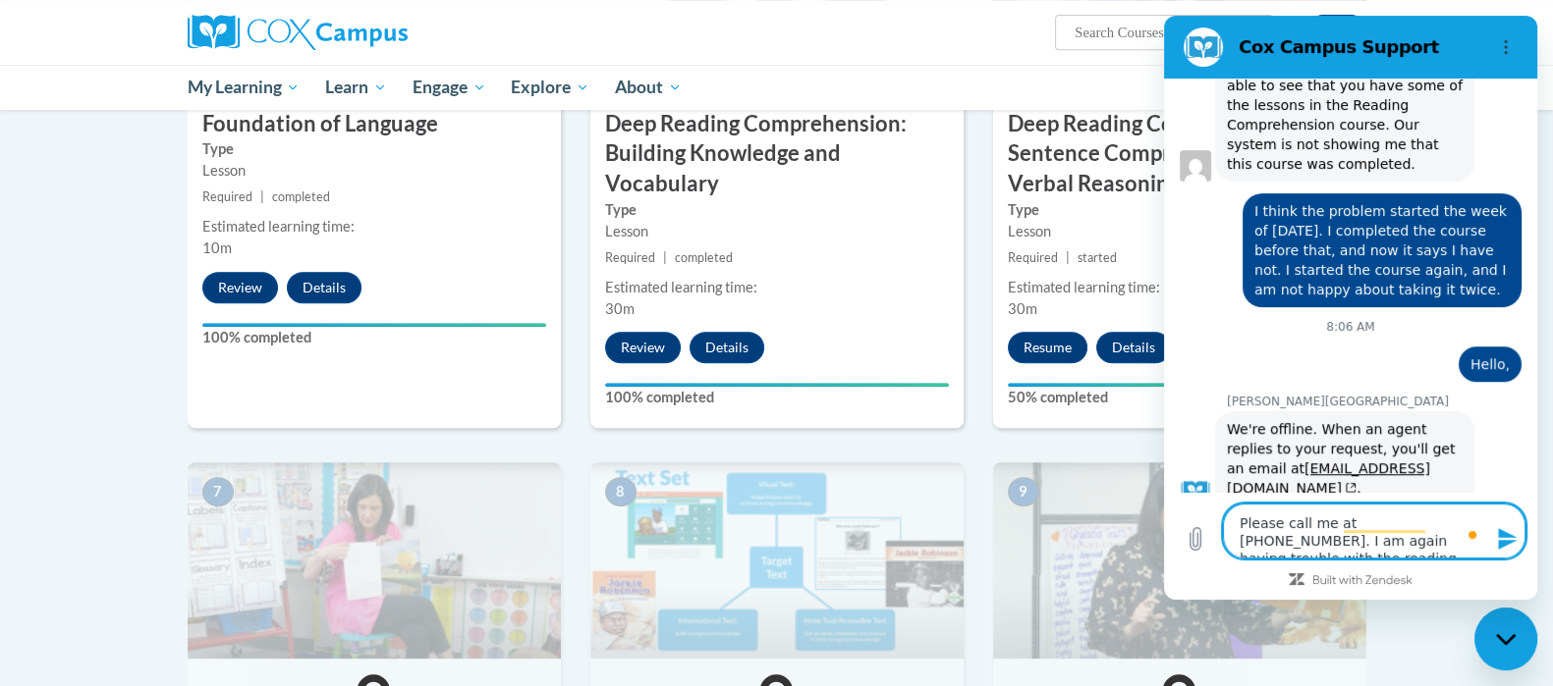
type textarea "Please call me at [PHONE_NUMBER]. I am again having trouble with the reading"
type textarea "x"
type textarea "Please call me at [PHONE_NUMBER]. I am again having trouble with the reading c"
type textarea "x"
type textarea "Please call me at [PHONE_NUMBER]. I am again having trouble with the reading co"
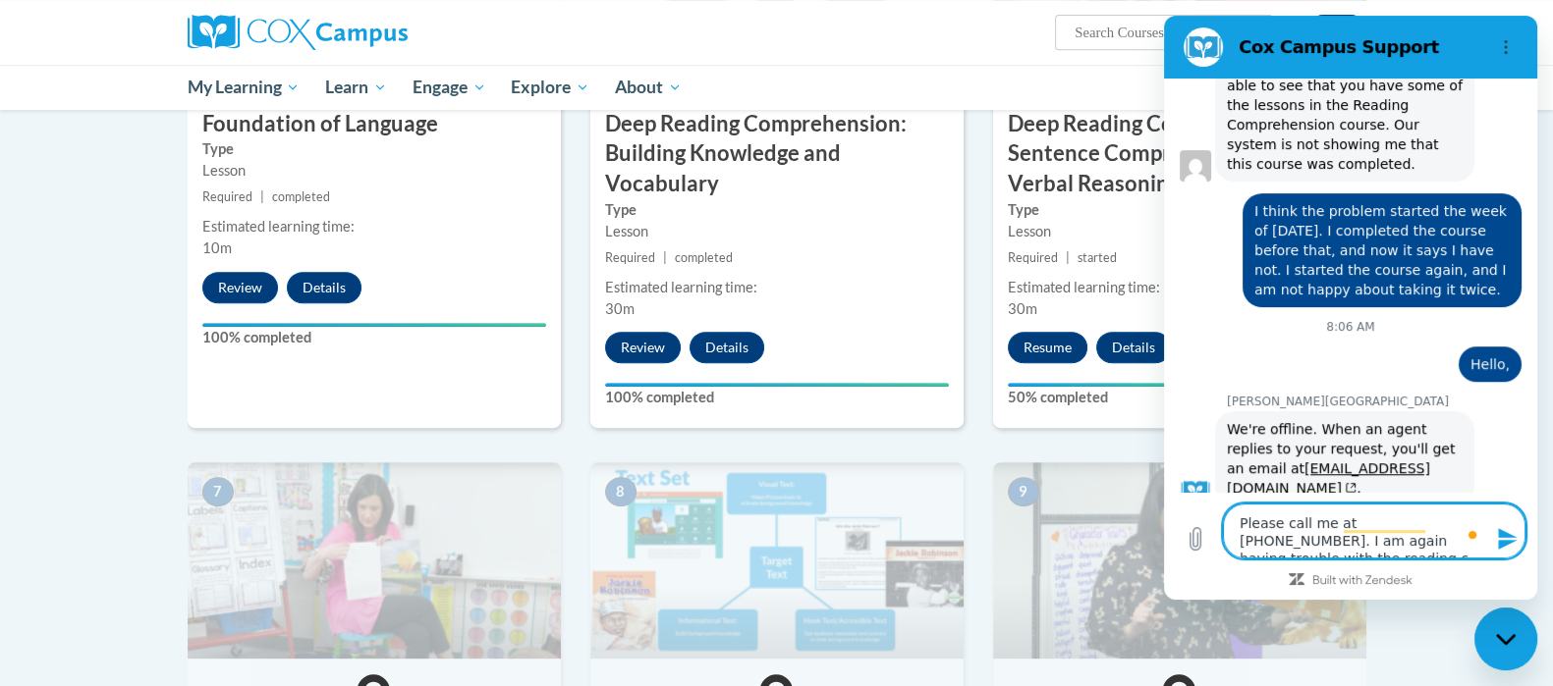
type textarea "x"
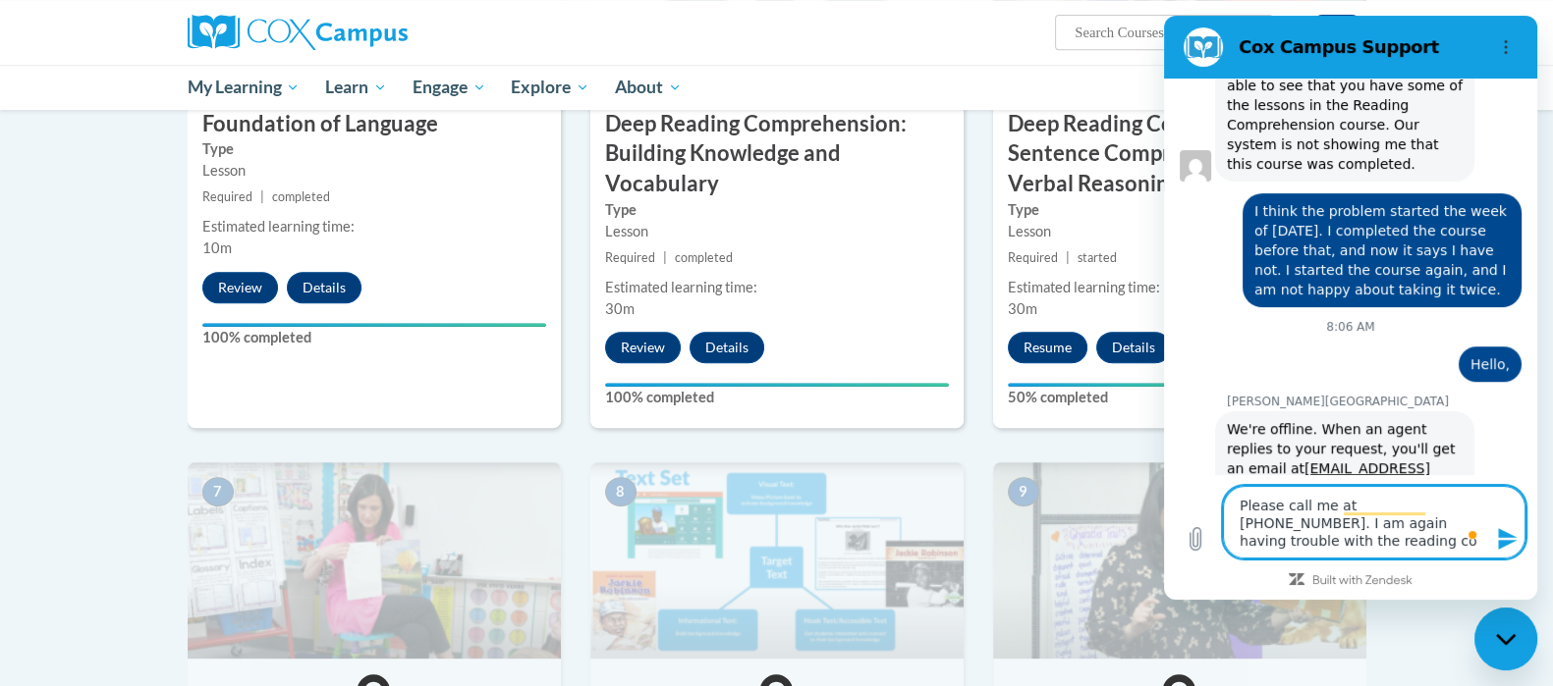
type textarea "Please call me at [PHONE_NUMBER]. I am again having trouble with the reading com"
type textarea "x"
type textarea "Please call me at [PHONE_NUMBER]. I am again having trouble with the reading co…"
type textarea "x"
type textarea "Please call me at [PHONE_NUMBER]. I am again having trouble with the reading co…"
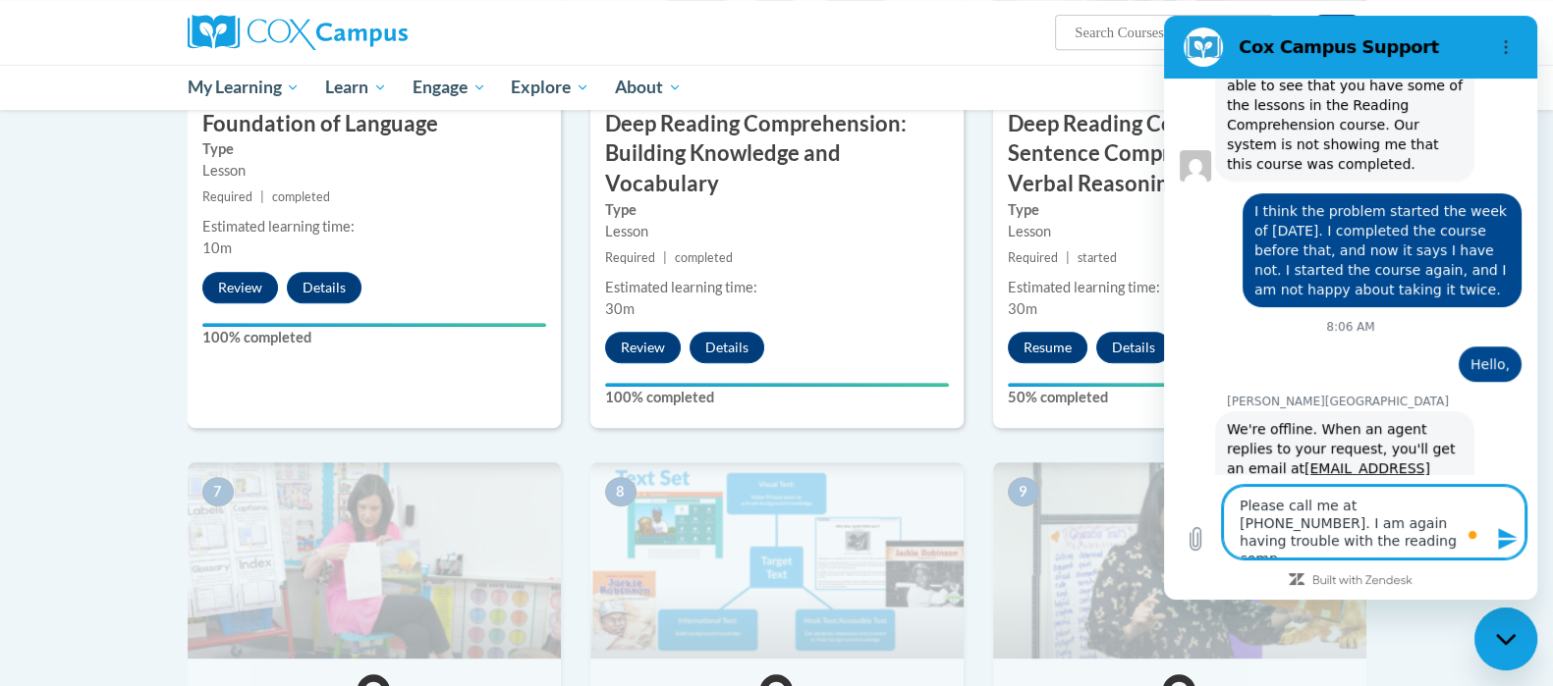
type textarea "x"
type textarea "Please call me at [PHONE_NUMBER]. I am again having trouble with the reading co…"
type textarea "x"
type textarea "Please call me at [PHONE_NUMBER]. I am again having trouble with the reading co…"
type textarea "x"
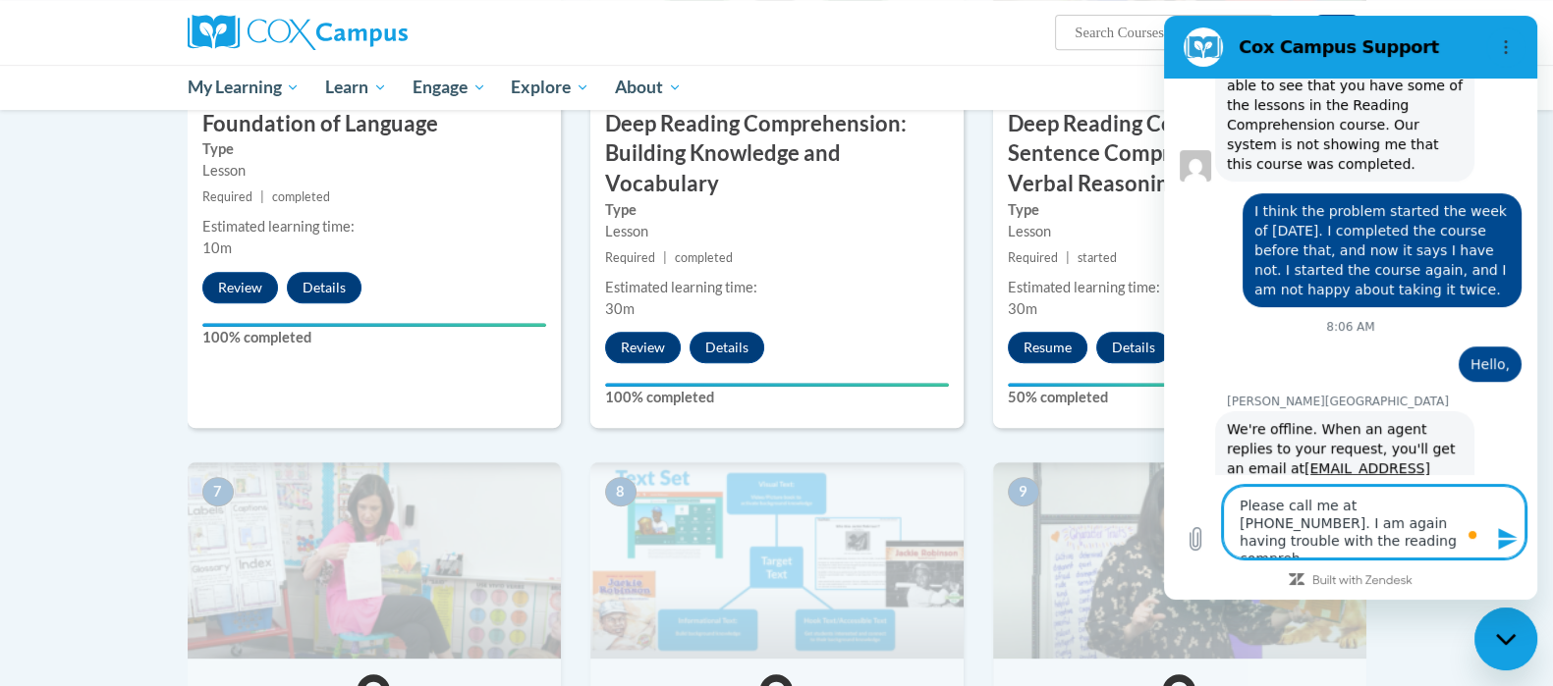
type textarea "Please call me at [PHONE_NUMBER]. I am again having trouble with the reading co…"
type textarea "x"
type textarea "Please call me at [PHONE_NUMBER]. I am again having trouble with the reading co…"
type textarea "x"
type textarea "Please call me at [PHONE_NUMBER]. I am again having trouble with the reading co…"
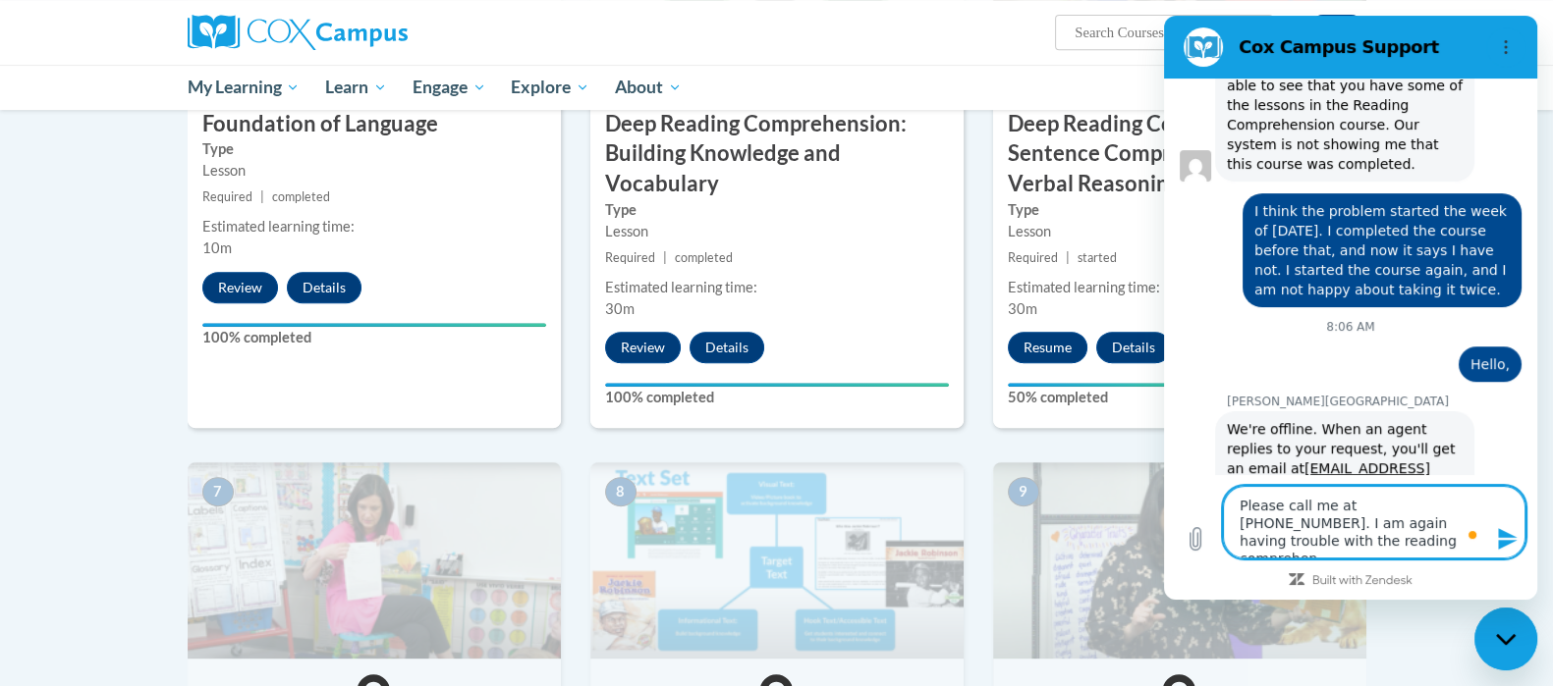
type textarea "x"
type textarea "Please call me at [PHONE_NUMBER]. I am again having trouble with the reading co…"
type textarea "x"
type textarea "Please call me at [PHONE_NUMBER]. I am again having trouble with the reading co…"
type textarea "x"
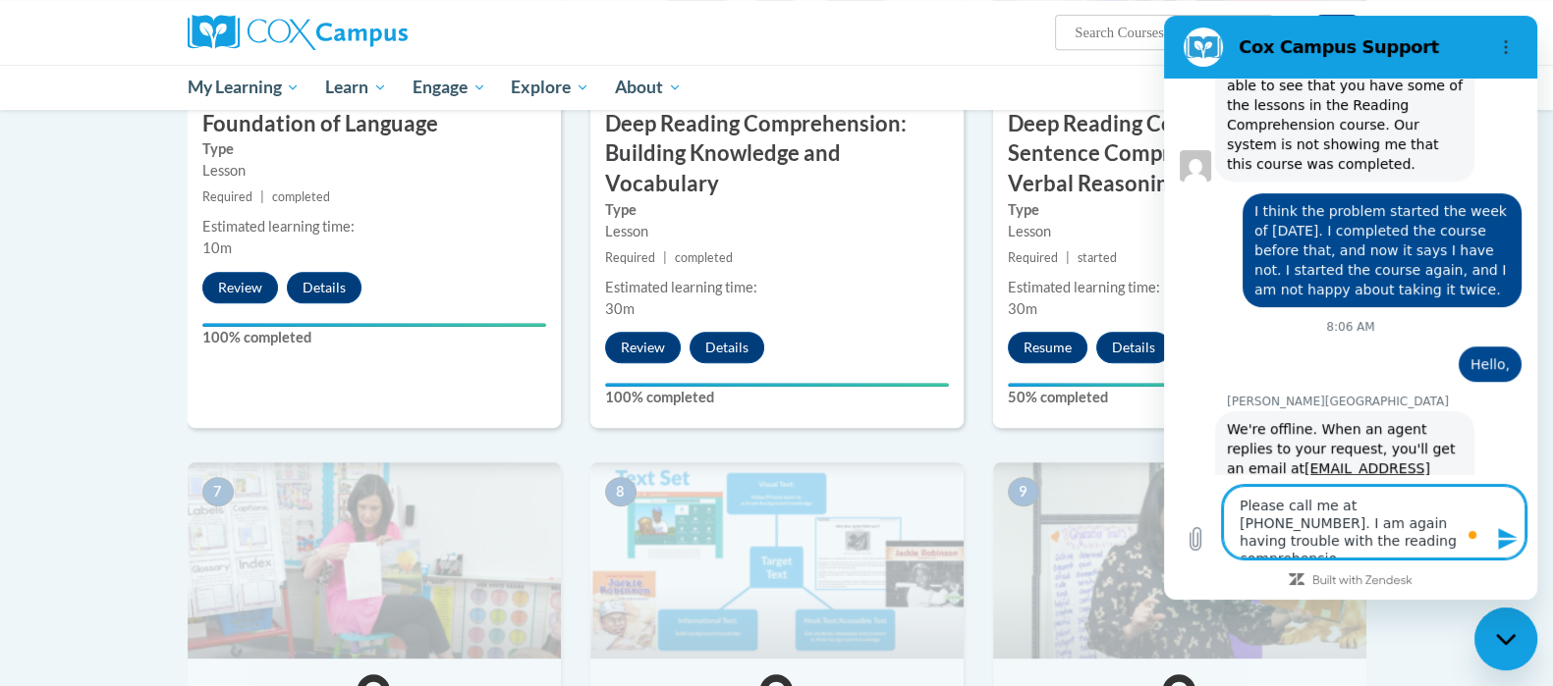
type textarea "Please call me at [PHONE_NUMBER]. I am again having trouble with the reading co…"
type textarea "x"
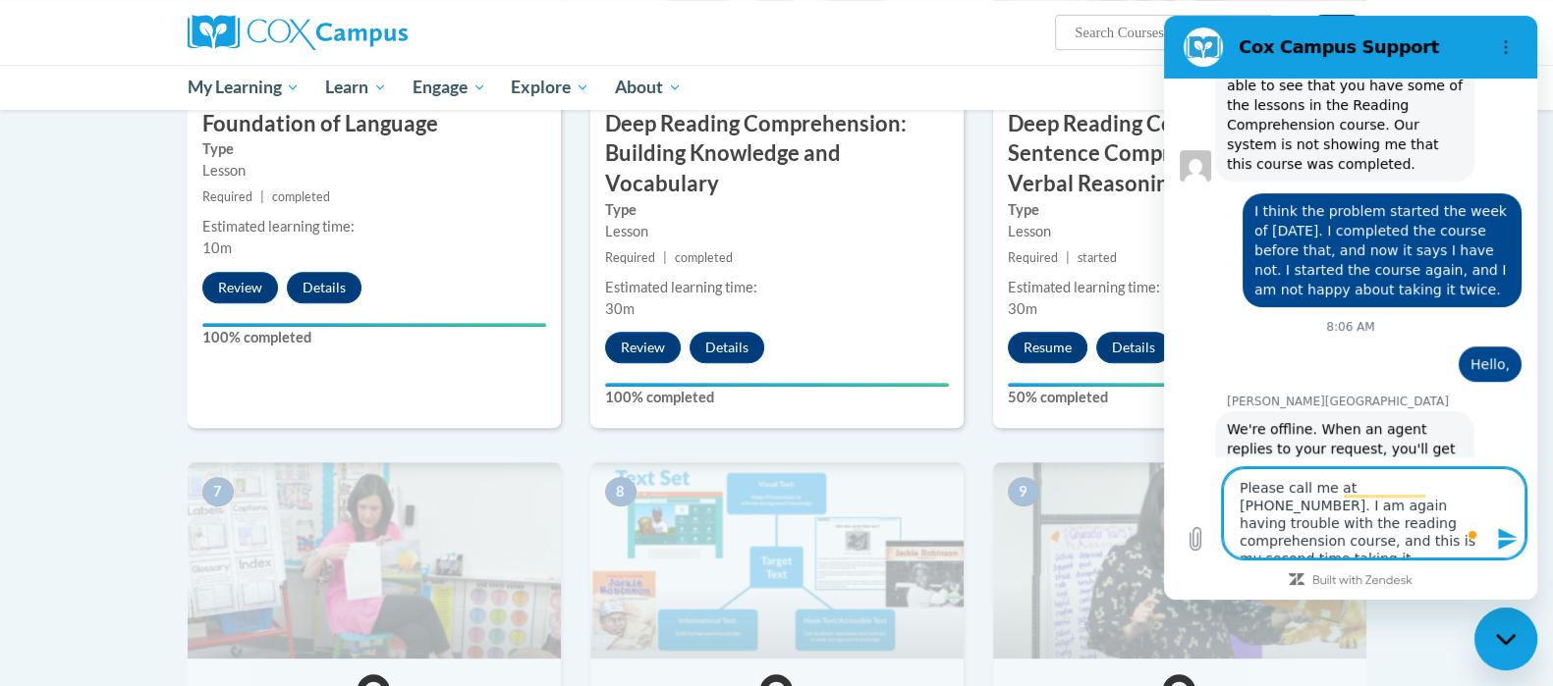
click at [1392, 547] on textarea "Please call me at [PHONE_NUMBER]. I am again having trouble with the reading co…" at bounding box center [1374, 513] width 302 height 90
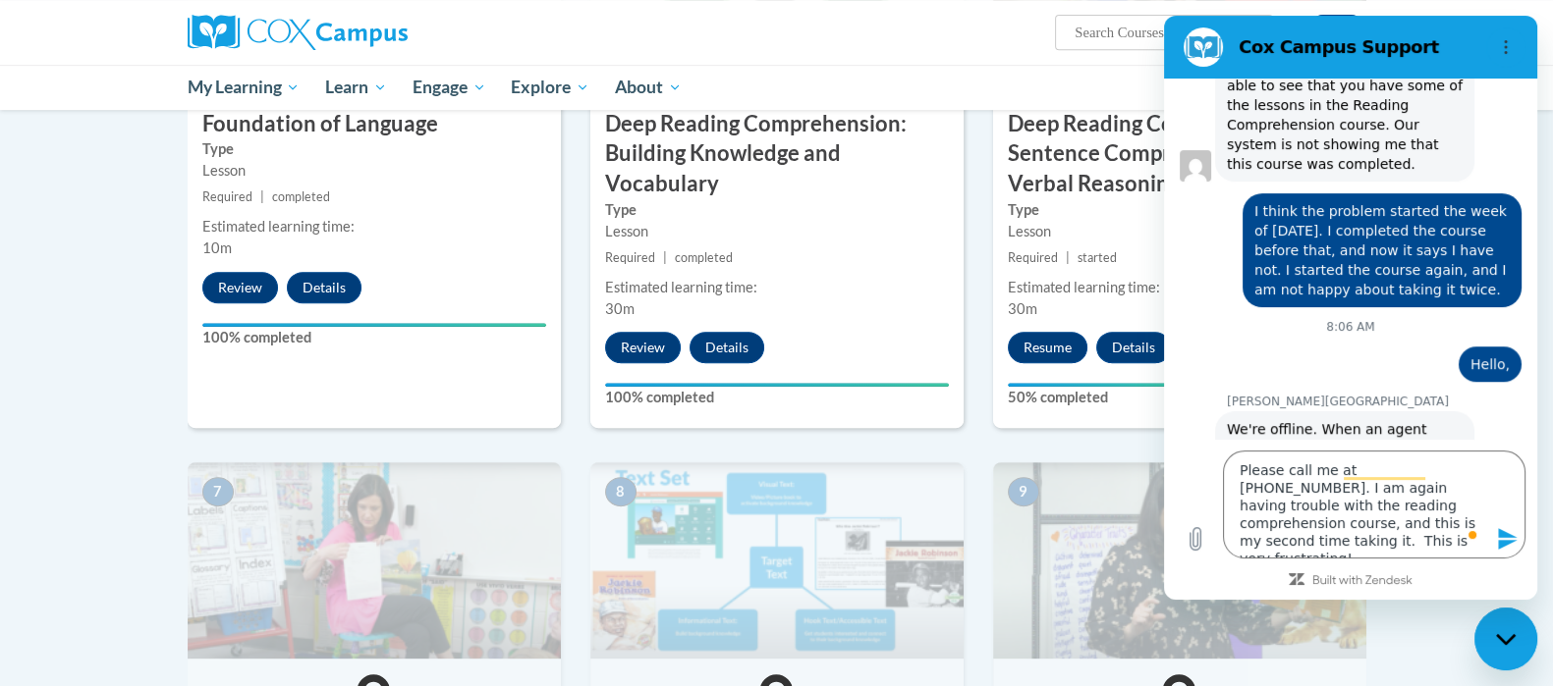
click at [1500, 547] on icon "Send message" at bounding box center [1507, 539] width 19 height 22
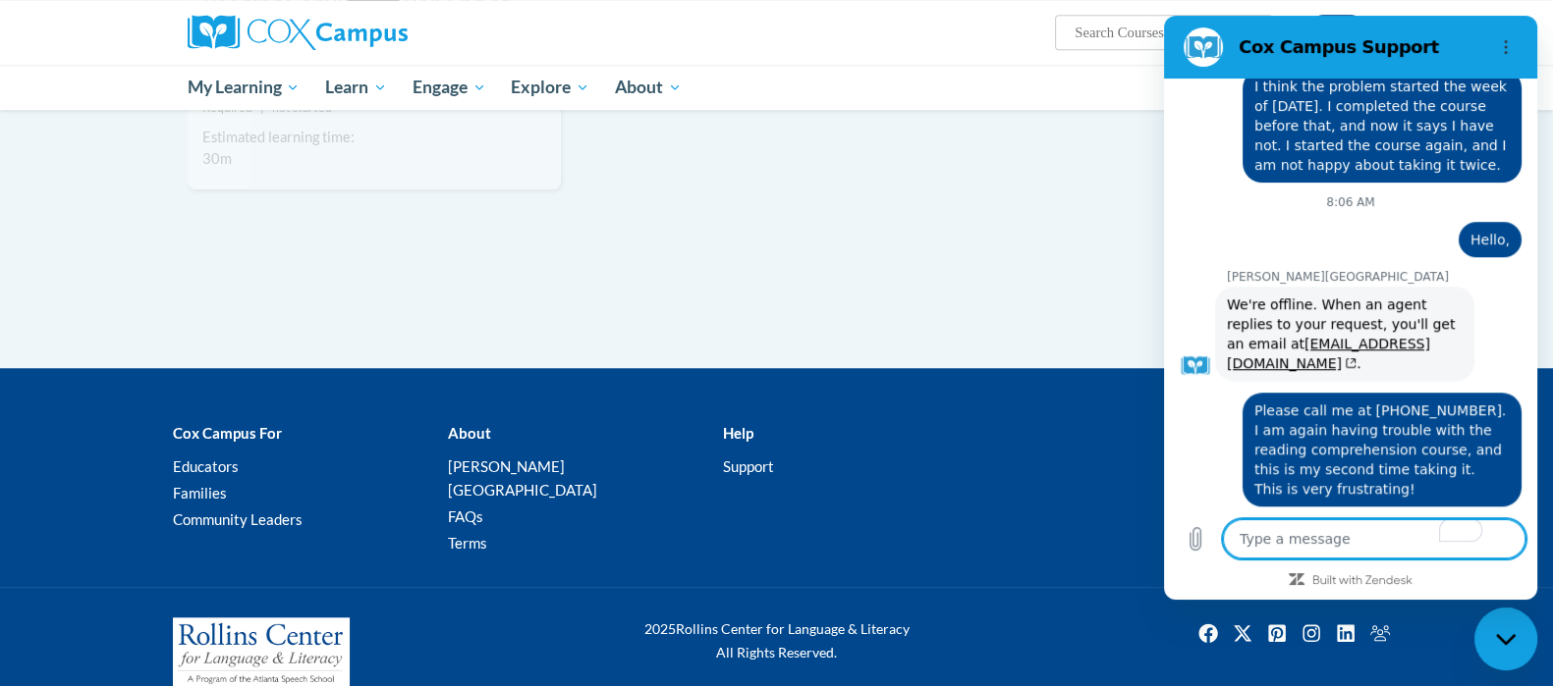
scroll to position [2315, 0]
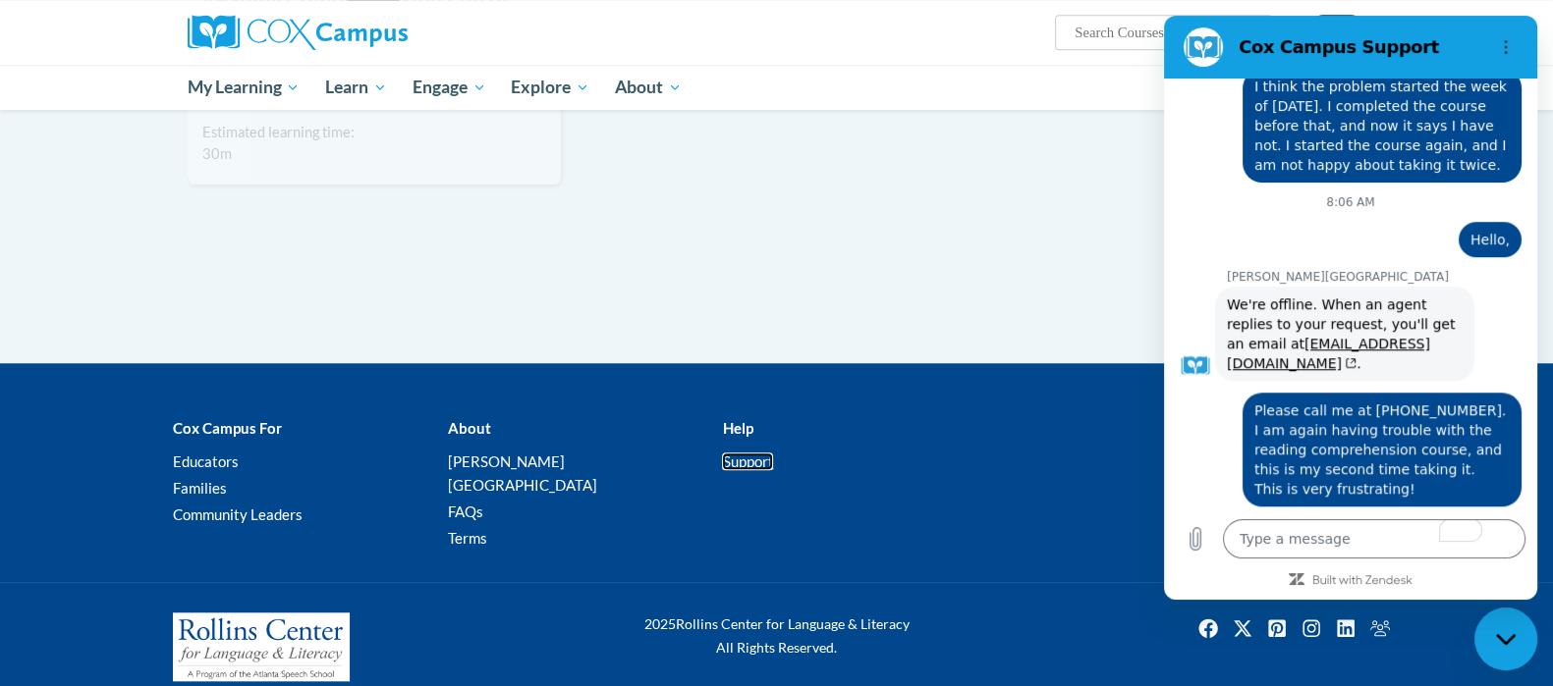
click at [756, 463] on link "Support" at bounding box center [747, 462] width 51 height 18
